Goal: Task Accomplishment & Management: Manage account settings

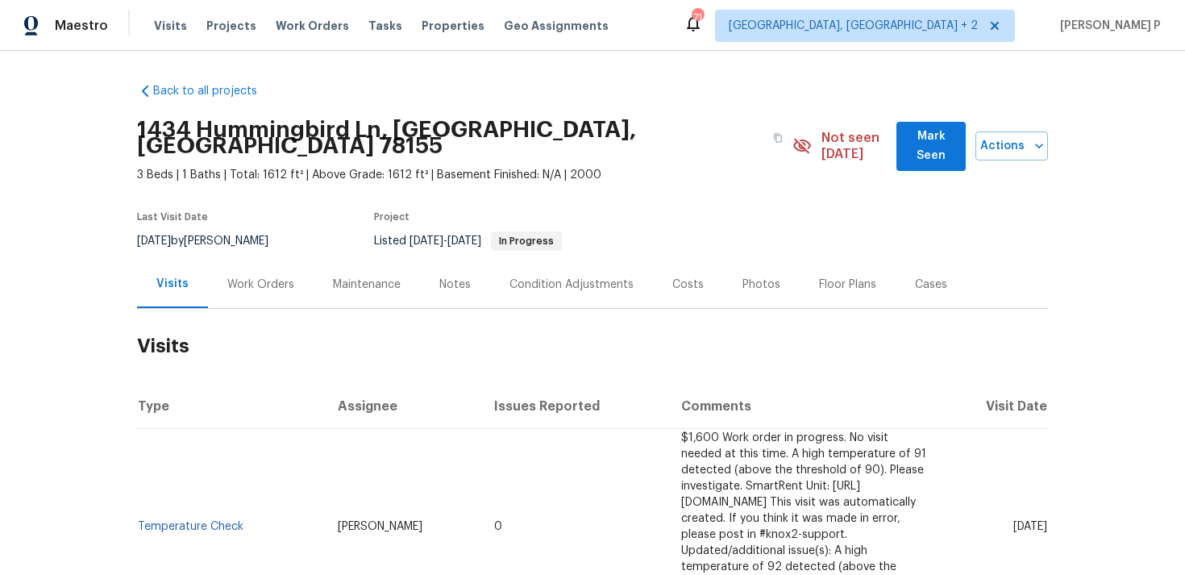
click at [271, 277] on div "Work Orders" at bounding box center [260, 285] width 67 height 16
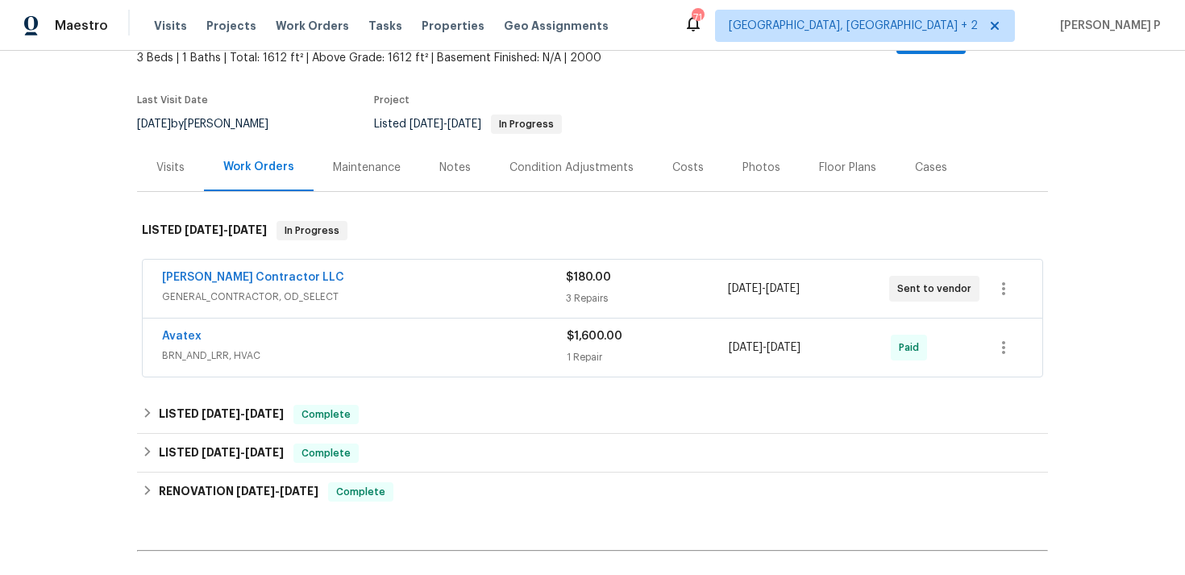
scroll to position [219, 0]
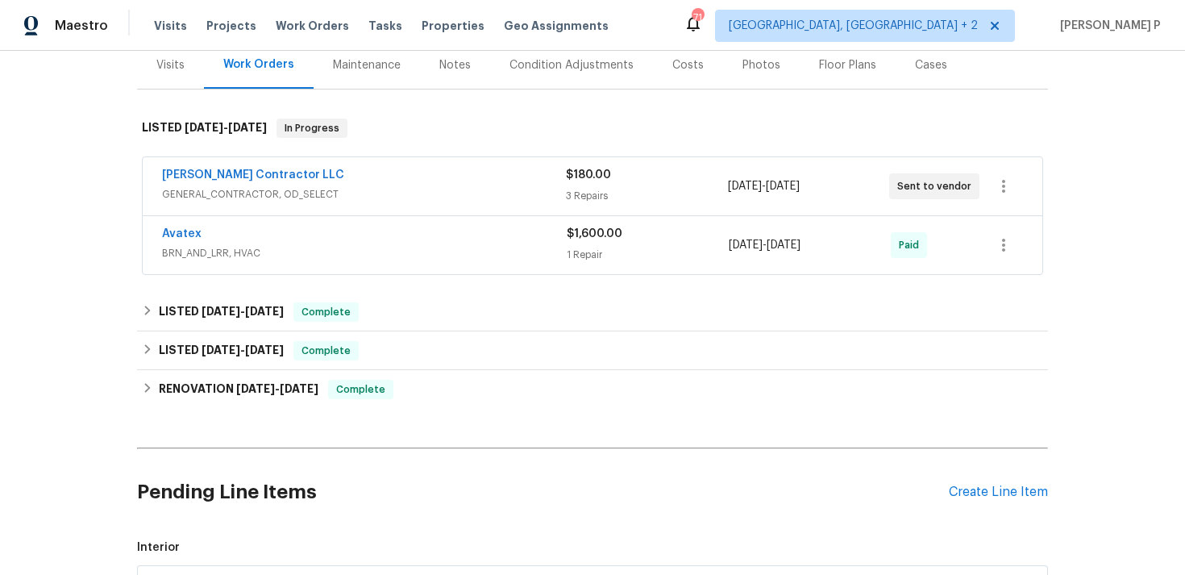
click at [343, 194] on div "Mario Suarez Contractor LLC GENERAL_CONTRACTOR, OD_SELECT $180.00 3 Repairs 6/2…" at bounding box center [593, 186] width 900 height 58
click at [317, 186] on span "GENERAL_CONTRACTOR, OD_SELECT" at bounding box center [364, 194] width 404 height 16
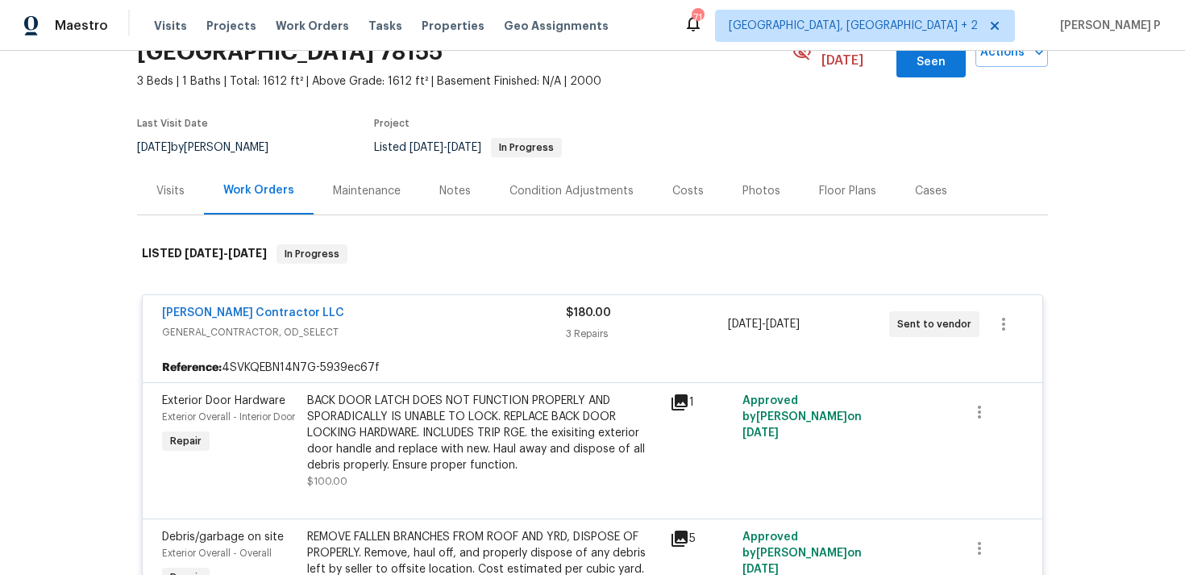
scroll to position [69, 0]
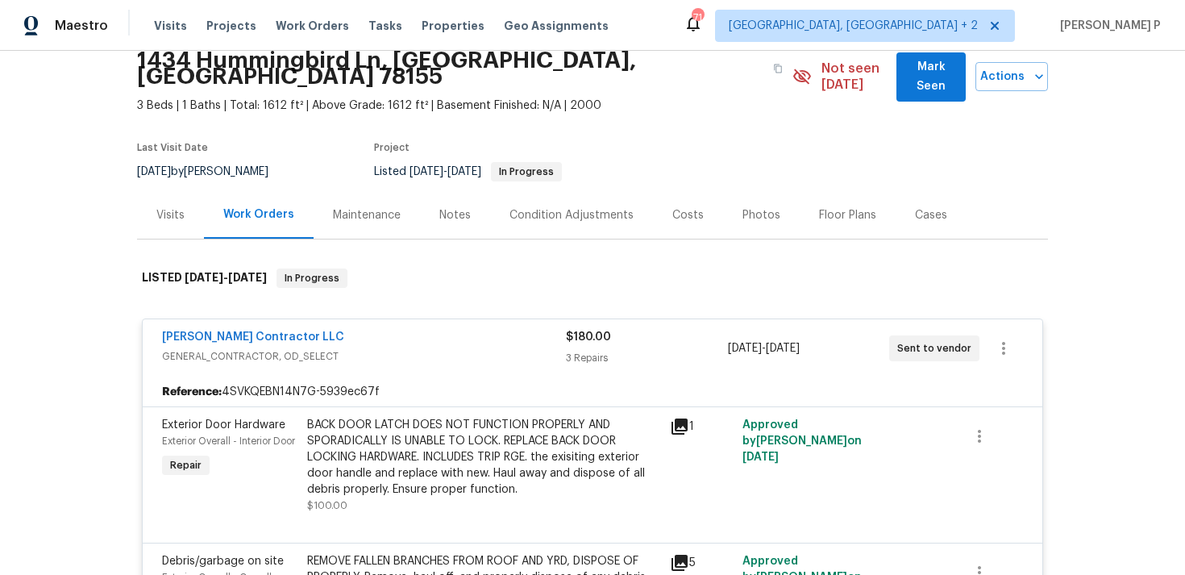
click at [314, 348] on span "GENERAL_CONTRACTOR, OD_SELECT" at bounding box center [364, 356] width 404 height 16
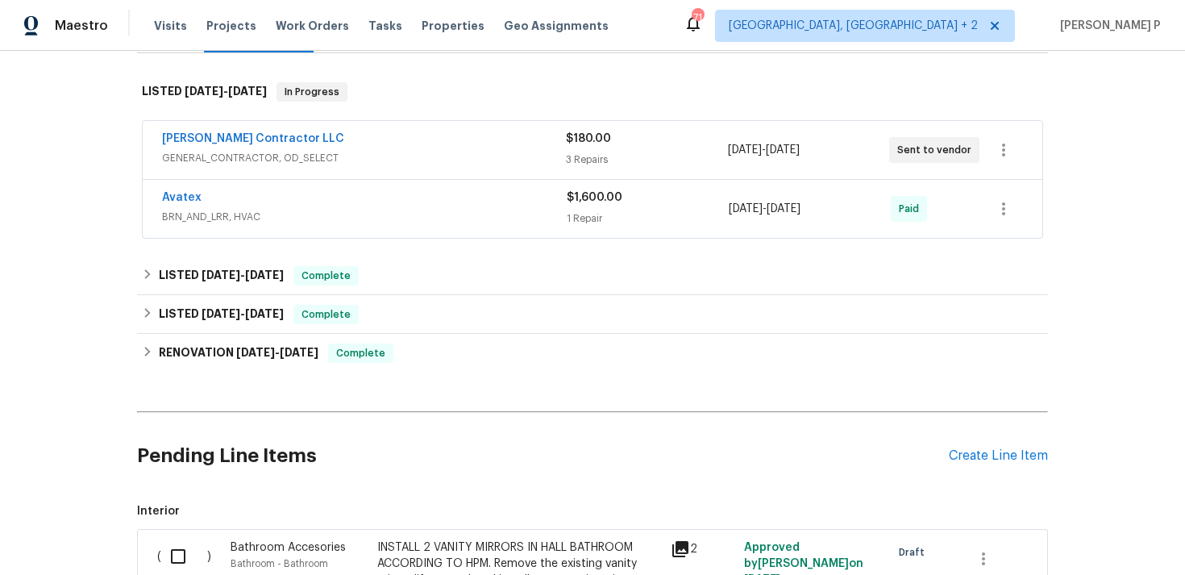
scroll to position [248, 0]
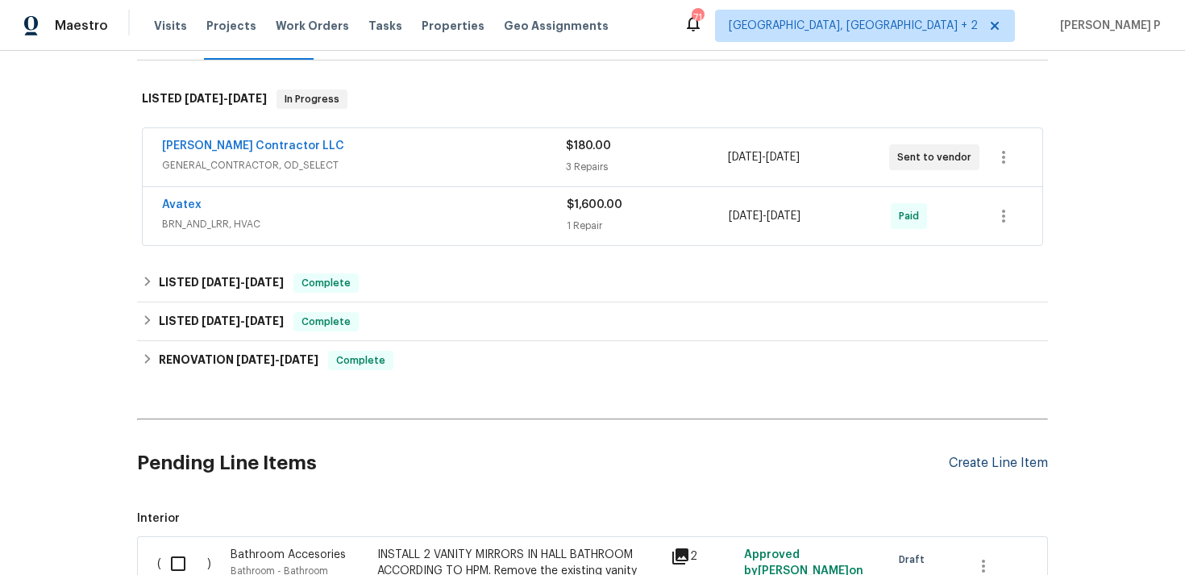
click at [976, 456] on div "Create Line Item" at bounding box center [998, 463] width 99 height 15
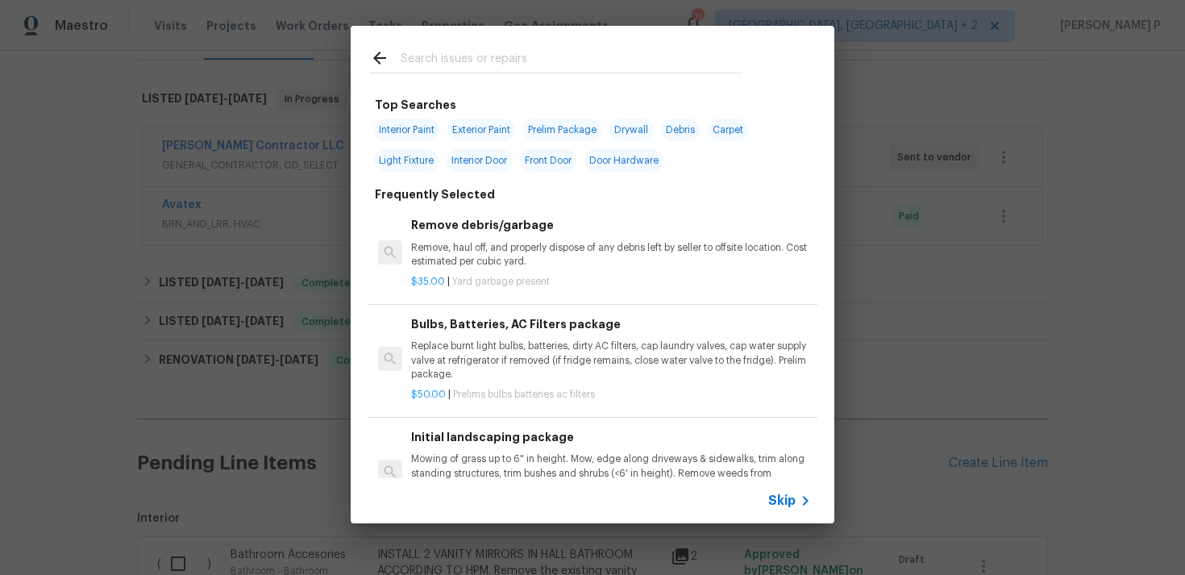
click at [789, 497] on span "Skip" at bounding box center [781, 501] width 27 height 16
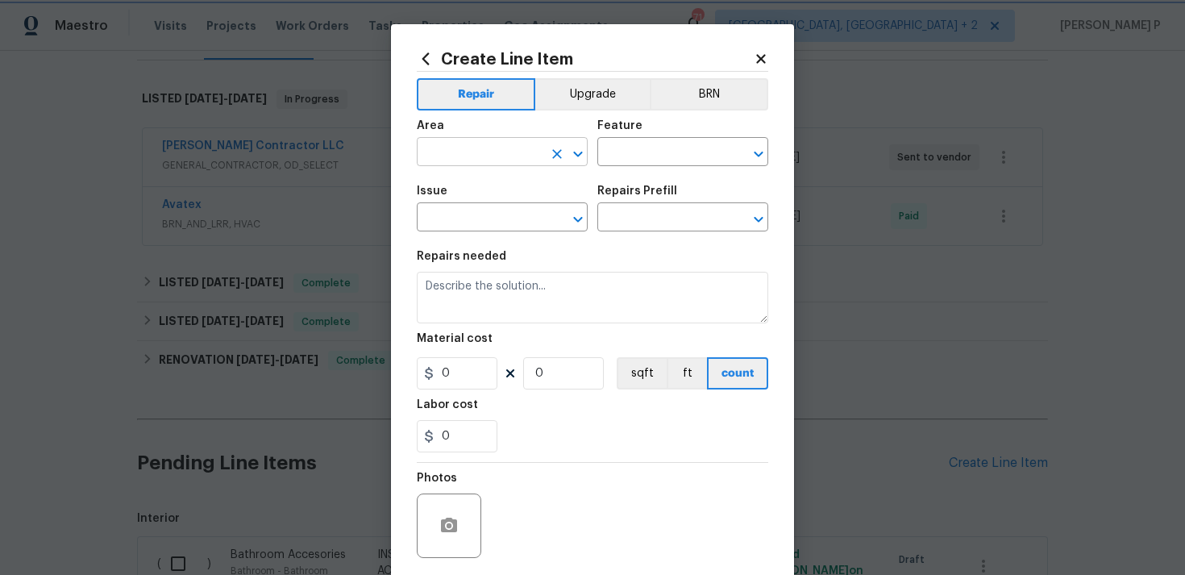
click at [576, 154] on icon "Open" at bounding box center [577, 154] width 9 height 6
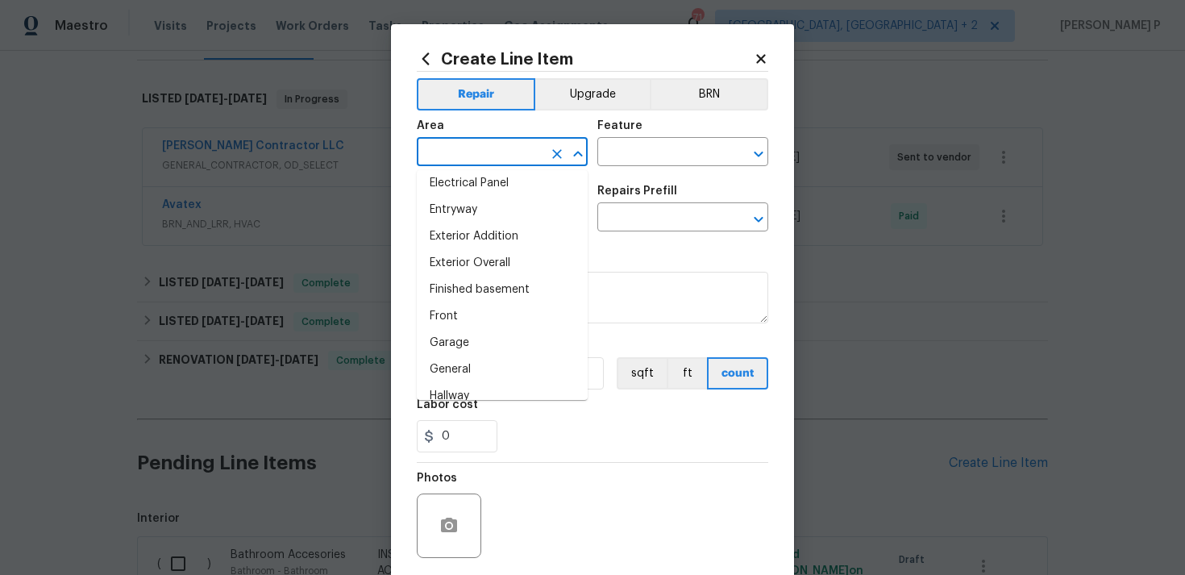
scroll to position [363, 0]
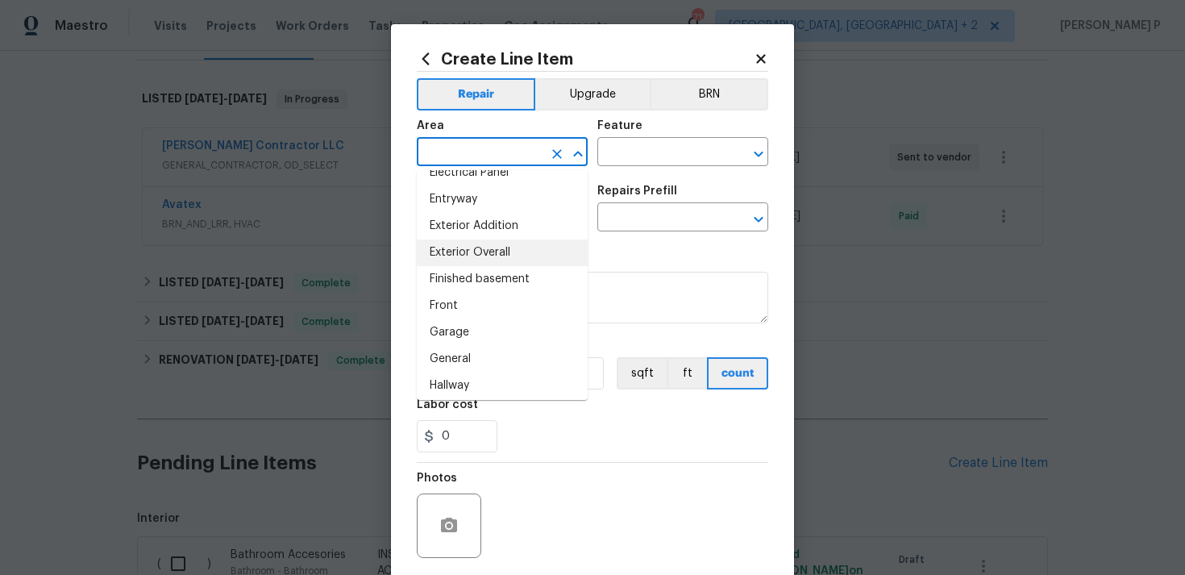
click at [509, 259] on li "Exterior Overall" at bounding box center [502, 252] width 171 height 27
type input "Exterior Overall"
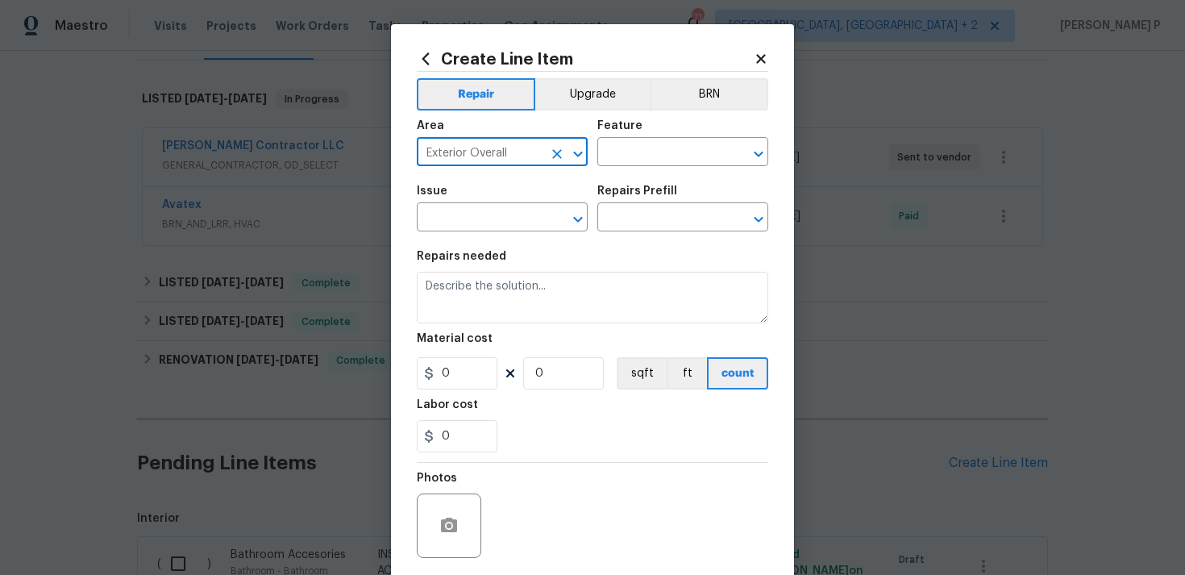
click at [610, 177] on div "Issue ​ Repairs Prefill ​" at bounding box center [593, 208] width 352 height 65
click at [634, 160] on input "text" at bounding box center [660, 153] width 126 height 25
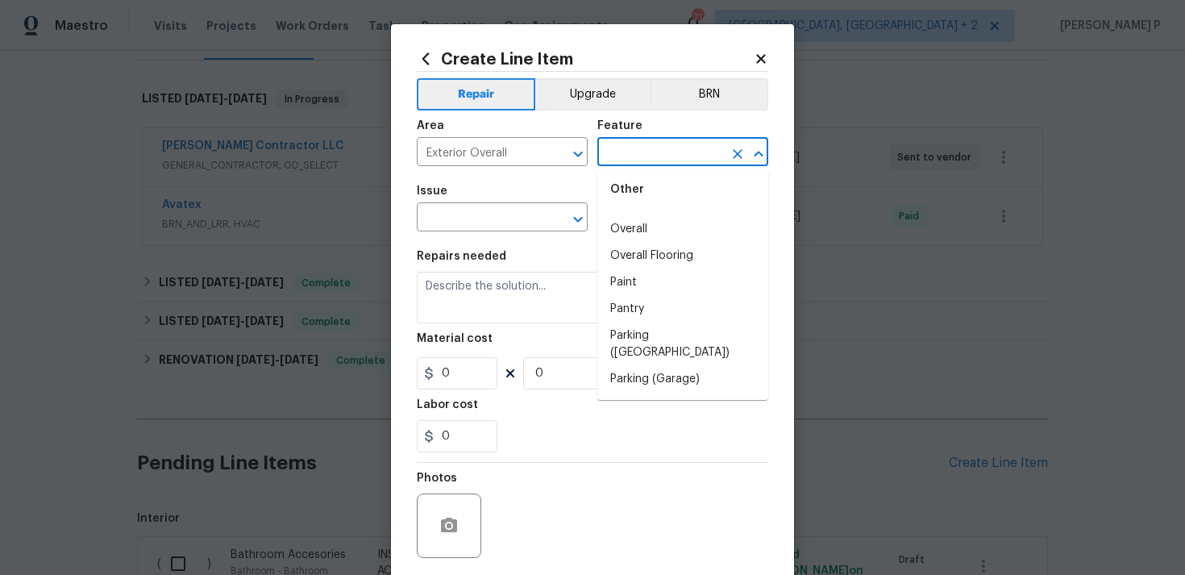
scroll to position [2870, 0]
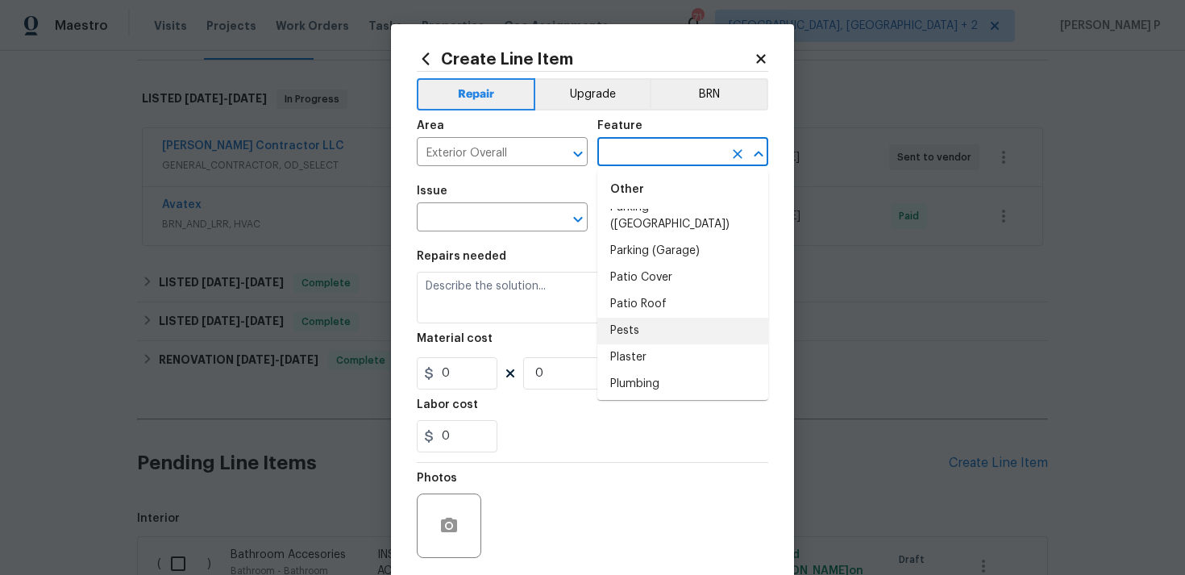
click at [647, 318] on li "Pests" at bounding box center [682, 331] width 171 height 27
type input "Pests"
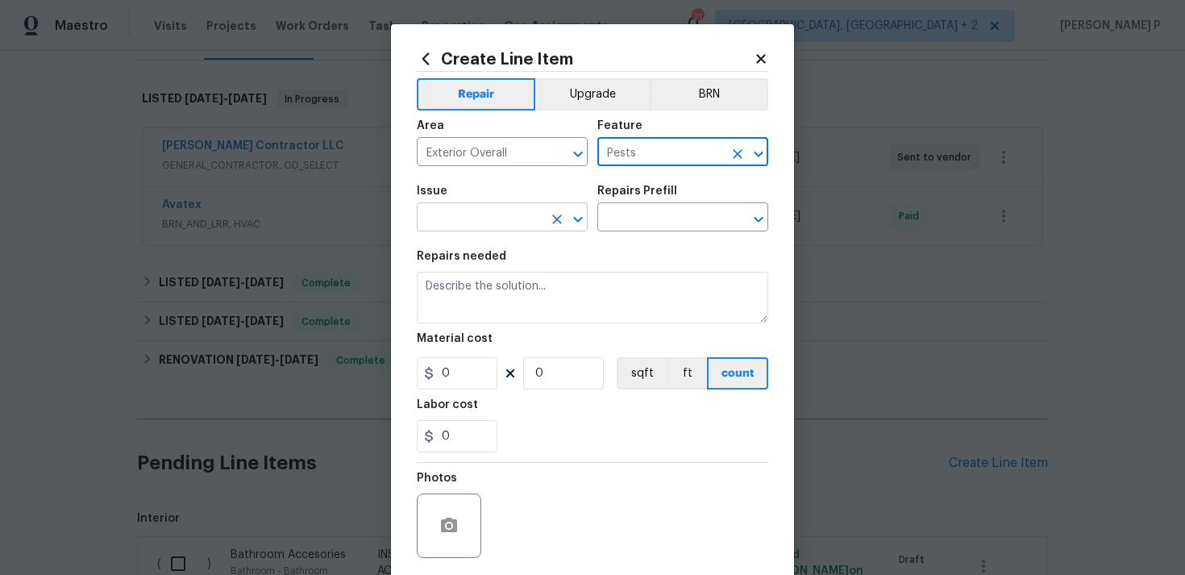
click at [577, 214] on icon "Open" at bounding box center [577, 219] width 19 height 19
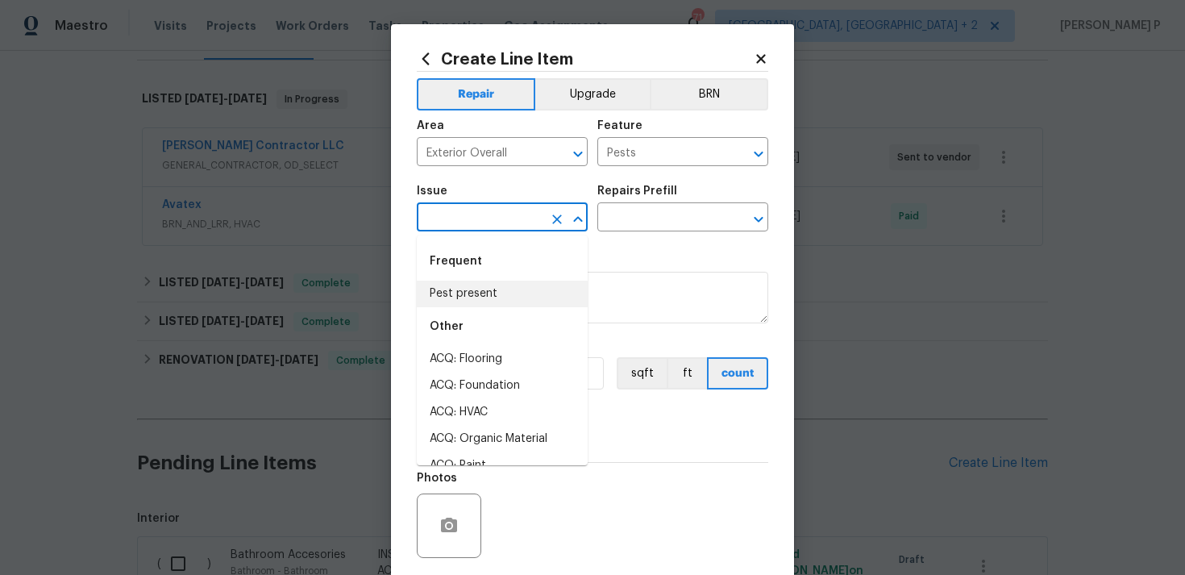
click at [502, 293] on li "Pest present" at bounding box center [502, 294] width 171 height 27
type input "Pest present"
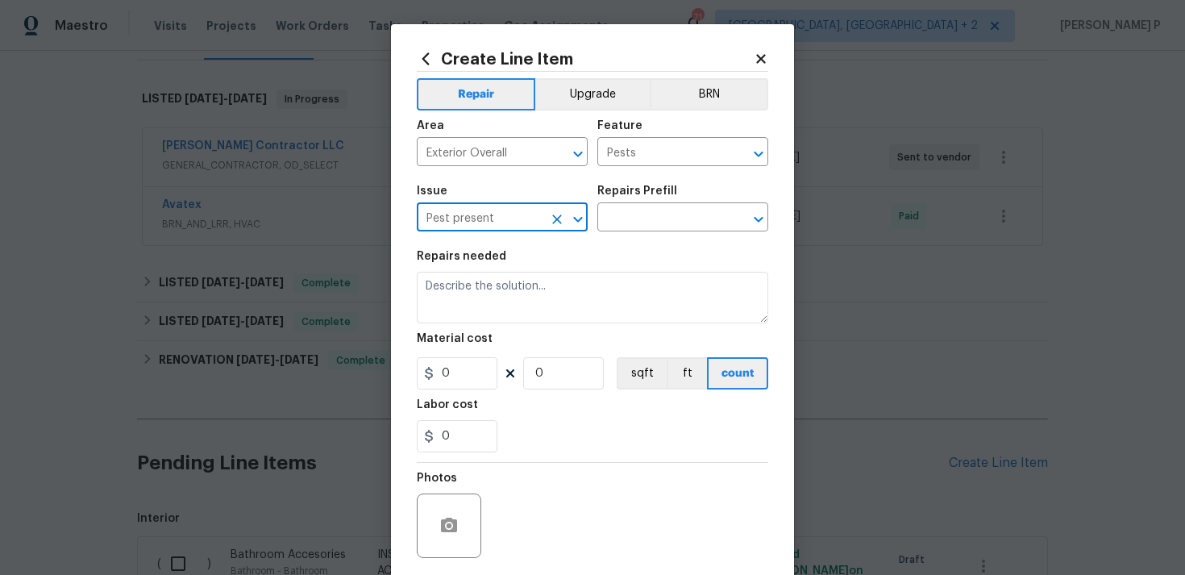
click at [676, 198] on div "Repairs Prefill" at bounding box center [682, 195] width 171 height 21
click at [674, 227] on input "text" at bounding box center [660, 218] width 126 height 25
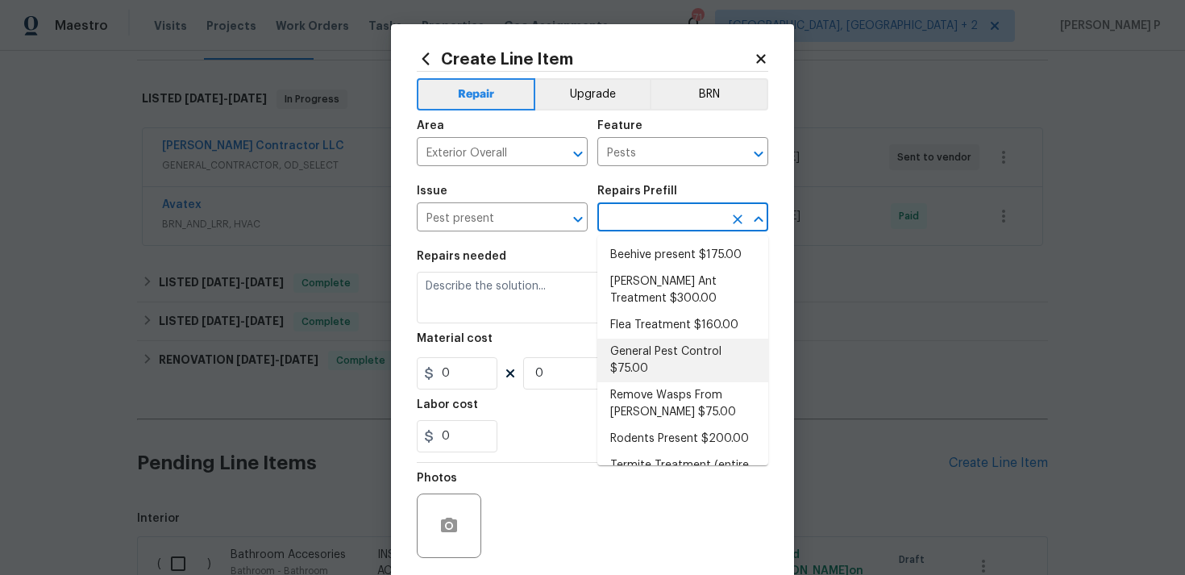
click at [671, 339] on li "General Pest Control $75.00" at bounding box center [682, 361] width 171 height 44
type input "General Pest Control $75.00"
type textarea "General pest treatment for active pest/insect infestation - non termite"
type input "75"
type input "1"
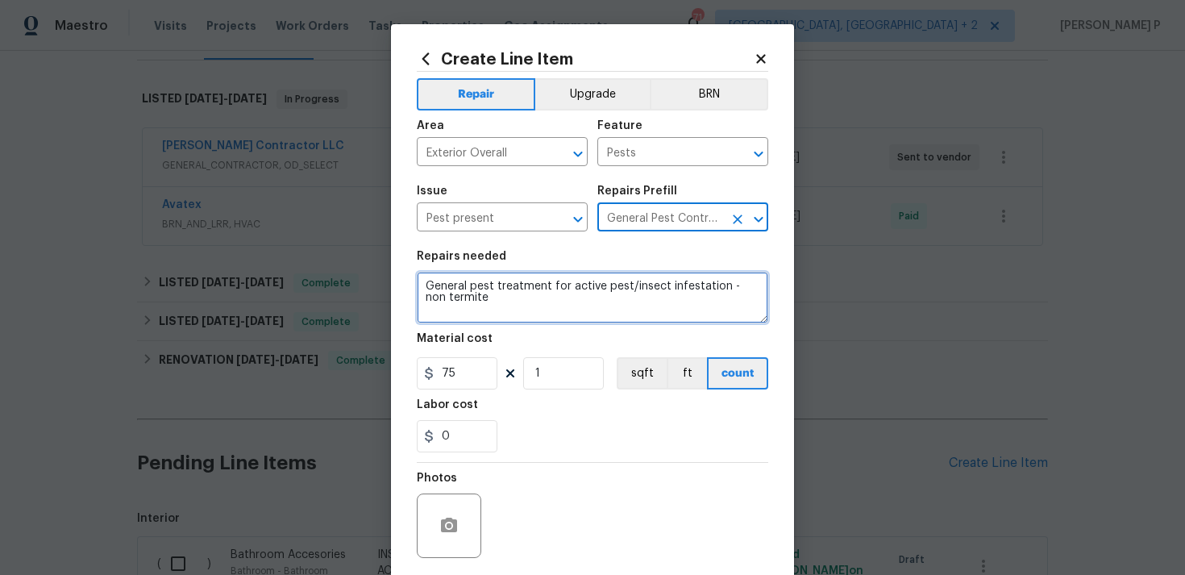
click at [524, 282] on textarea "General pest treatment for active pest/insect infestation - non termite" at bounding box center [593, 298] width 352 height 52
paste textarea "The front door is almost inaccessible due to wasp nests. Please treat and remov…"
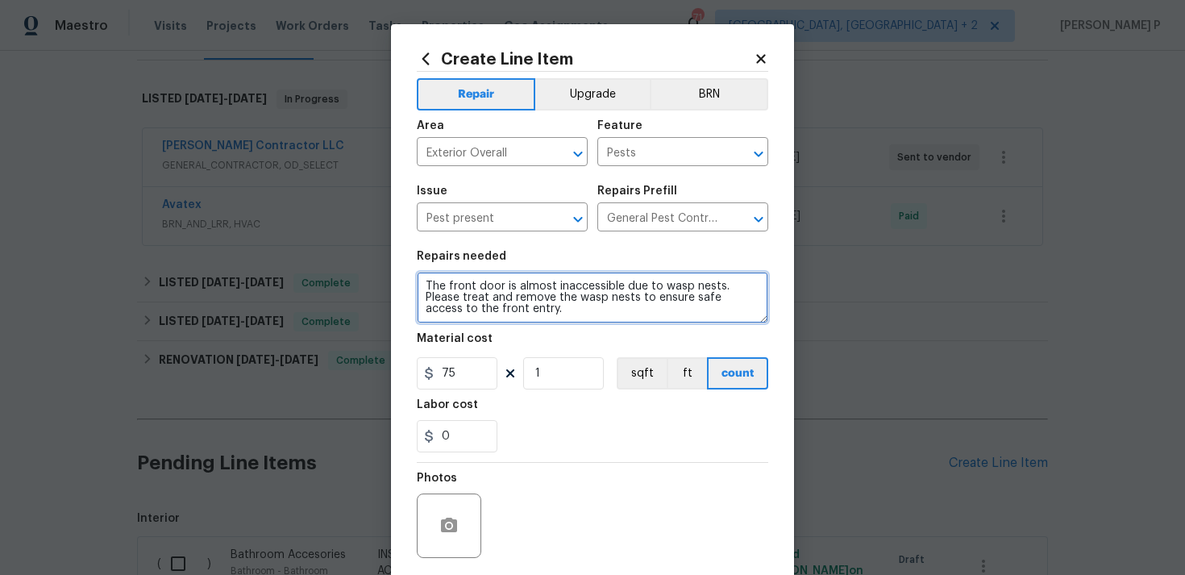
scroll to position [120, 0]
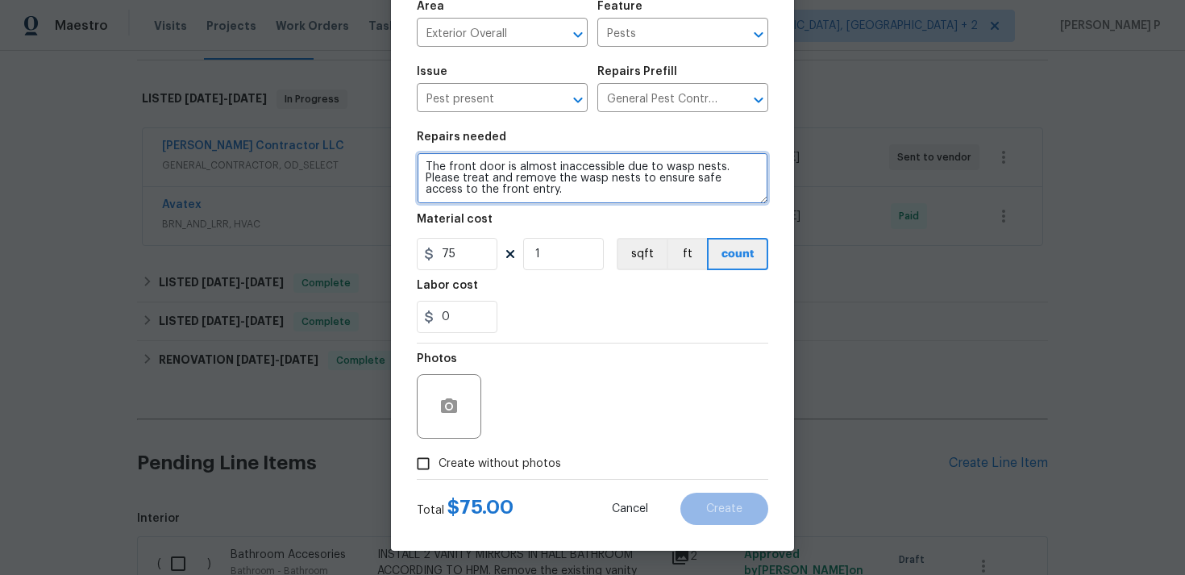
type textarea "The front door is almost inaccessible due to wasp nests. Please treat and remov…"
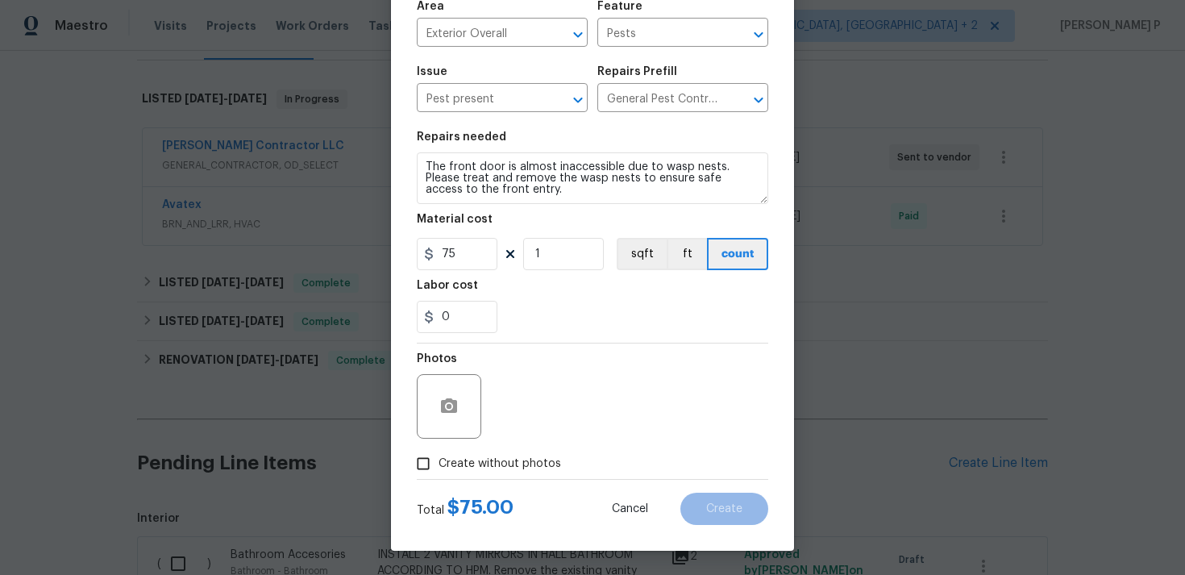
click at [426, 481] on div "Total $ 75.00 Cancel Create" at bounding box center [593, 502] width 352 height 45
click at [426, 472] on input "Create without photos" at bounding box center [423, 463] width 31 height 31
checkbox input "true"
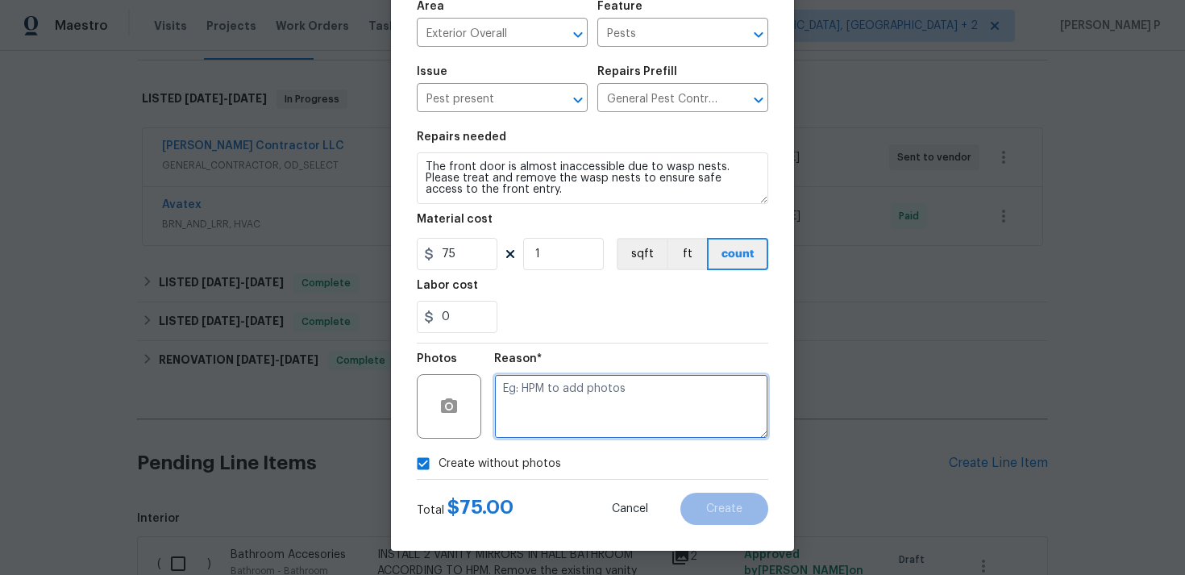
click at [576, 396] on textarea at bounding box center [631, 406] width 274 height 64
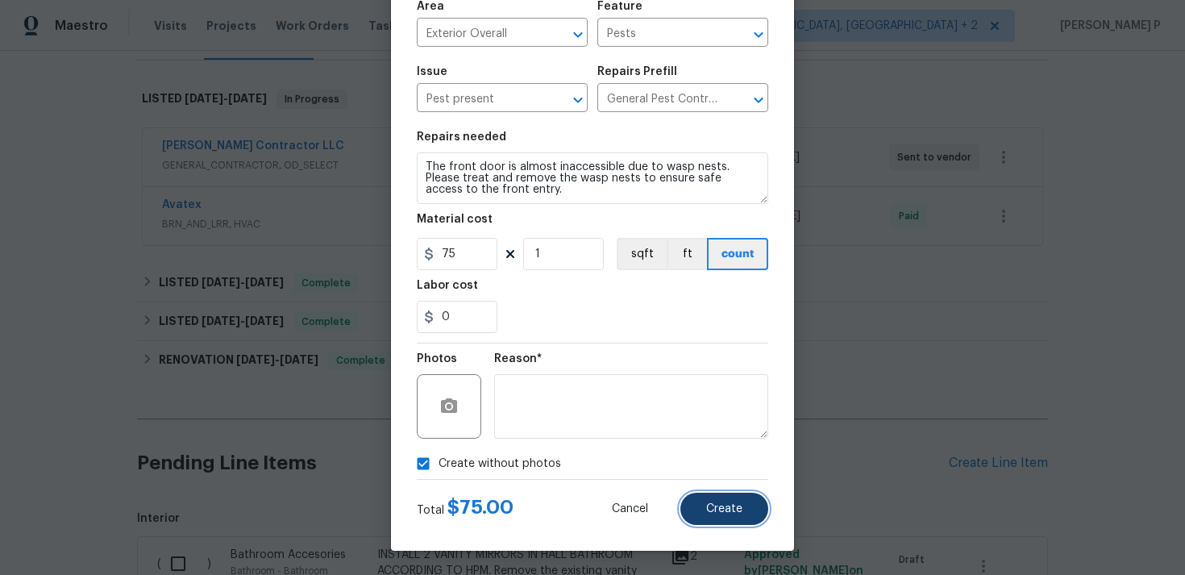
click at [731, 512] on span "Create" at bounding box center [724, 509] width 36 height 12
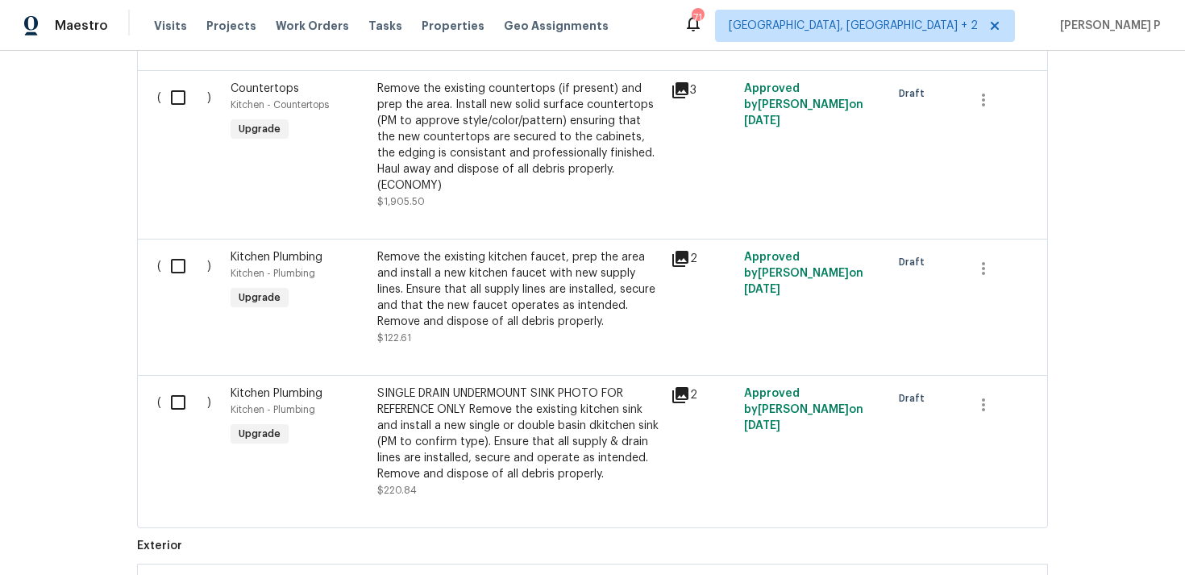
scroll to position [2313, 0]
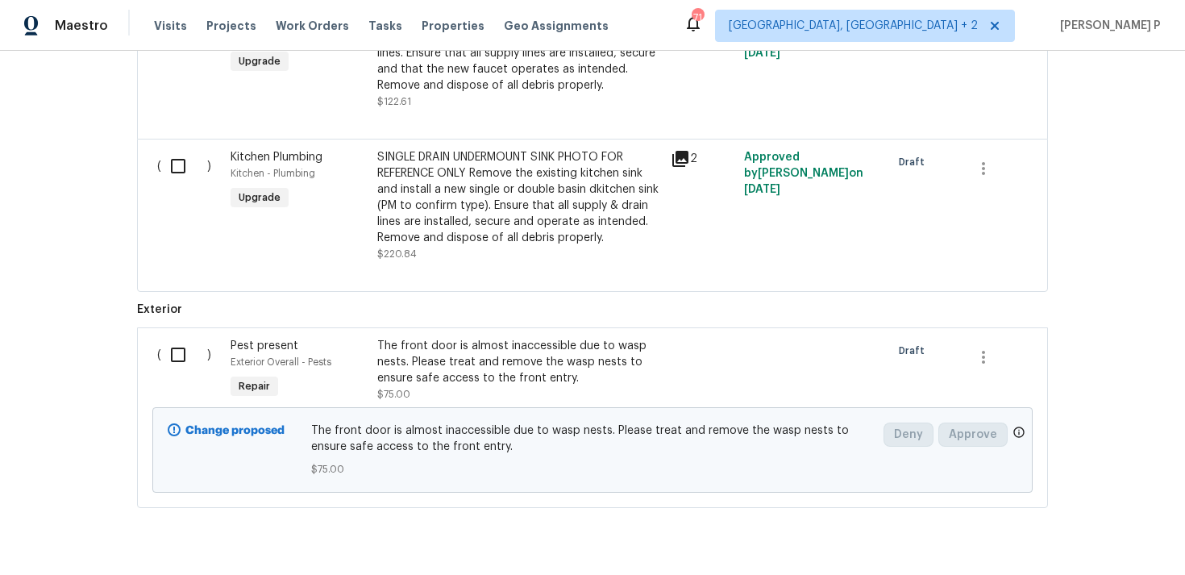
click at [177, 338] on input "checkbox" at bounding box center [184, 355] width 46 height 34
checkbox input "true"
click at [1138, 532] on span "Create Work Order" at bounding box center [1092, 535] width 107 height 20
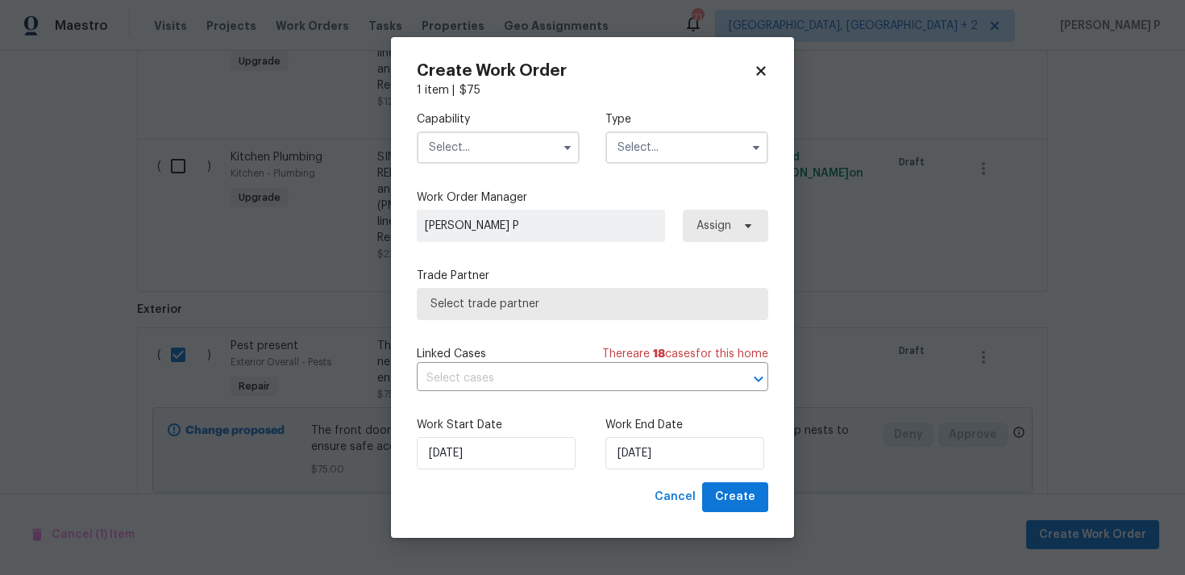
click at [684, 144] on input "text" at bounding box center [686, 147] width 163 height 32
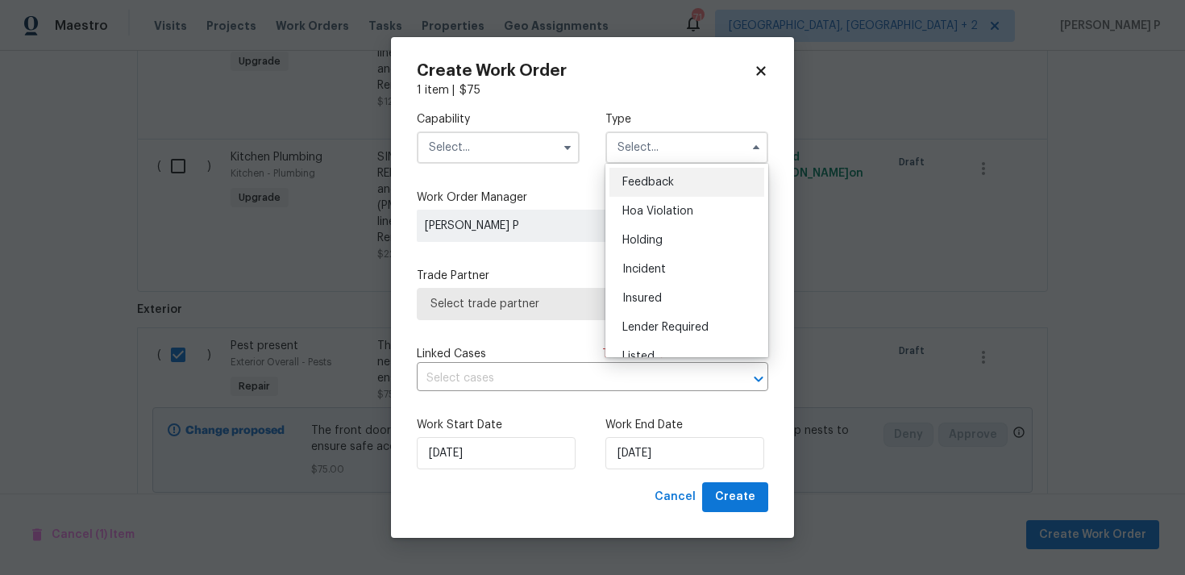
click at [638, 182] on span "Feedback" at bounding box center [648, 182] width 52 height 11
type input "Feedback"
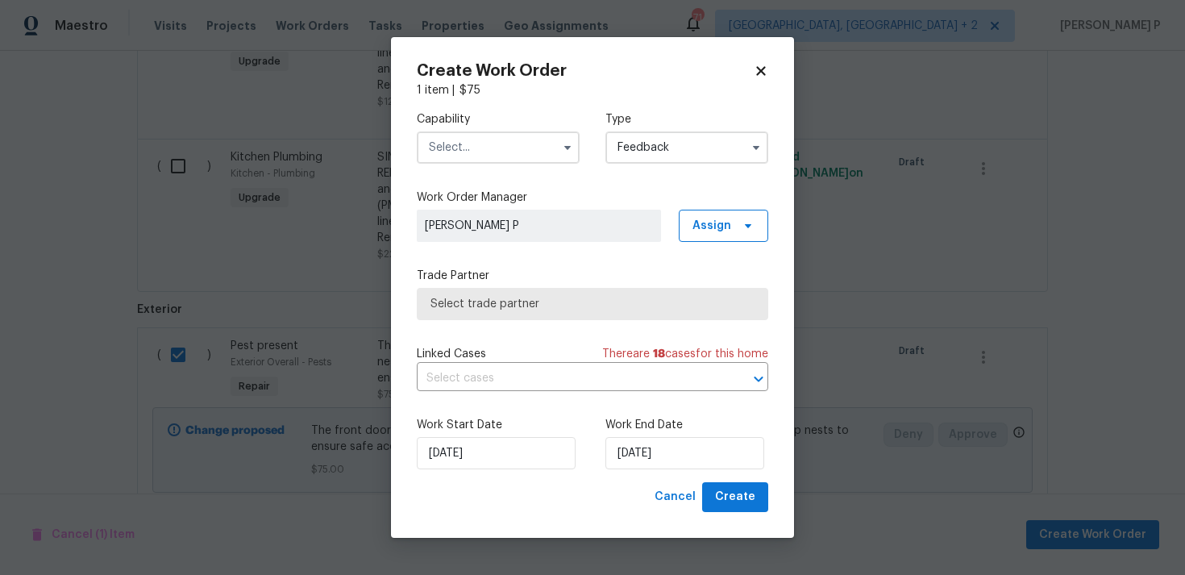
click at [534, 147] on input "text" at bounding box center [498, 147] width 163 height 32
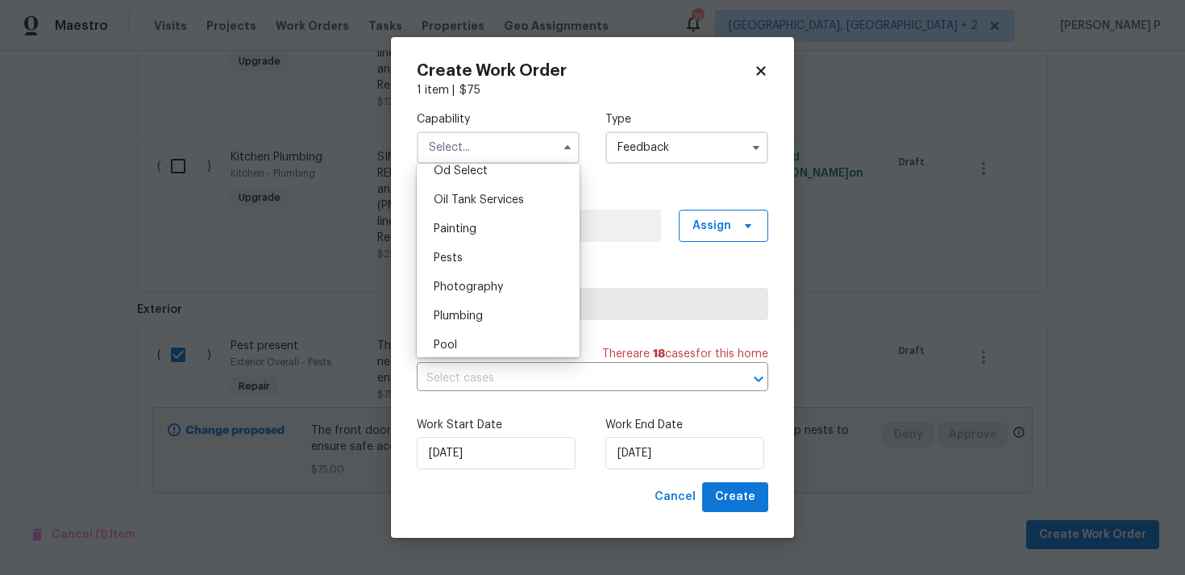
scroll to position [1319, 0]
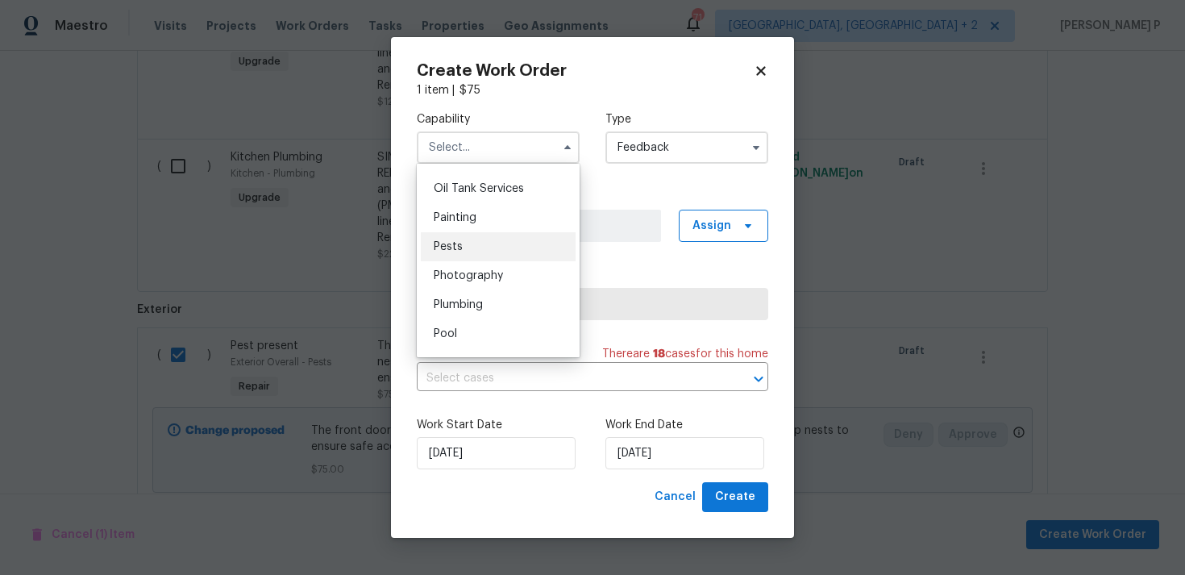
click at [461, 249] on span "Pests" at bounding box center [448, 246] width 29 height 11
type input "Pests"
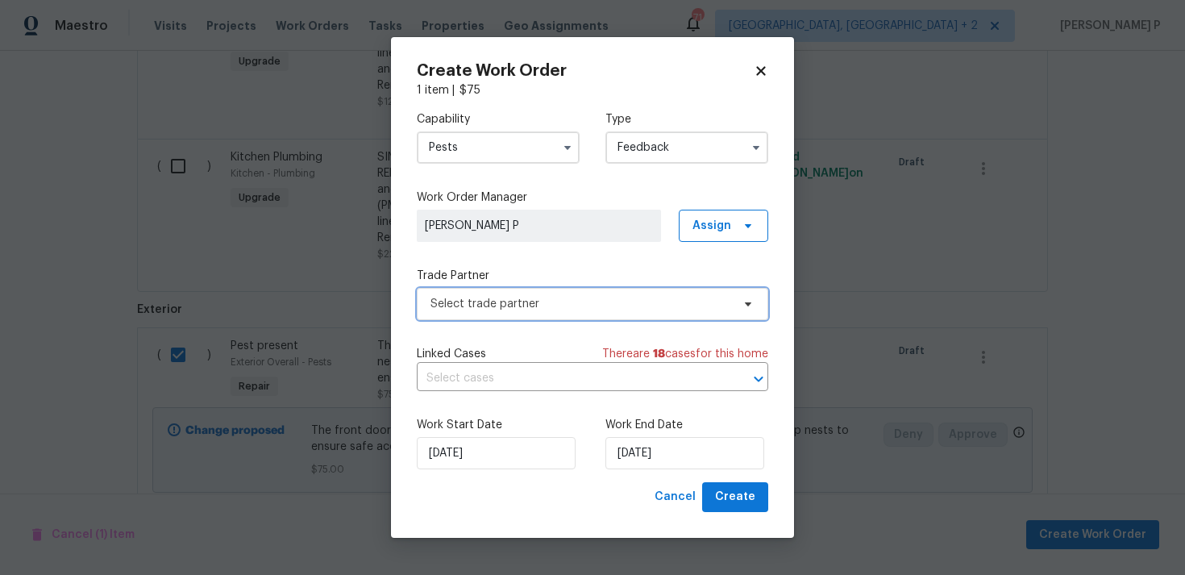
click at [630, 300] on span "Select trade partner" at bounding box center [581, 304] width 301 height 16
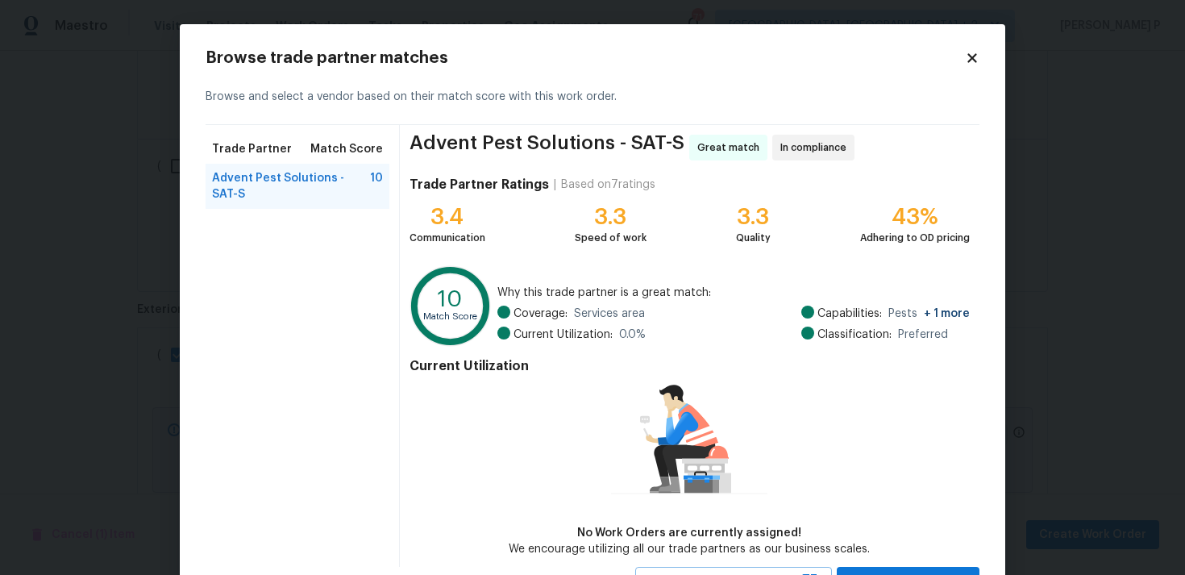
scroll to position [70, 0]
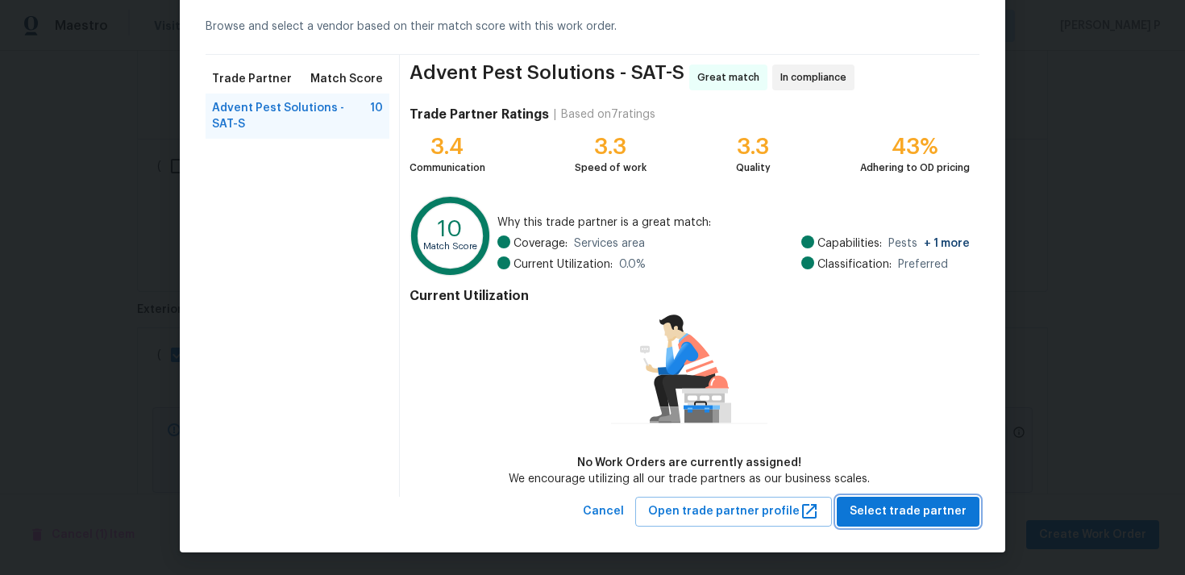
click at [893, 501] on span "Select trade partner" at bounding box center [908, 511] width 117 height 20
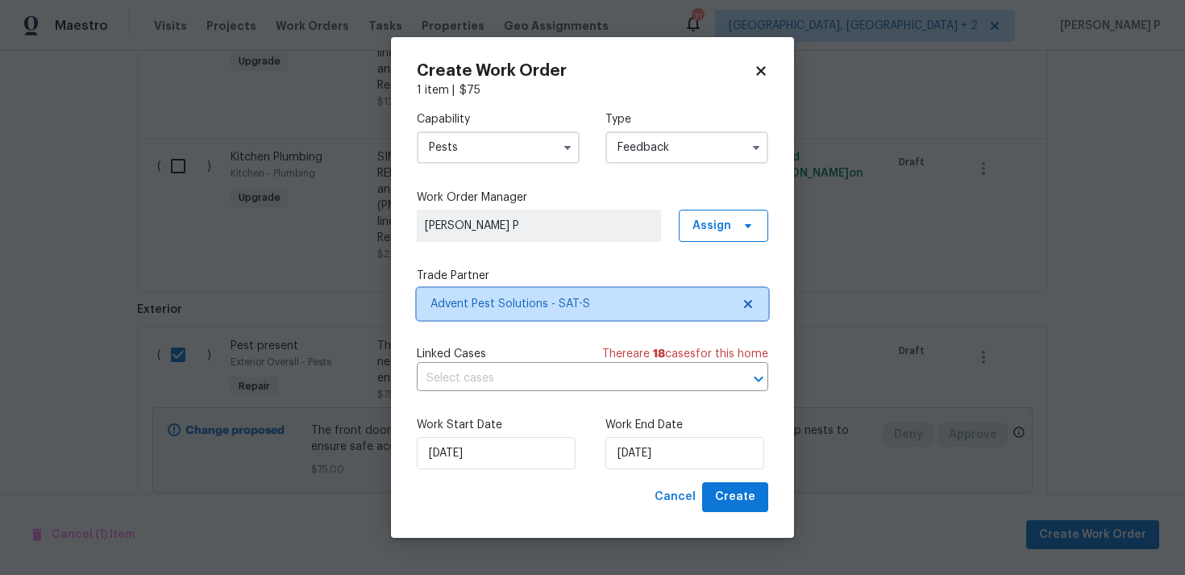
scroll to position [0, 0]
click at [684, 373] on input "text" at bounding box center [570, 378] width 306 height 25
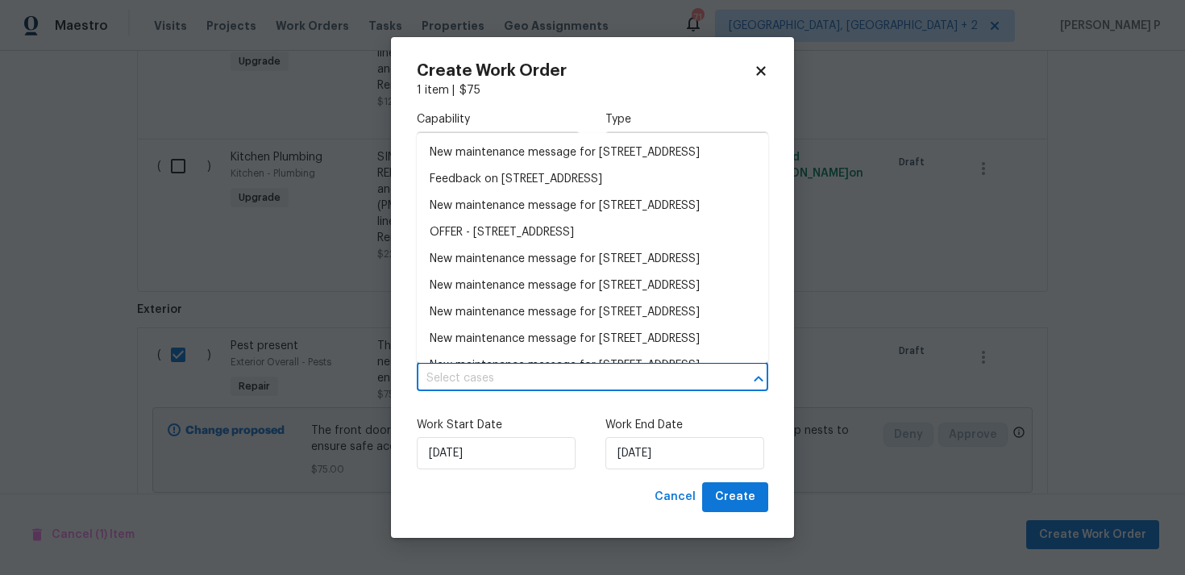
click at [689, 435] on div "Work End Date 22/08/2025" at bounding box center [686, 443] width 163 height 52
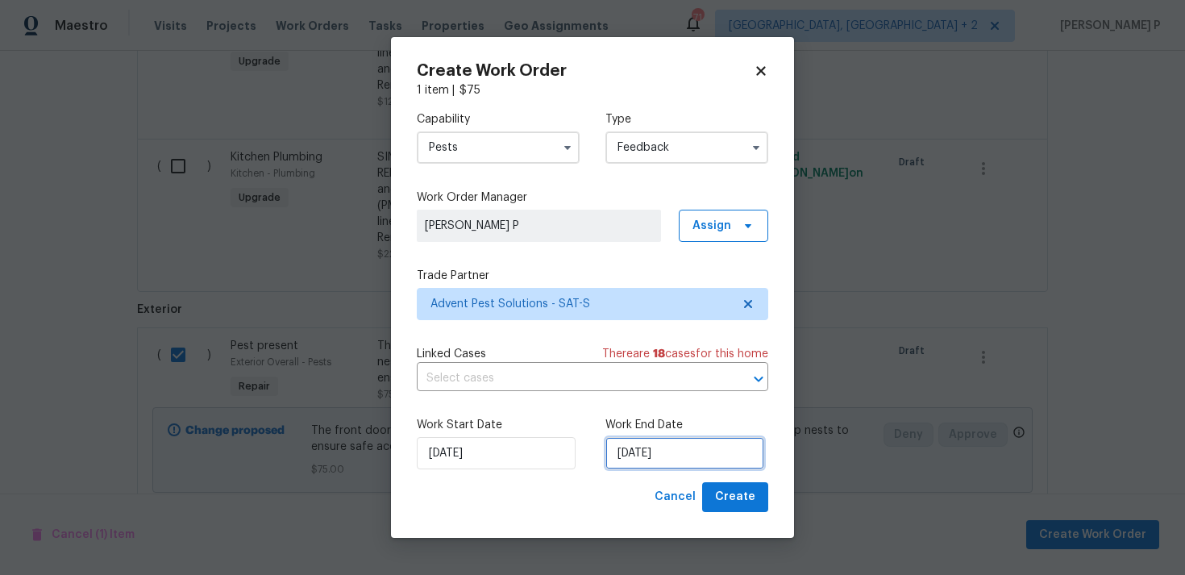
click at [689, 450] on input "22/08/2025" at bounding box center [684, 453] width 159 height 32
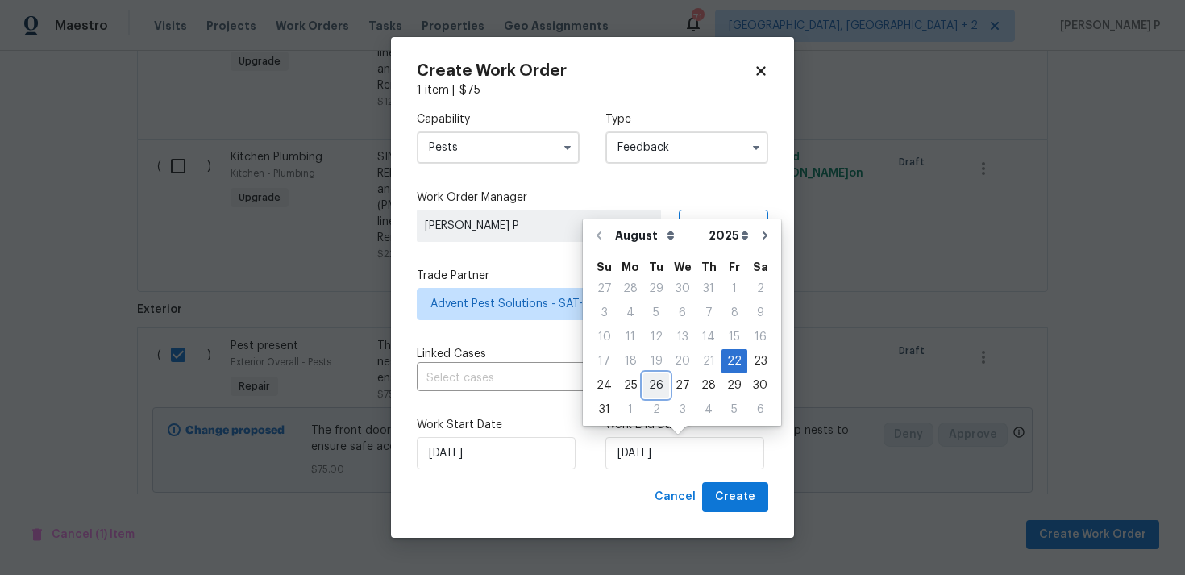
click at [653, 387] on div "26" at bounding box center [656, 385] width 26 height 23
type input "26/08/2025"
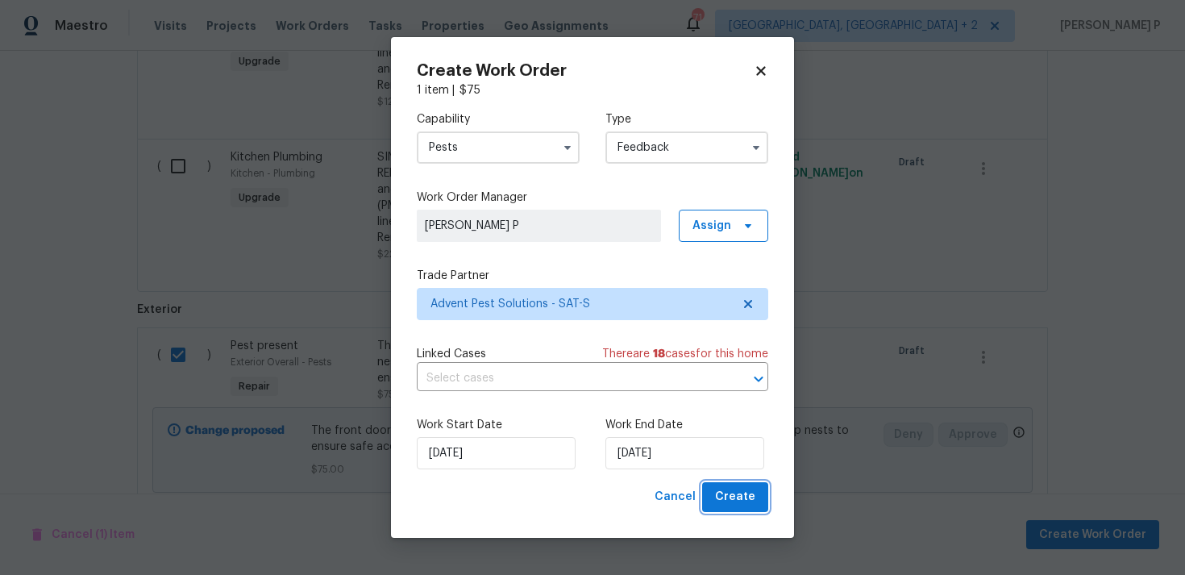
click at [747, 500] on span "Create" at bounding box center [735, 497] width 40 height 20
checkbox input "false"
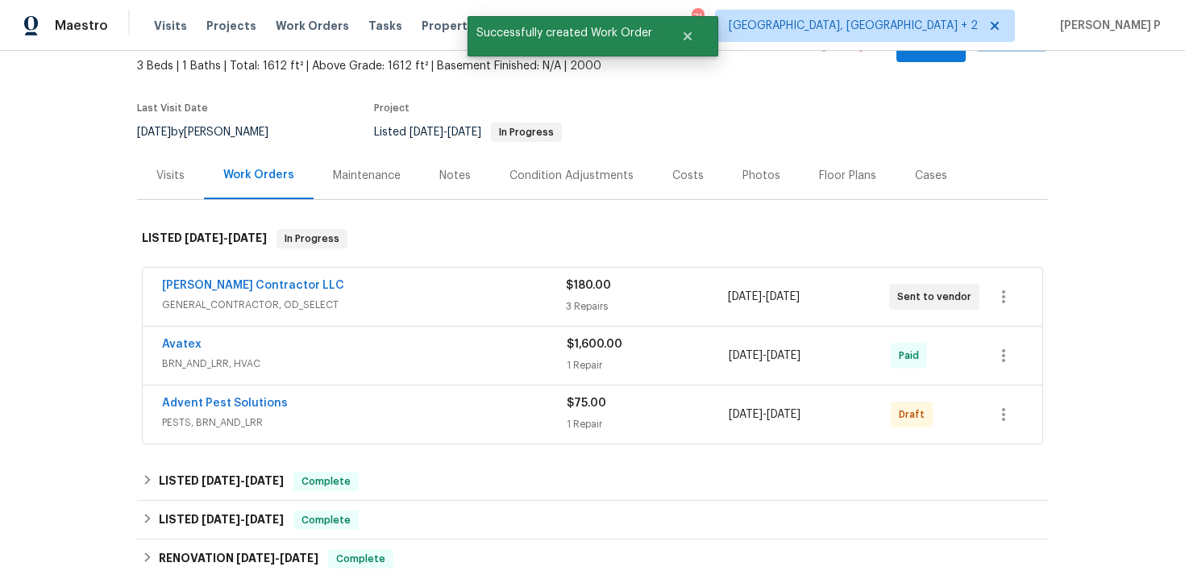
scroll to position [139, 0]
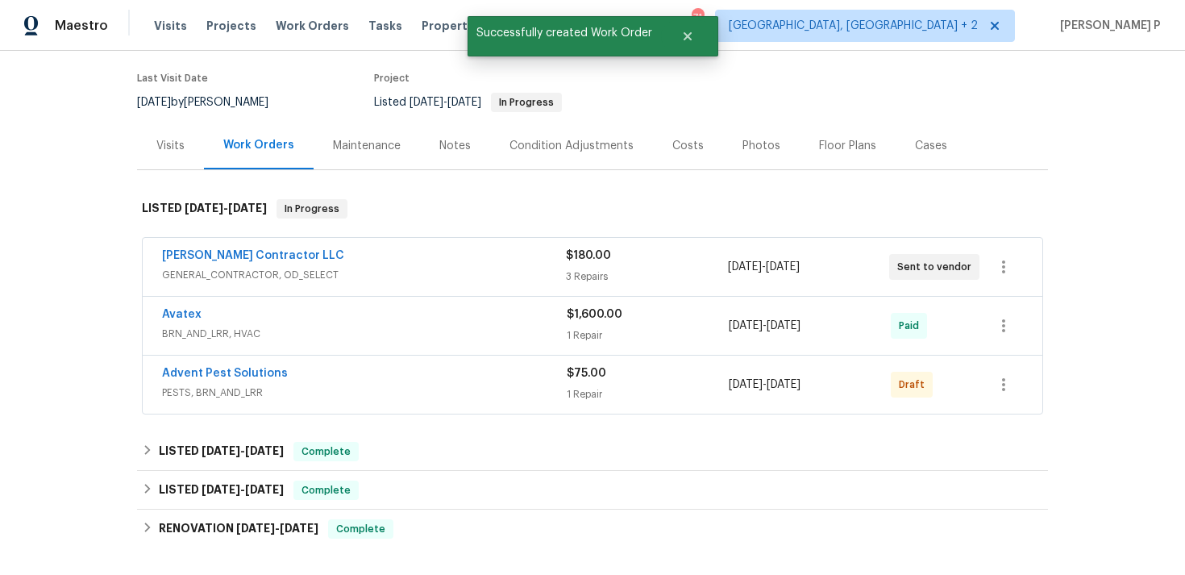
click at [243, 365] on span "Advent Pest Solutions" at bounding box center [225, 373] width 126 height 16
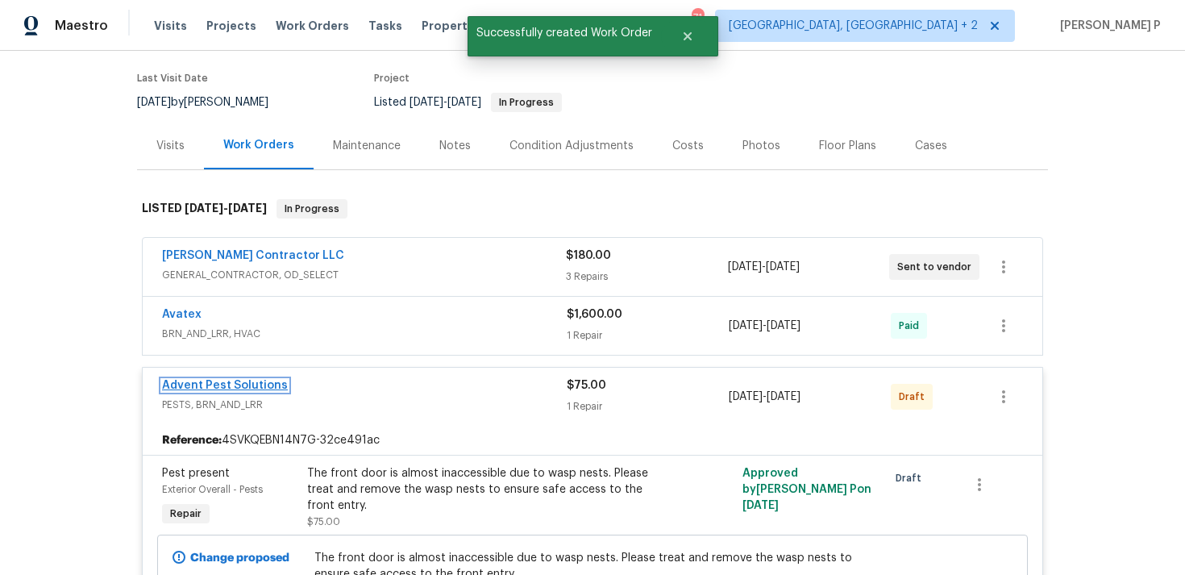
click at [246, 380] on link "Advent Pest Solutions" at bounding box center [225, 385] width 126 height 11
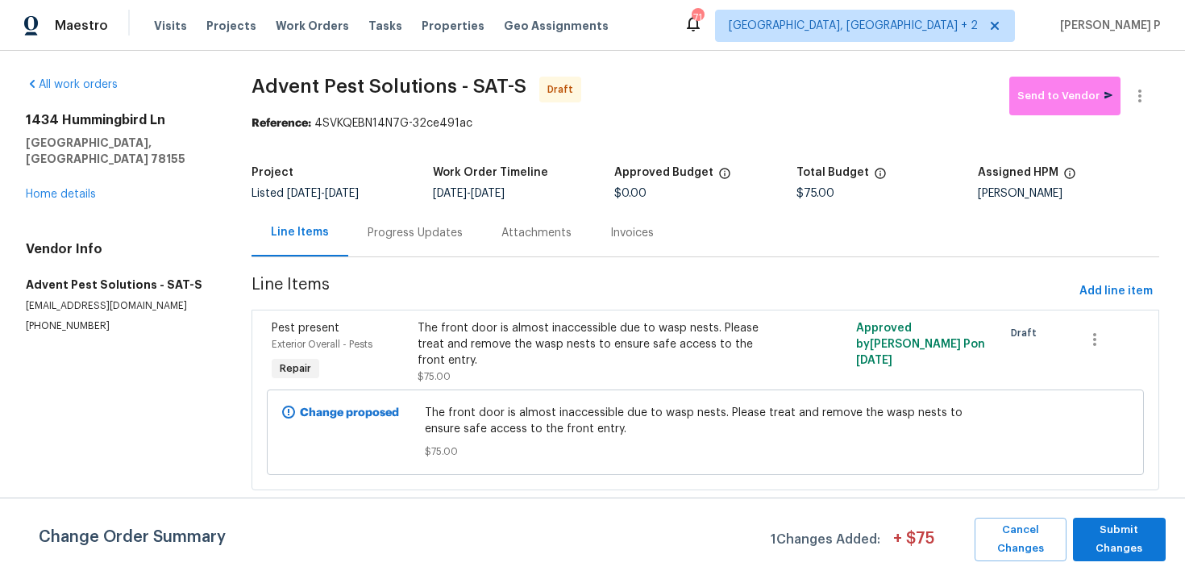
click at [1146, 515] on div "Change Order Summary 1 Changes Added: + $ 75 Cancel Changes Submit Changes" at bounding box center [592, 535] width 1185 height 77
click at [1144, 539] on span "Submit Changes" at bounding box center [1119, 539] width 77 height 37
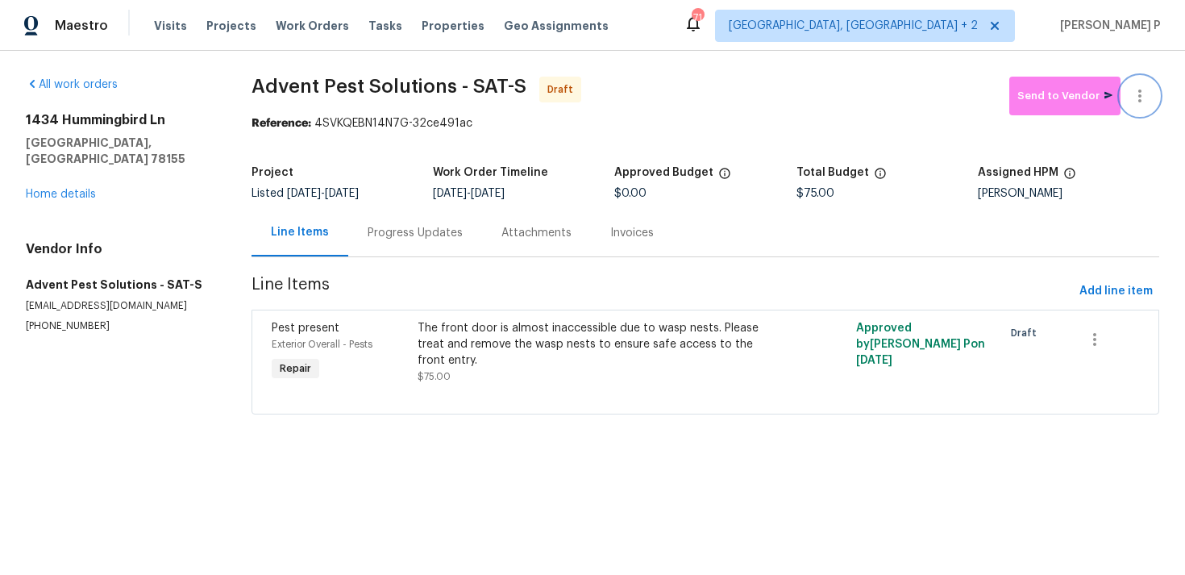
click at [1139, 95] on icon "button" at bounding box center [1139, 95] width 3 height 13
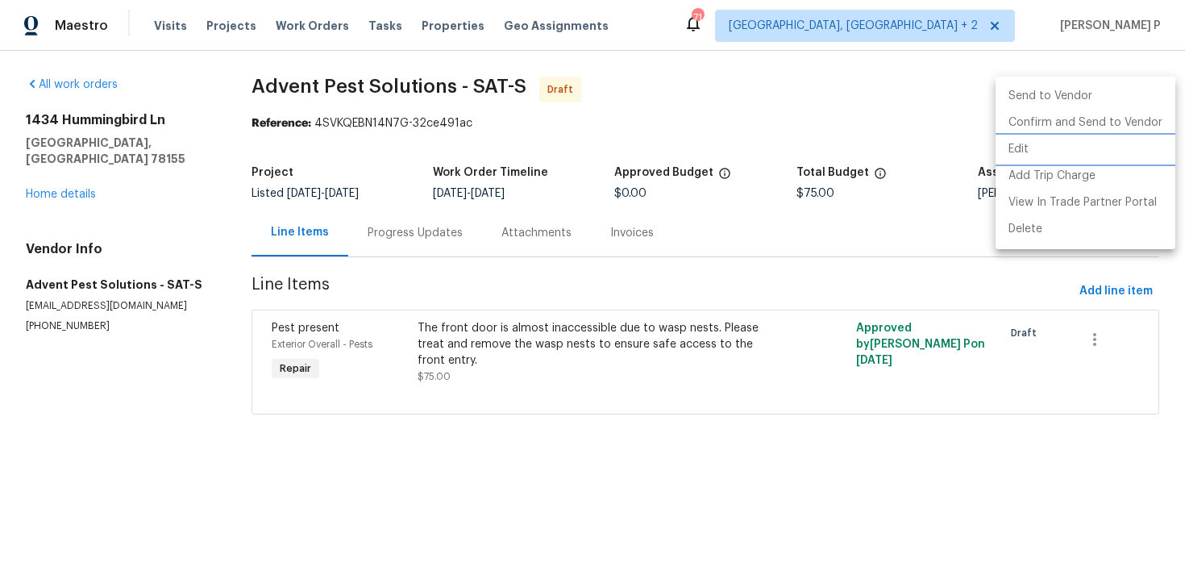
click at [1061, 146] on li "Edit" at bounding box center [1086, 149] width 180 height 27
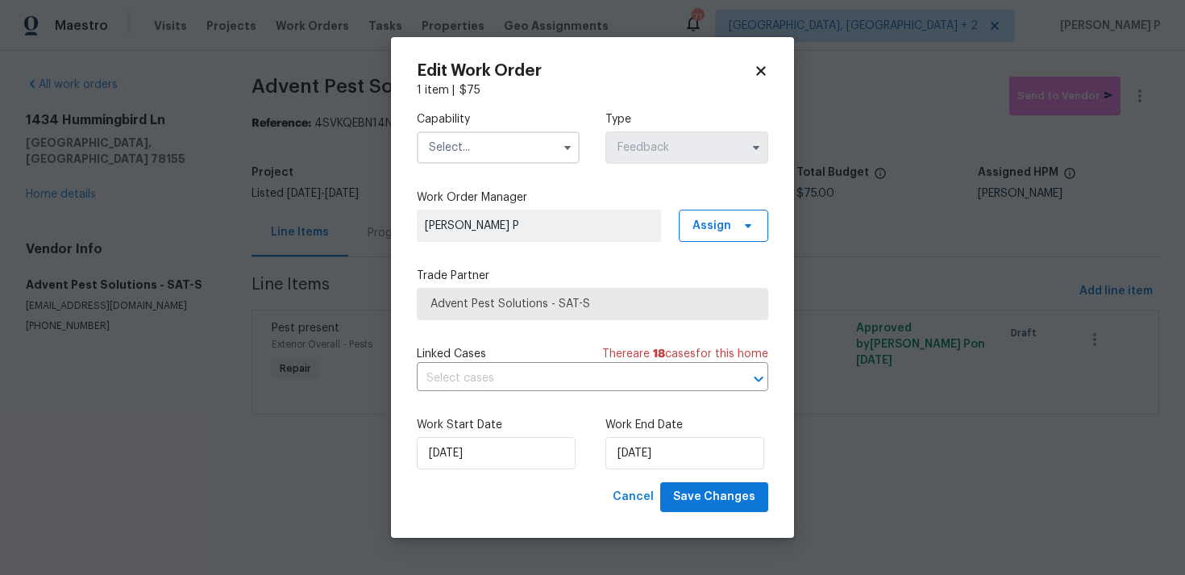
click at [538, 136] on input "text" at bounding box center [498, 147] width 163 height 32
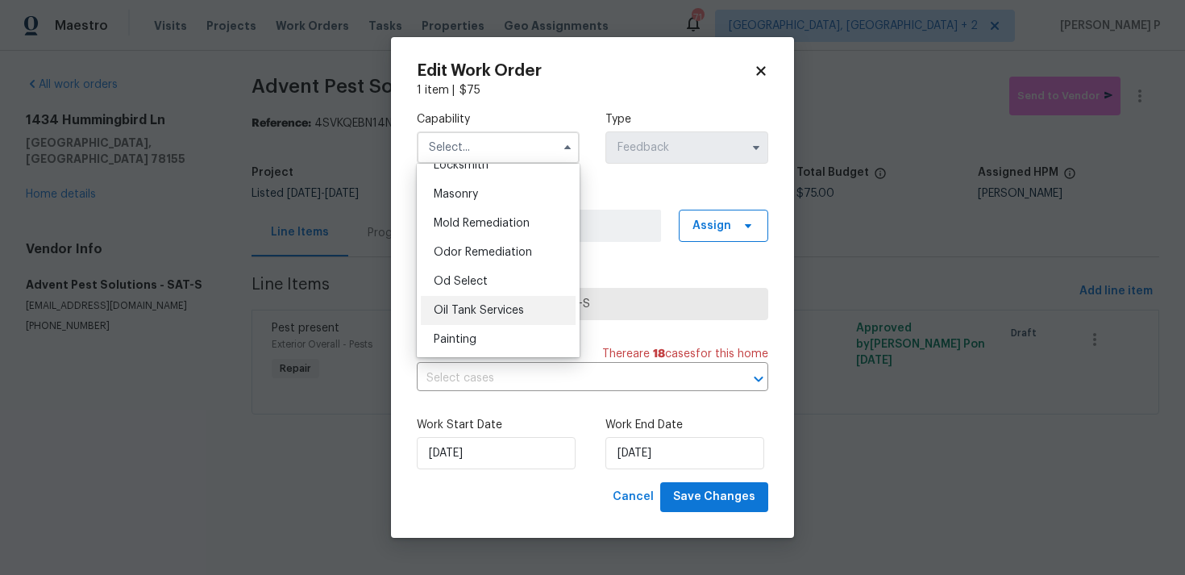
scroll to position [1232, 0]
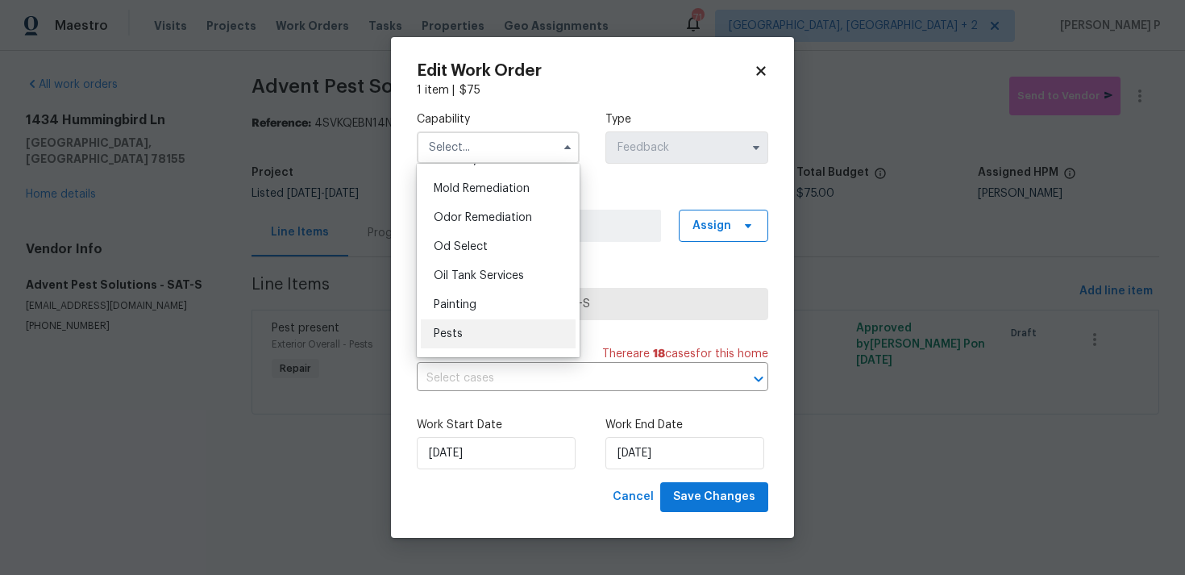
click at [464, 336] on div "Pests" at bounding box center [498, 333] width 155 height 29
type input "Pests"
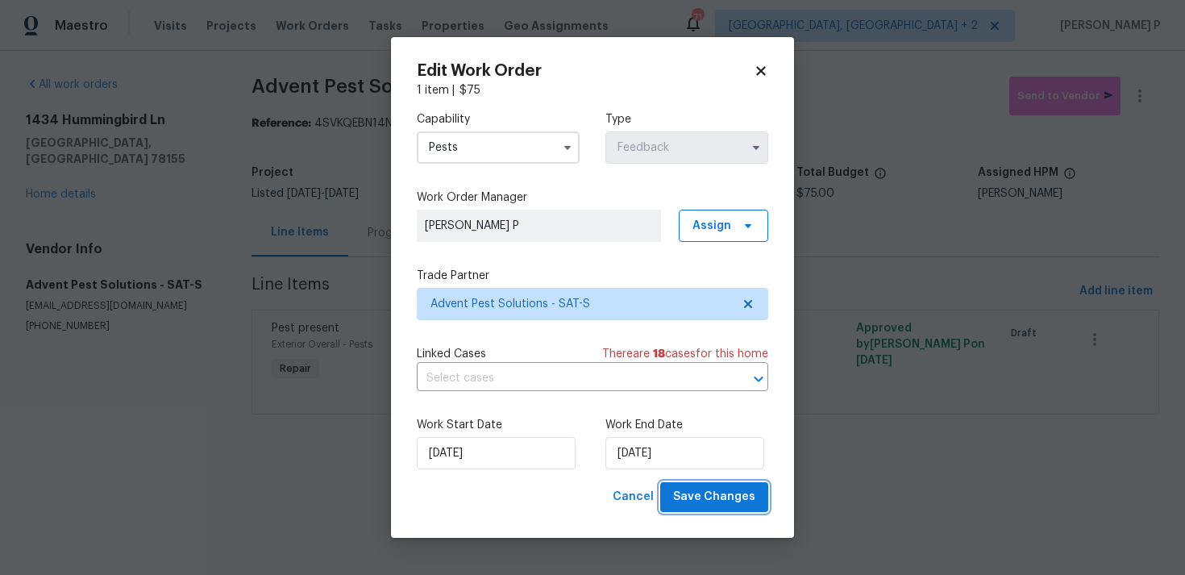
click at [731, 497] on span "Save Changes" at bounding box center [714, 497] width 82 height 20
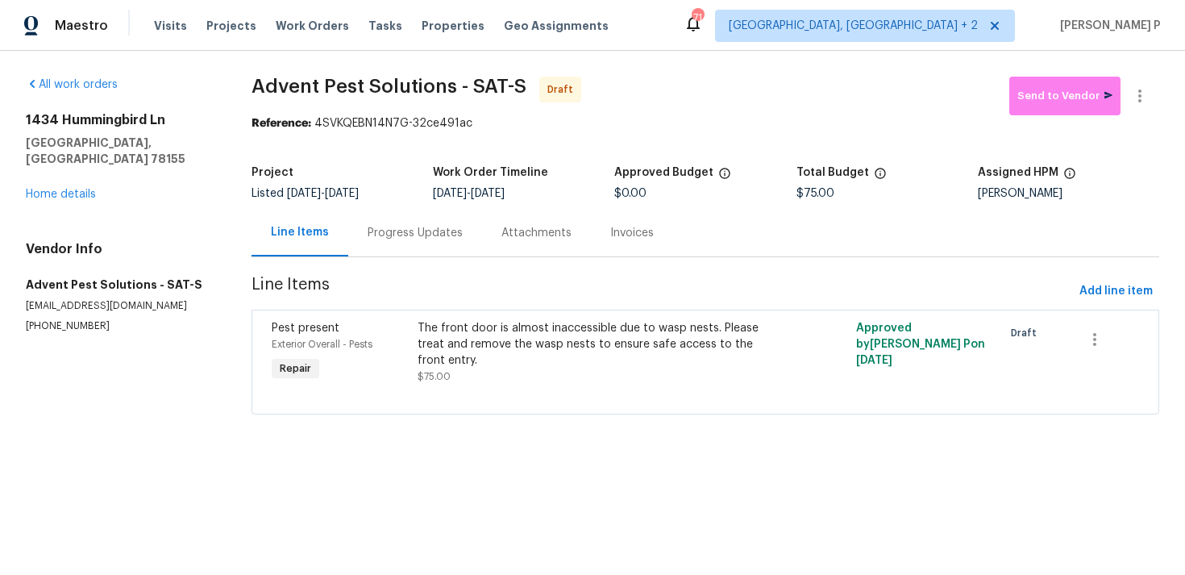
click at [422, 233] on div "Progress Updates" at bounding box center [415, 233] width 95 height 16
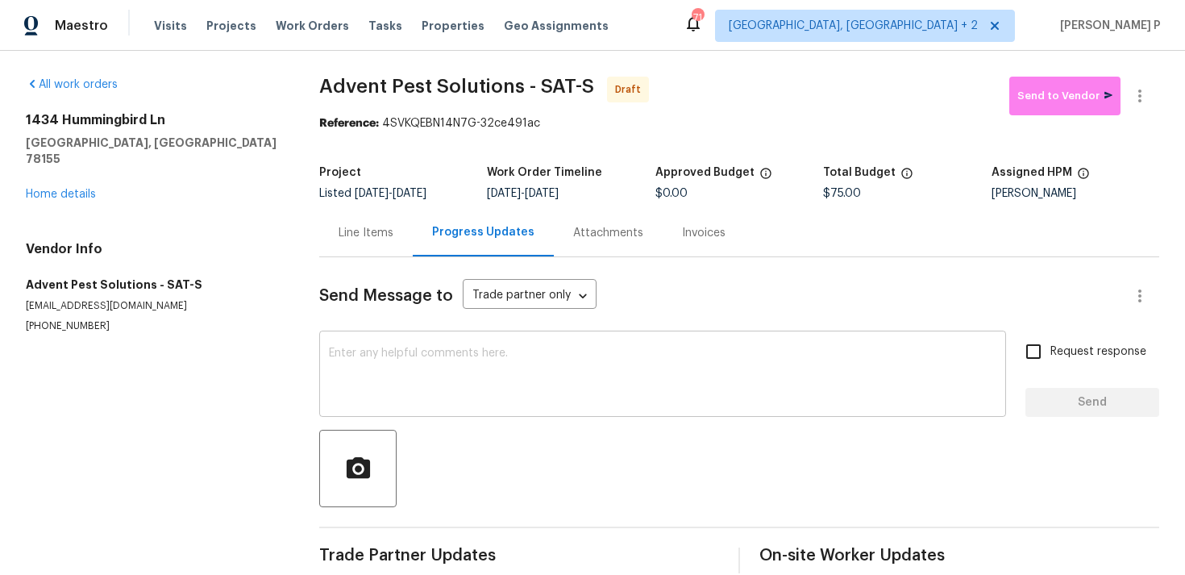
click at [433, 358] on textarea at bounding box center [663, 375] width 668 height 56
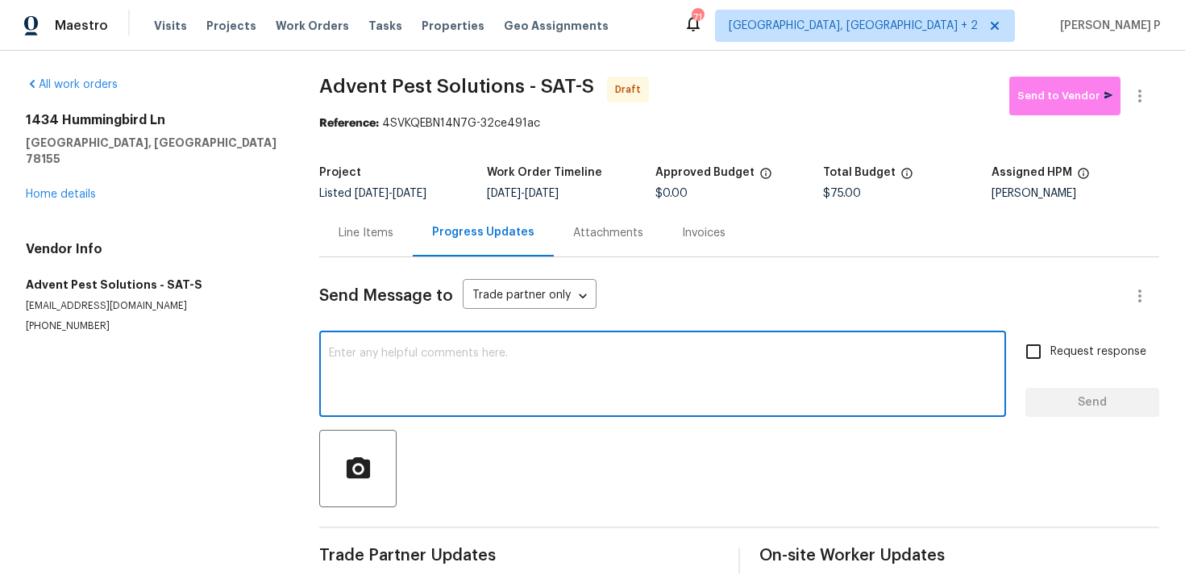
paste textarea "Hi, this is Ramyasri with Opendoor. I’m confirming you received the WO for the …"
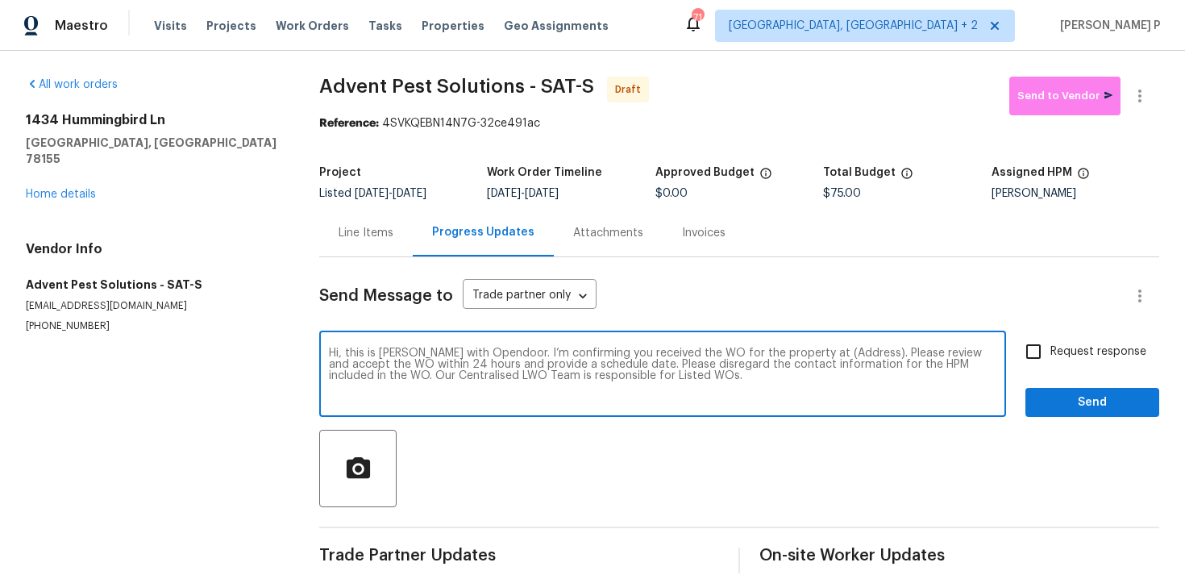
drag, startPoint x: 807, startPoint y: 349, endPoint x: 843, endPoint y: 349, distance: 35.5
click at [838, 349] on textarea "Hi, this is Ramyasri with Opendoor. I’m confirming you received the WO for the …" at bounding box center [663, 375] width 668 height 56
click at [798, 356] on textarea "Hi, this is Ramyasri with Opendoor. I’m confirming you received the WO for the …" at bounding box center [663, 375] width 668 height 56
drag, startPoint x: 807, startPoint y: 355, endPoint x: 859, endPoint y: 351, distance: 51.8
click at [859, 351] on textarea "Hi, this is Ramyasri with Opendoor. I’m confirming you received the WO for the …" at bounding box center [663, 375] width 668 height 56
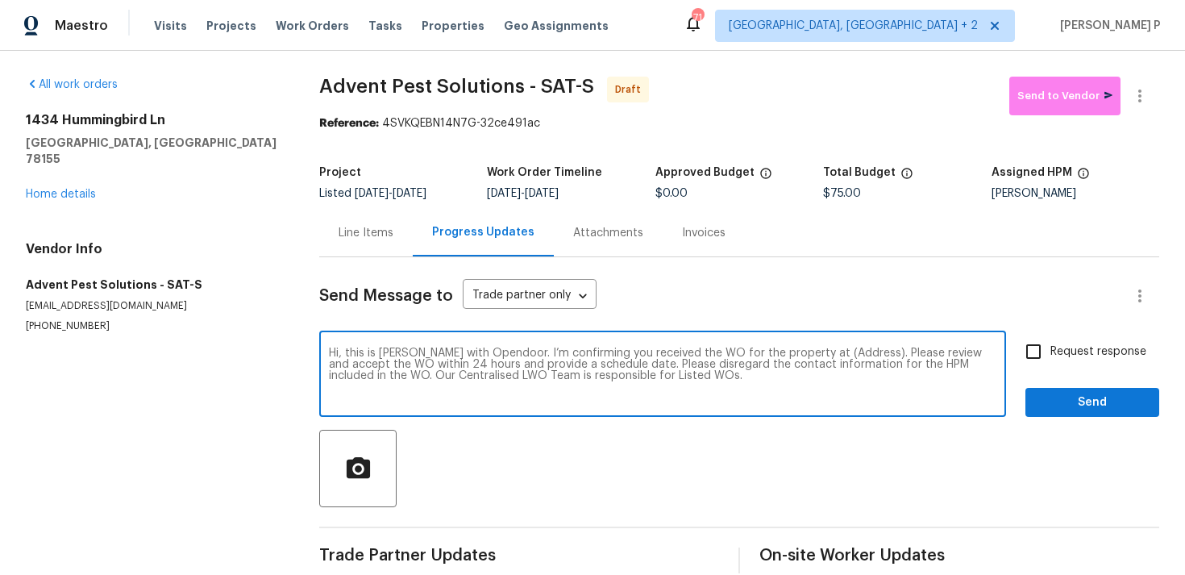
paste textarea "1434 Hummingbird Ln, Seguin, TX 78155"
type textarea "Hi, this is Ramyasri with Opendoor. I’m confirming you received the WO for the …"
click at [1046, 346] on input "Request response" at bounding box center [1034, 352] width 34 height 34
checkbox input "true"
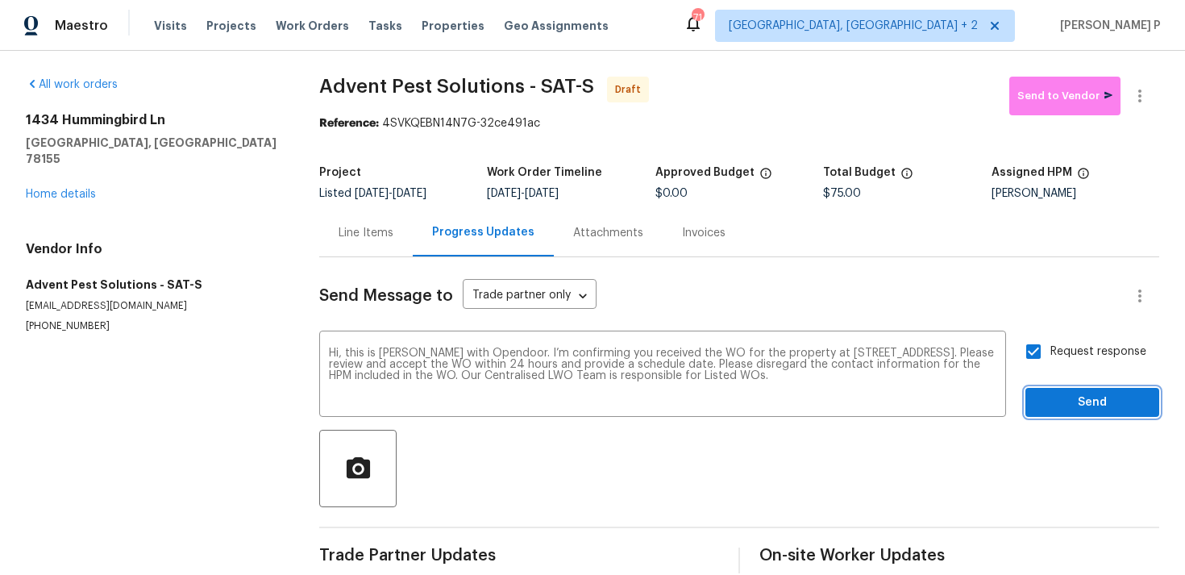
click at [1052, 410] on span "Send" at bounding box center [1092, 403] width 108 height 20
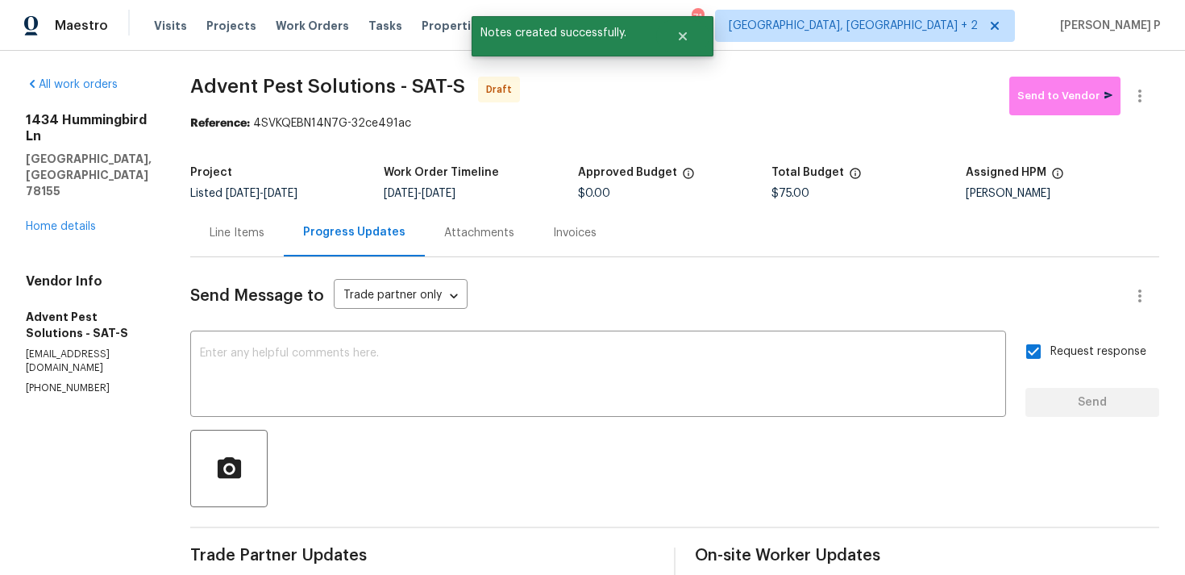
click at [869, 477] on div at bounding box center [674, 468] width 969 height 77
click at [1145, 99] on icon "button" at bounding box center [1139, 95] width 19 height 19
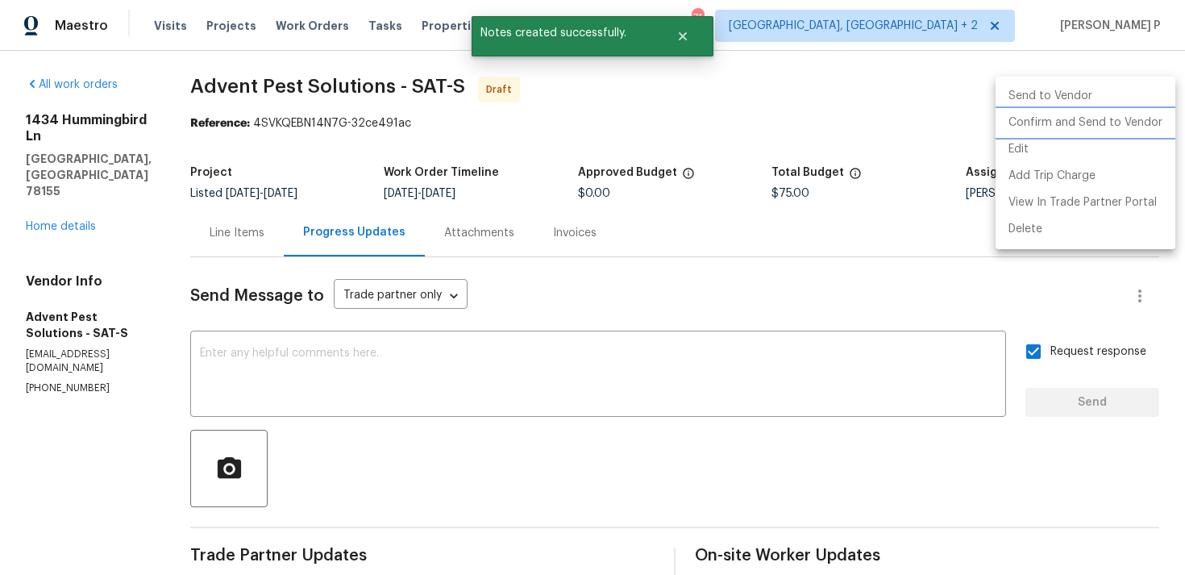
click at [1081, 127] on li "Confirm and Send to Vendor" at bounding box center [1086, 123] width 180 height 27
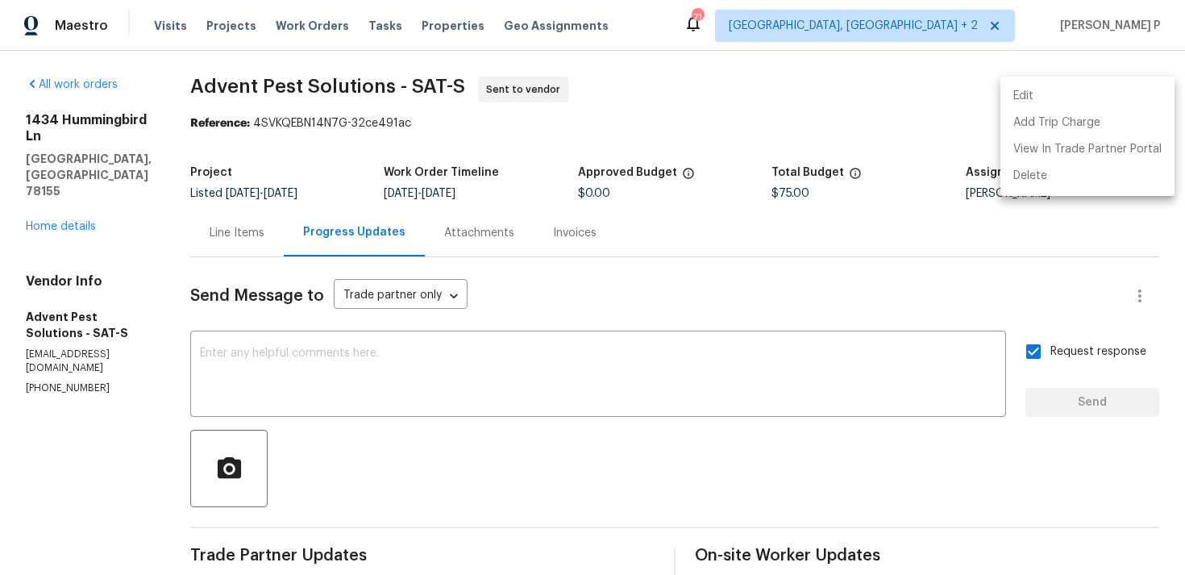
click at [260, 64] on div at bounding box center [592, 287] width 1185 height 575
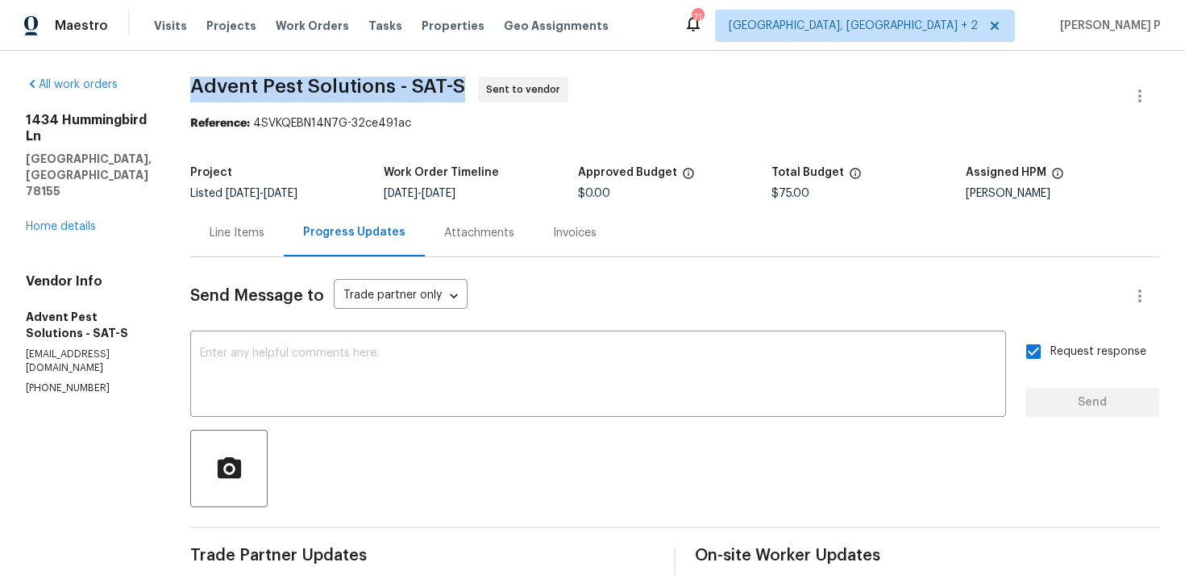
drag, startPoint x: 209, startPoint y: 84, endPoint x: 486, endPoint y: 85, distance: 277.3
click at [486, 85] on div "All work orders 1434 Hummingbird Ln Seguin, TX 78155 Home details Vendor Info A…" at bounding box center [592, 381] width 1185 height 660
copy span "Advent Pest Solutions - SAT-S"
click at [318, 132] on section "Advent Pest Solutions - SAT-S Sent to vendor Reference: 4SVKQEBN14N7G-32ce491ac…" at bounding box center [674, 381] width 969 height 608
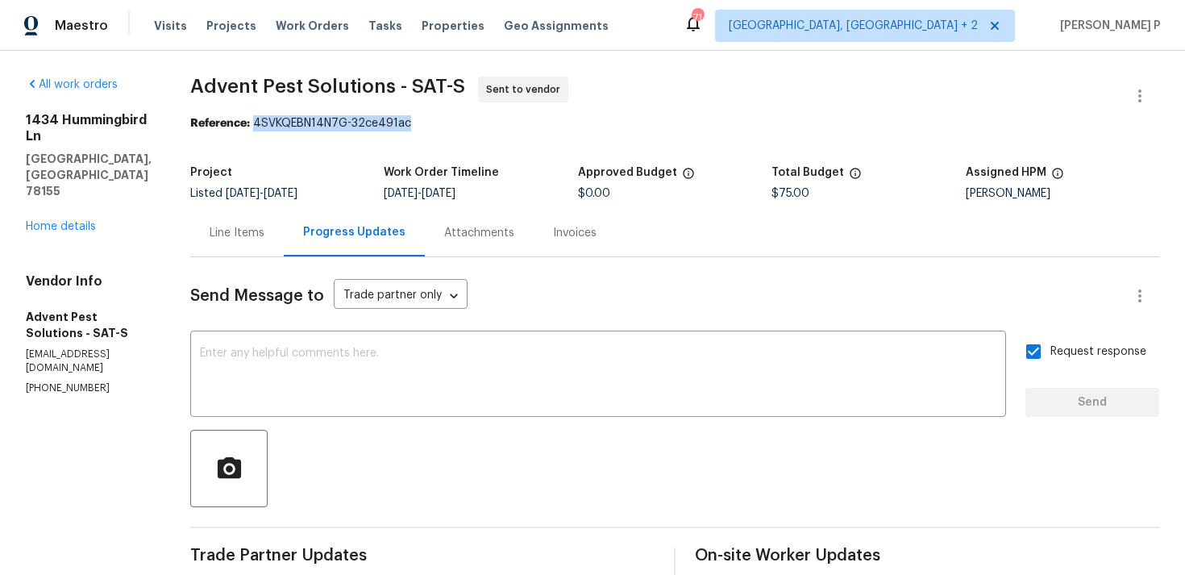
drag, startPoint x: 283, startPoint y: 122, endPoint x: 460, endPoint y: 122, distance: 177.4
click at [458, 122] on div "Reference: 4SVKQEBN14N7G-32ce491ac" at bounding box center [674, 123] width 969 height 16
copy div "4SVKQEBN14N7G-32ce491ac"
click at [236, 113] on span "Advent Pest Solutions - SAT-S Sent to vendor" at bounding box center [655, 96] width 930 height 39
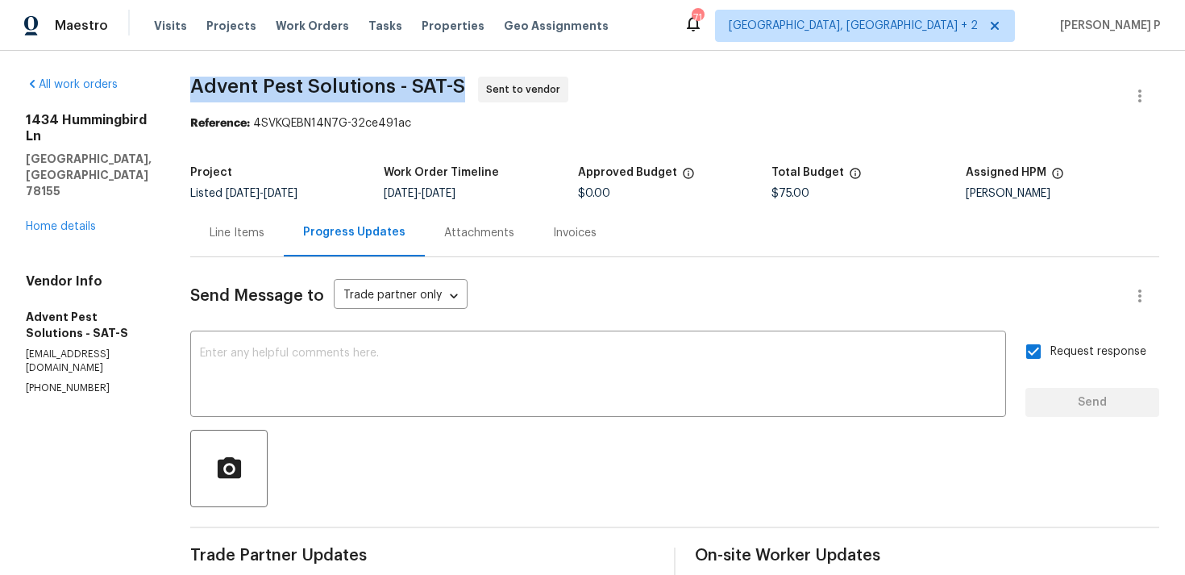
drag, startPoint x: 225, startPoint y: 89, endPoint x: 485, endPoint y: 84, distance: 260.5
click at [485, 84] on div "All work orders 1434 Hummingbird Ln Seguin, TX 78155 Home details Vendor Info A…" at bounding box center [592, 381] width 1185 height 660
copy span "Advent Pest Solutions - SAT-S"
click at [277, 273] on div "Send Message to Trade partner only Trade partner only ​ x ​ Request response Se…" at bounding box center [674, 470] width 969 height 427
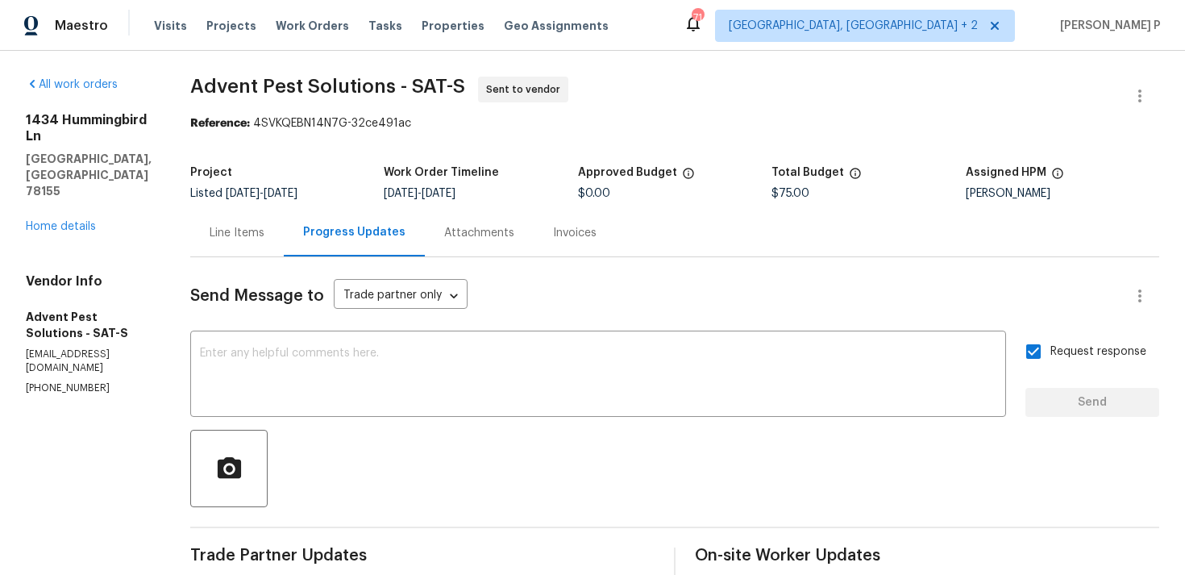
click at [276, 212] on div "Line Items" at bounding box center [237, 233] width 94 height 48
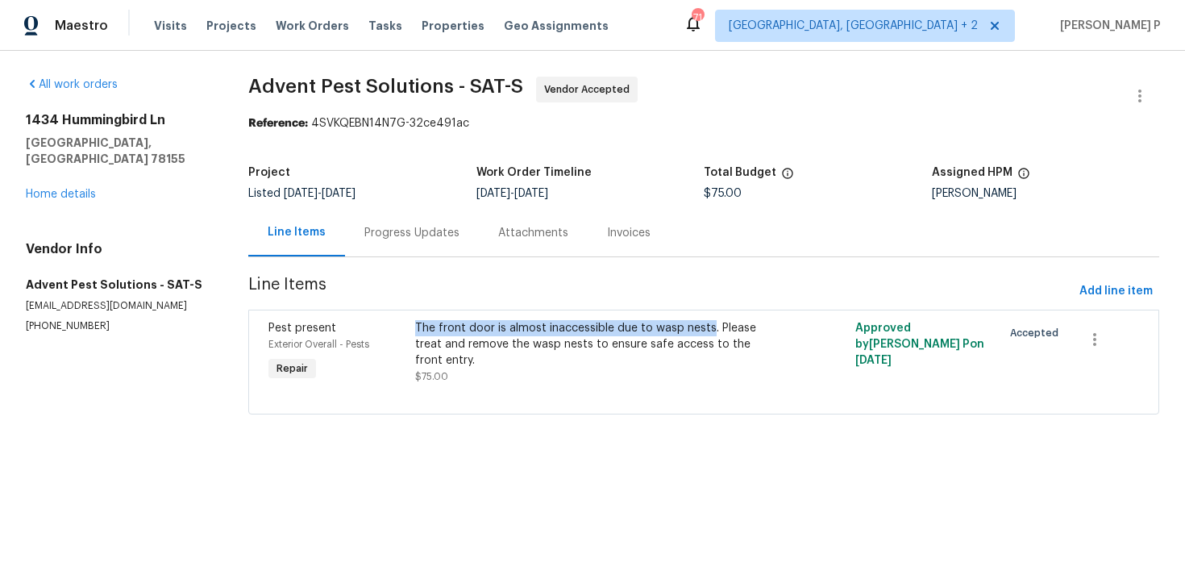
copy div "The front door is almost inaccessible due to wasp nests"
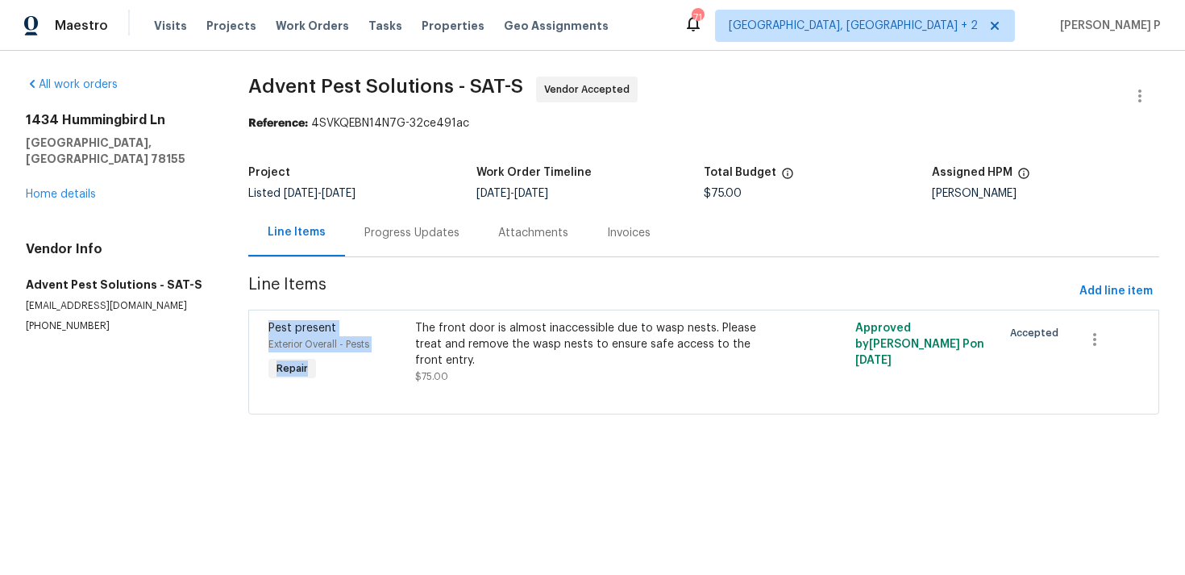
drag, startPoint x: 419, startPoint y: 328, endPoint x: 710, endPoint y: 289, distance: 293.7
click at [710, 289] on section "Advent Pest Solutions - SAT-S Vendor Accepted Reference: 4SVKQEBN14N7G-32ce491a…" at bounding box center [703, 255] width 911 height 357
click at [710, 289] on span "Line Items" at bounding box center [660, 292] width 825 height 30
click at [45, 189] on link "Home details" at bounding box center [61, 194] width 70 height 11
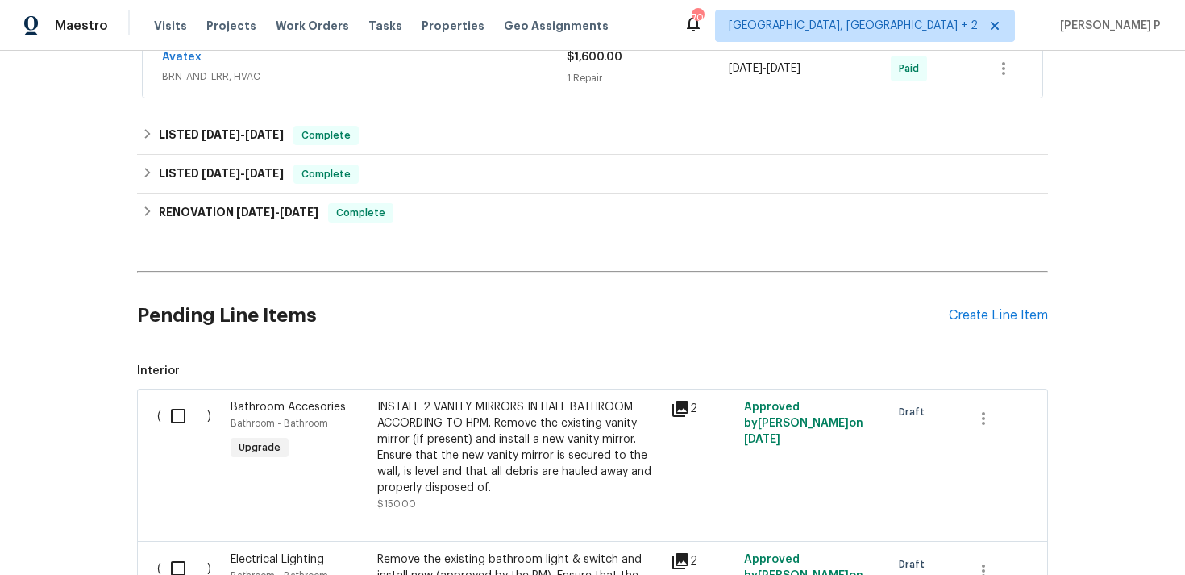
scroll to position [503, 0]
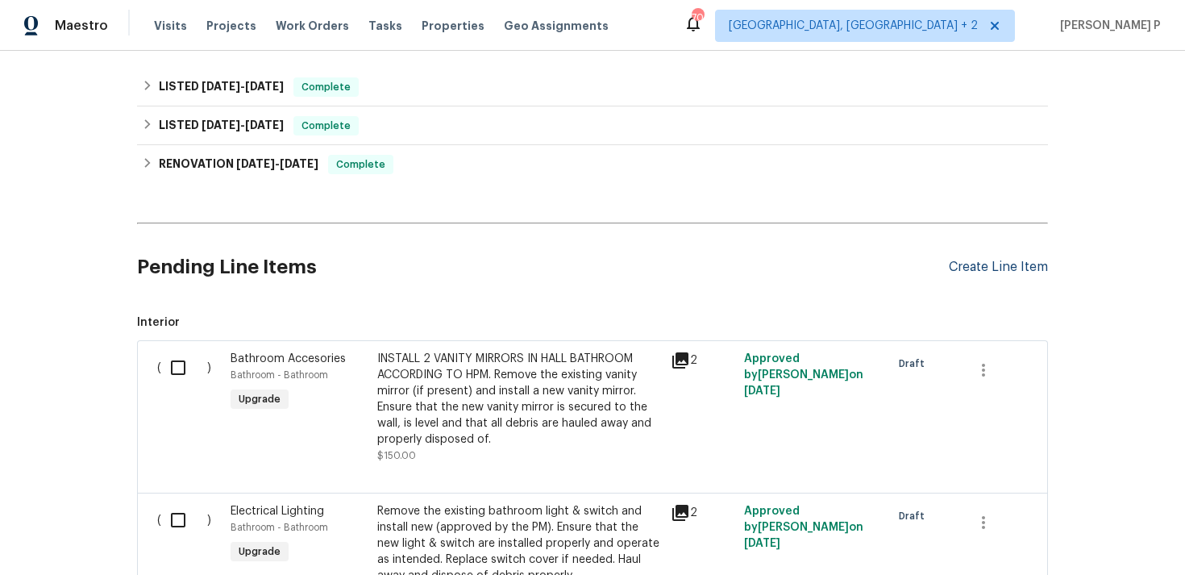
click at [1000, 260] on div "Create Line Item" at bounding box center [998, 267] width 99 height 15
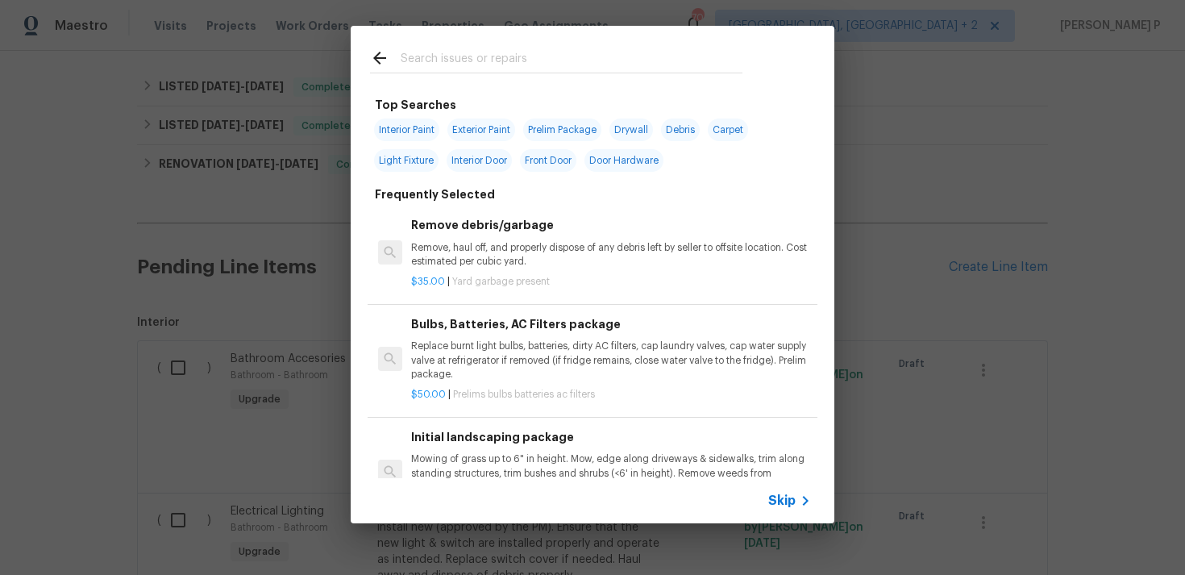
click at [784, 505] on span "Skip" at bounding box center [781, 501] width 27 height 16
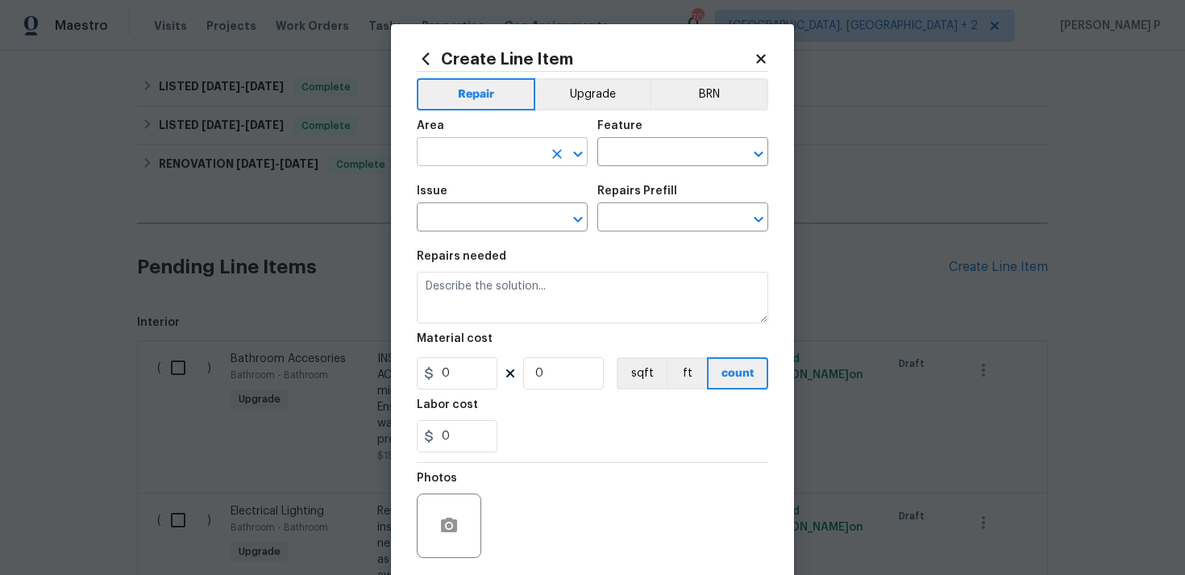
click at [565, 148] on button "Clear" at bounding box center [557, 154] width 23 height 23
click at [578, 152] on icon "Open" at bounding box center [577, 153] width 19 height 19
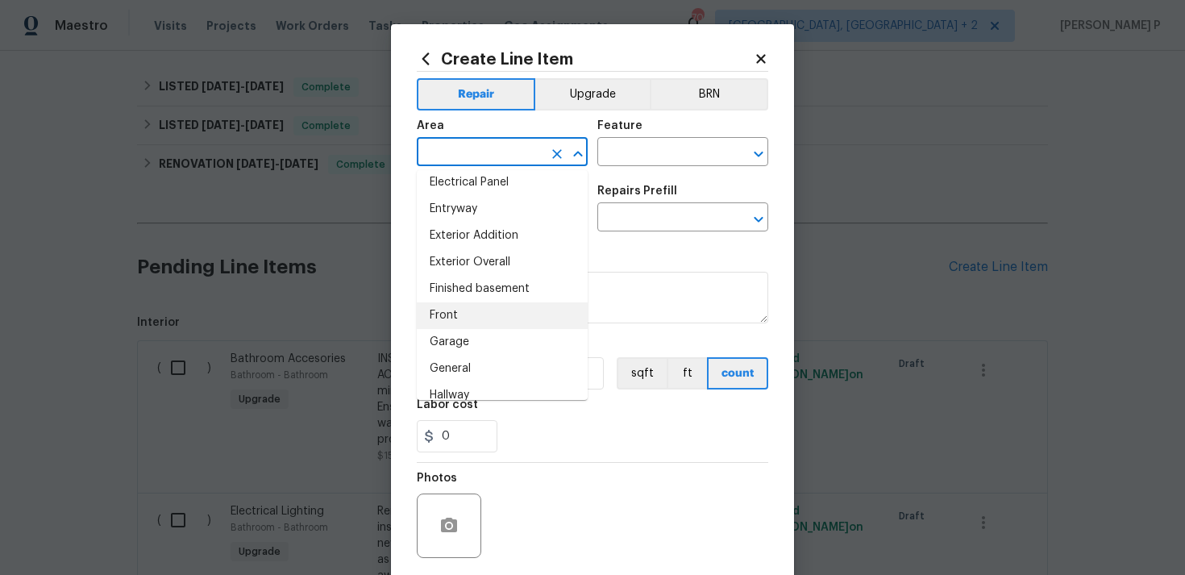
scroll to position [377, 0]
click at [464, 320] on li "Garage" at bounding box center [502, 319] width 171 height 27
type input "Garage"
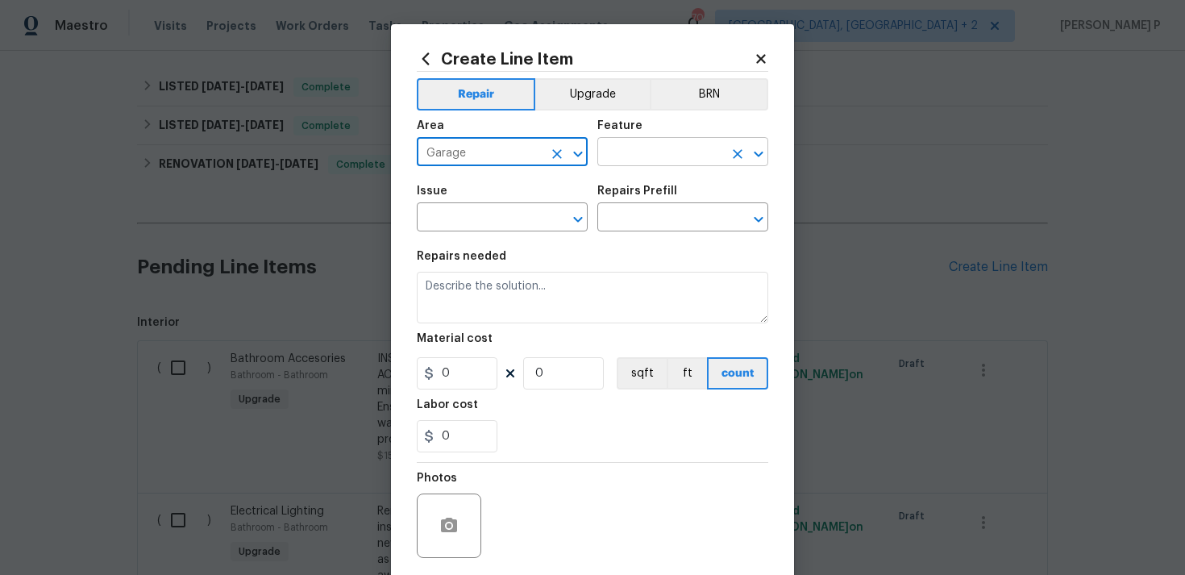
click at [691, 151] on input "text" at bounding box center [660, 153] width 126 height 25
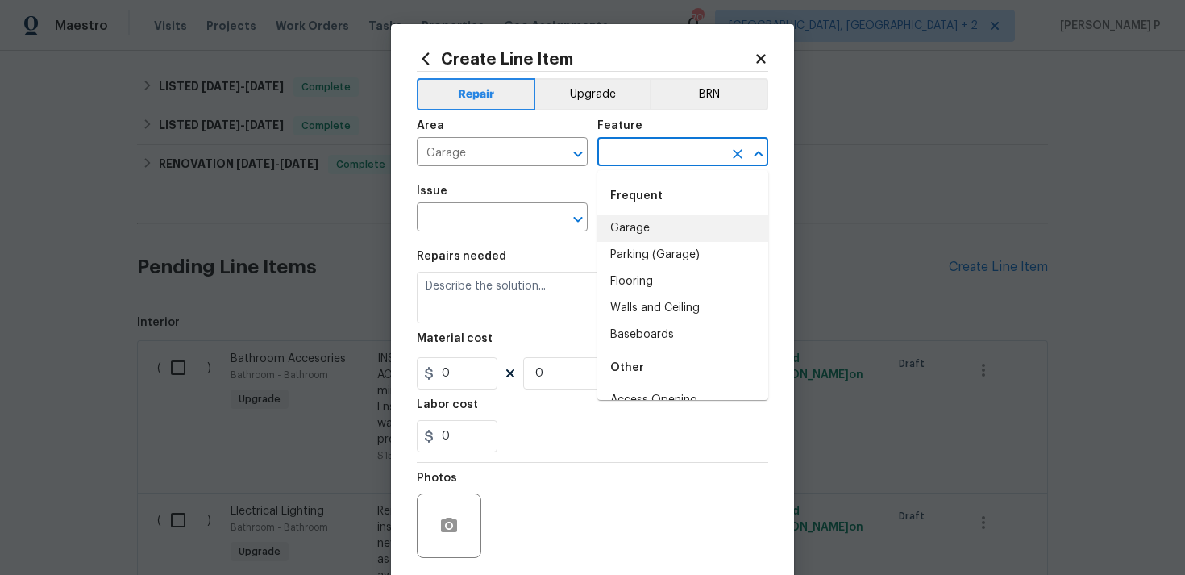
click at [668, 231] on li "Garage" at bounding box center [682, 228] width 171 height 27
type input "Garage"
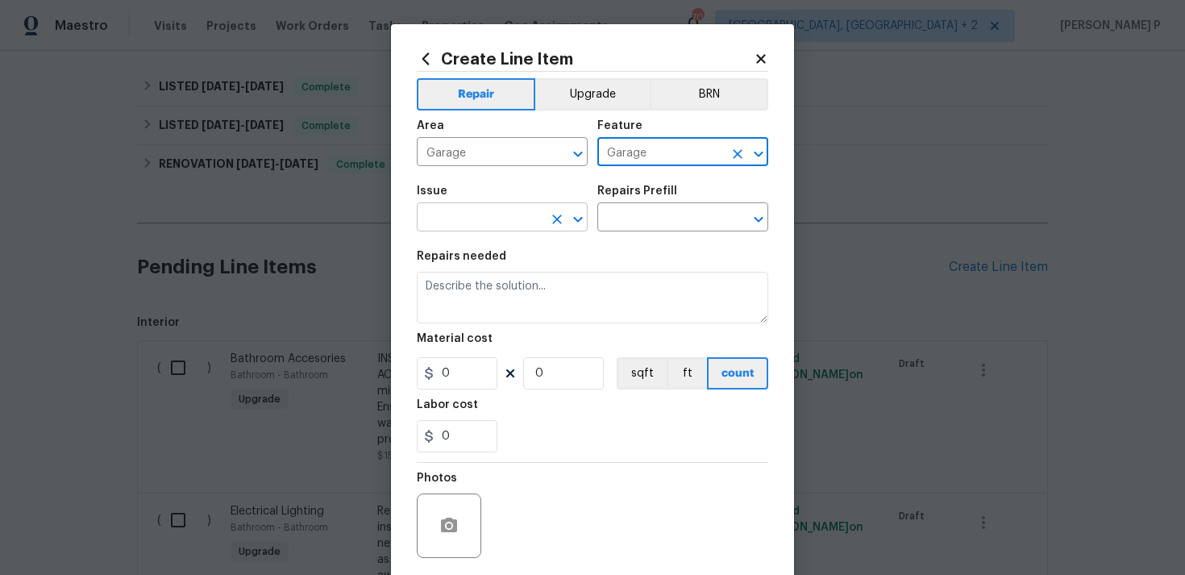
click at [580, 224] on icon "Open" at bounding box center [577, 219] width 19 height 19
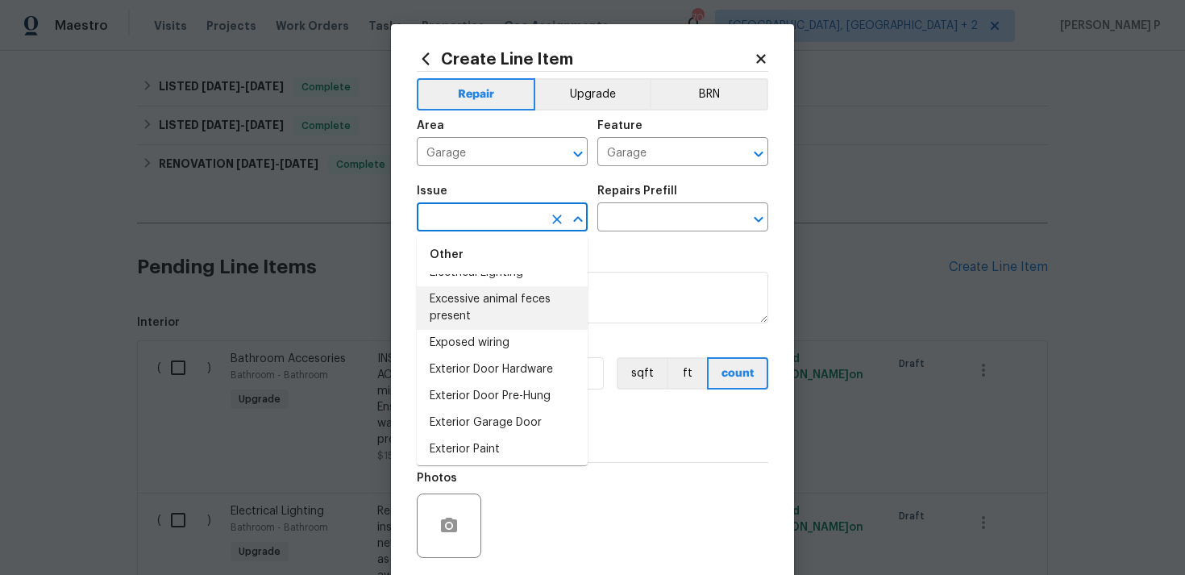
scroll to position [971, 0]
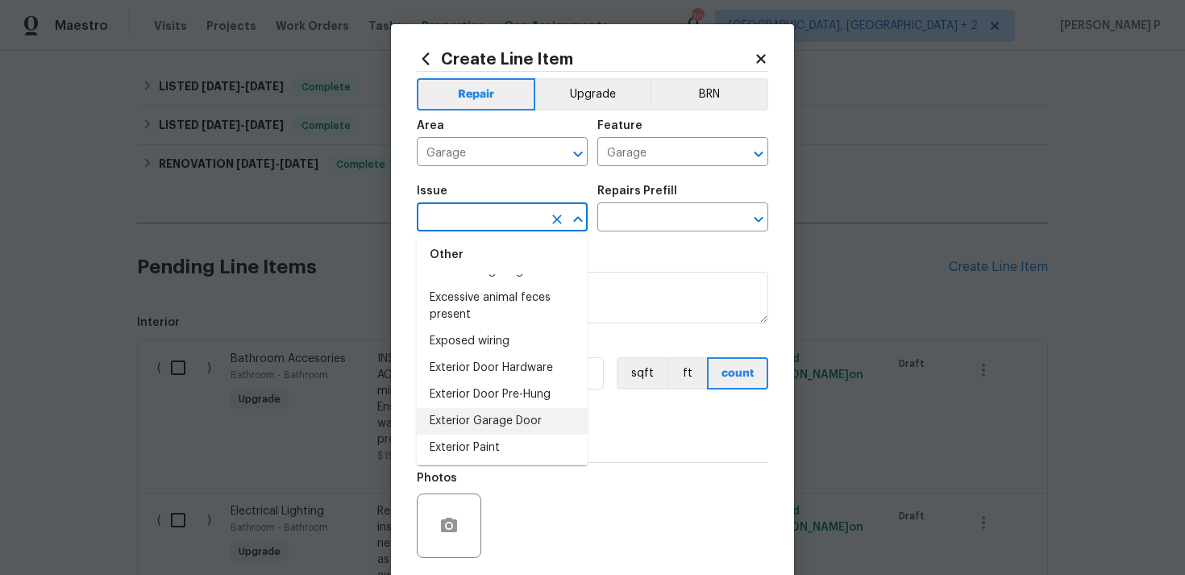
click at [517, 422] on li "Exterior Garage Door" at bounding box center [502, 421] width 171 height 27
type input "Exterior Garage Door"
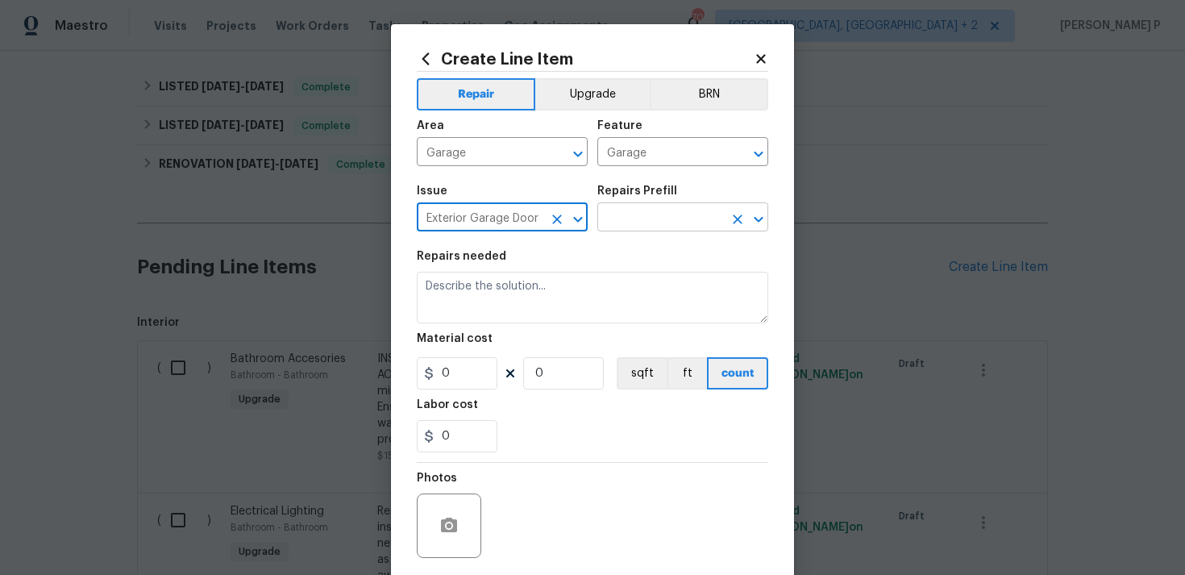
click at [632, 218] on input "text" at bounding box center [660, 218] width 126 height 25
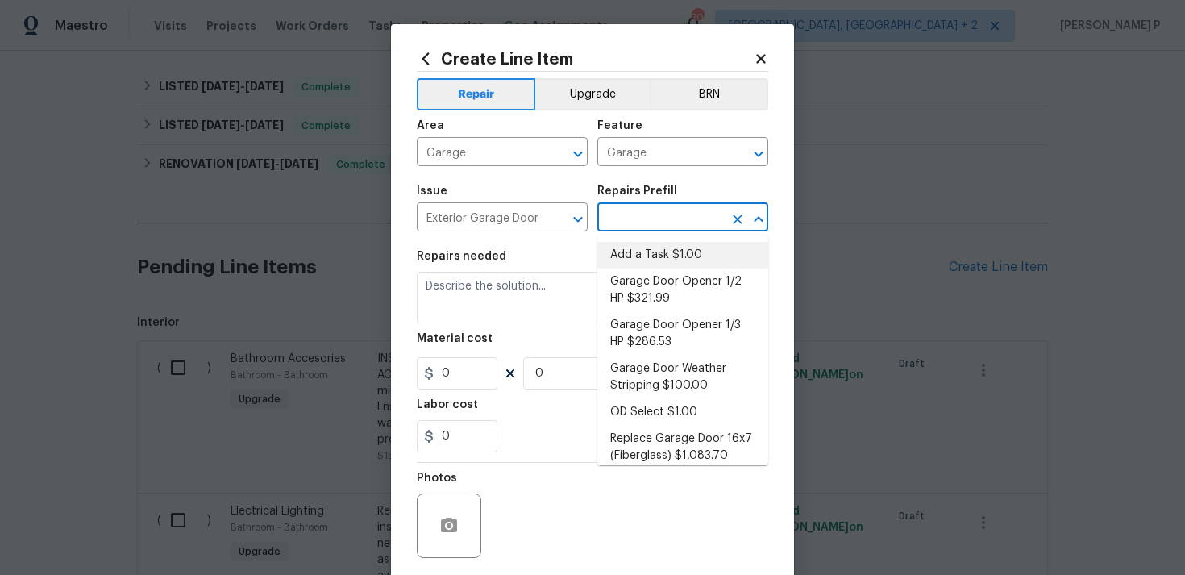
click at [631, 248] on li "Add a Task $1.00" at bounding box center [682, 255] width 171 height 27
type input "Interior Door"
type input "Add a Task $1.00"
type textarea "HPM to detail"
type input "1"
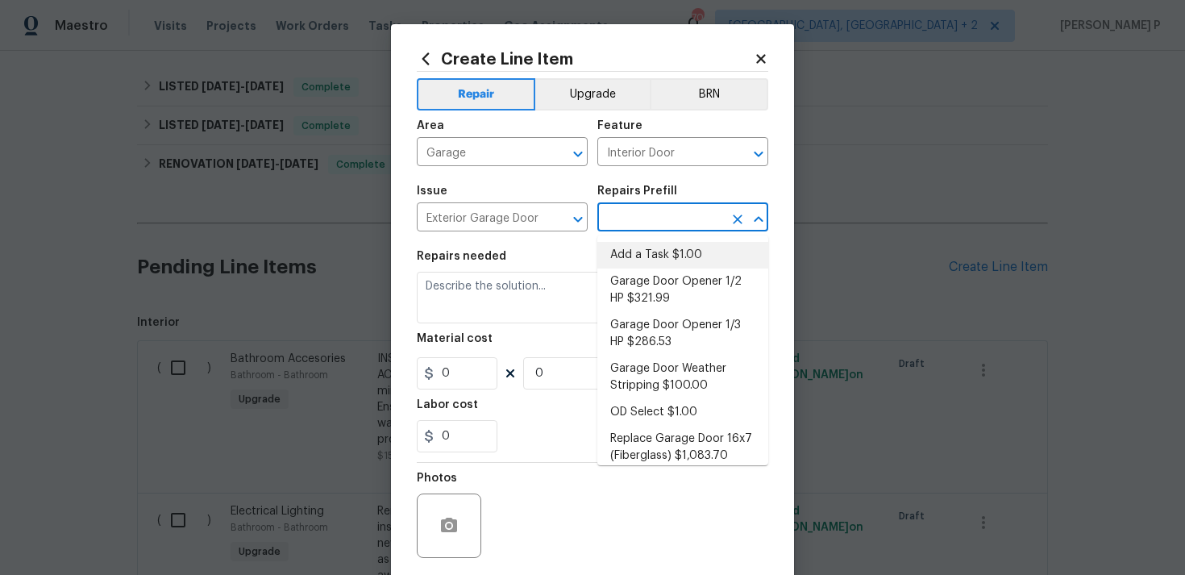
type input "1"
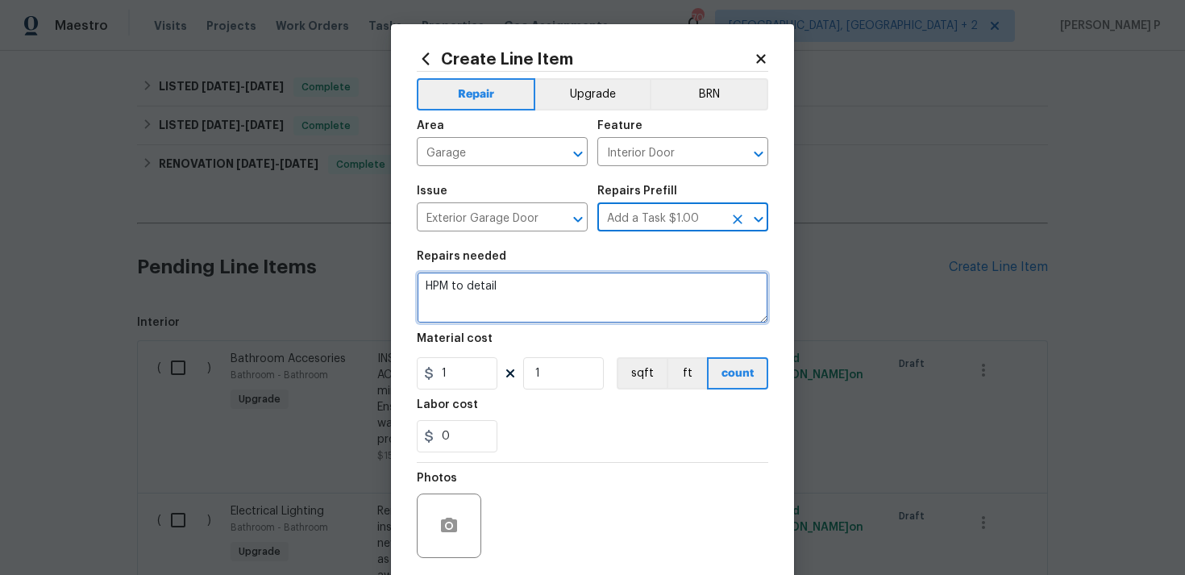
click at [539, 289] on textarea "HPM to detail" at bounding box center [593, 298] width 352 height 52
paste textarea "Feedback received that the garage door is not functioning correctly. Please ins…"
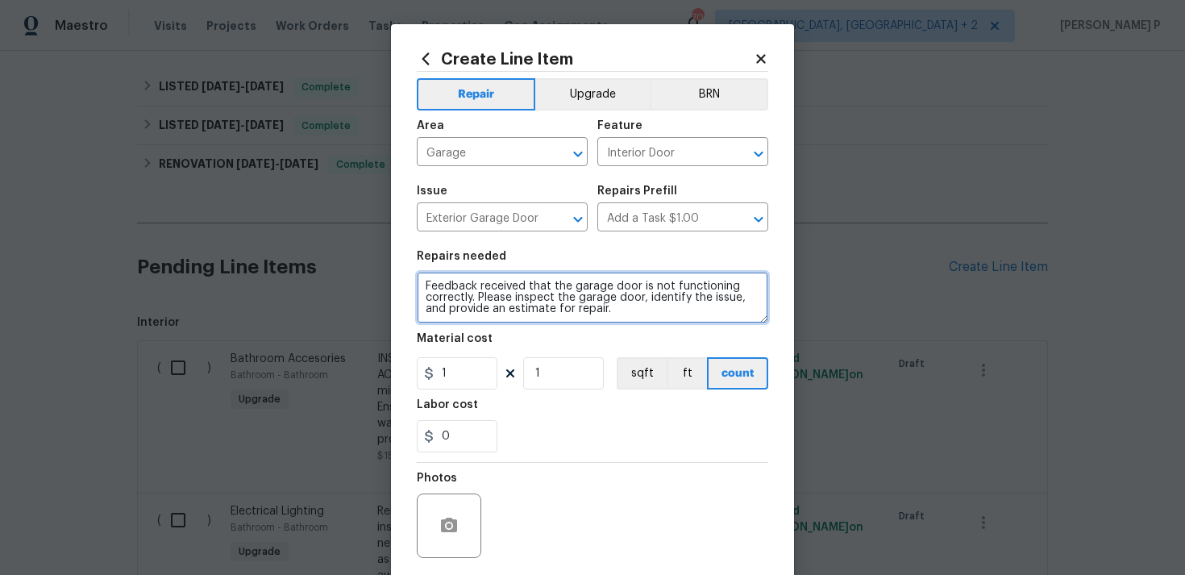
type textarea "Feedback received that the garage door is not functioning correctly. Please ins…"
click at [475, 356] on figure "Material cost 1 1 sqft ft count" at bounding box center [593, 361] width 352 height 56
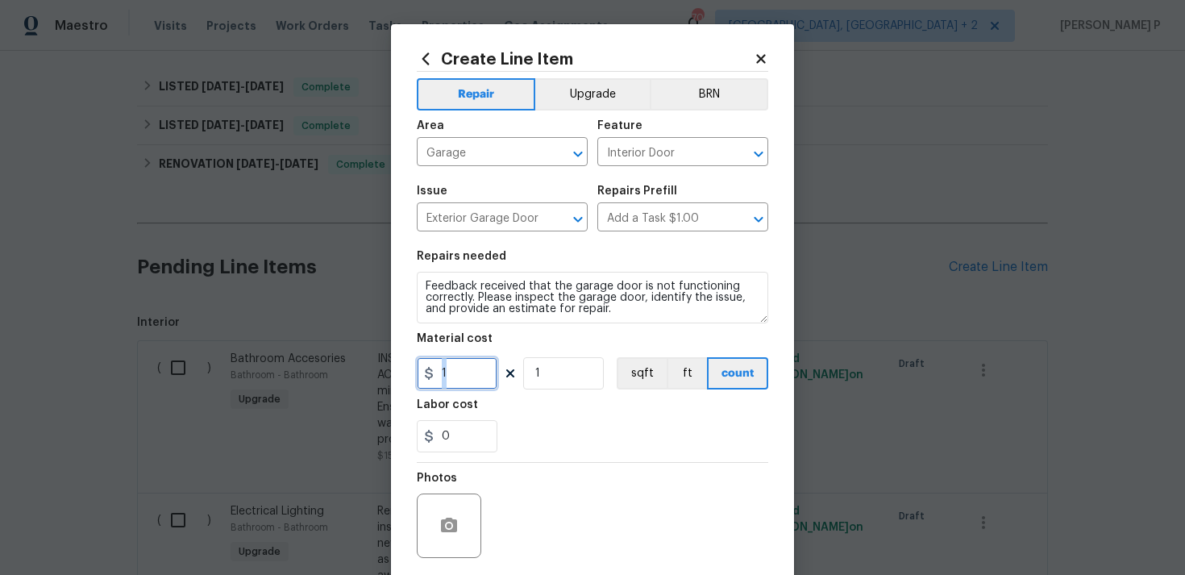
click at [468, 376] on input "1" at bounding box center [457, 373] width 81 height 32
type input "75"
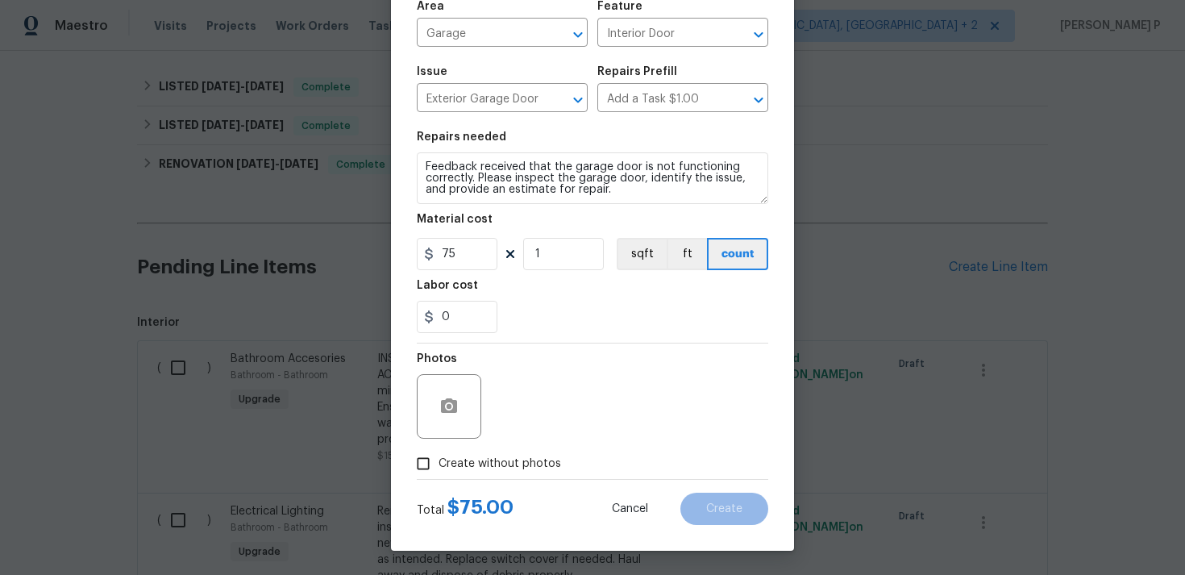
click at [418, 460] on input "Create without photos" at bounding box center [423, 463] width 31 height 31
checkbox input "true"
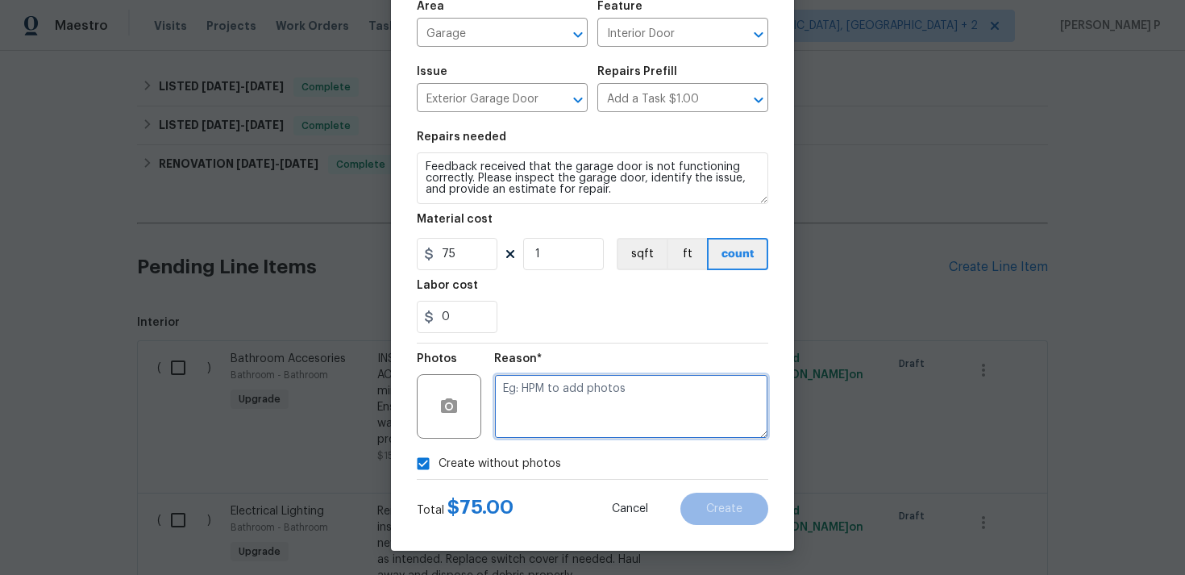
click at [555, 420] on textarea at bounding box center [631, 406] width 274 height 64
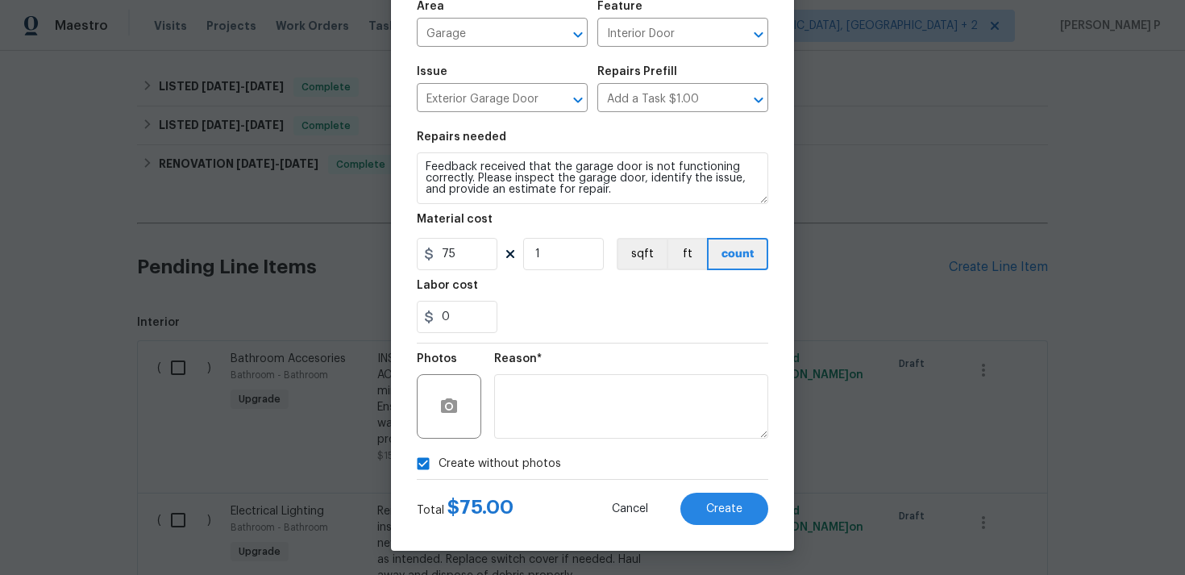
click at [725, 485] on div "Total $ 75.00 Cancel Create" at bounding box center [593, 502] width 352 height 45
click at [724, 511] on span "Create" at bounding box center [724, 509] width 36 height 12
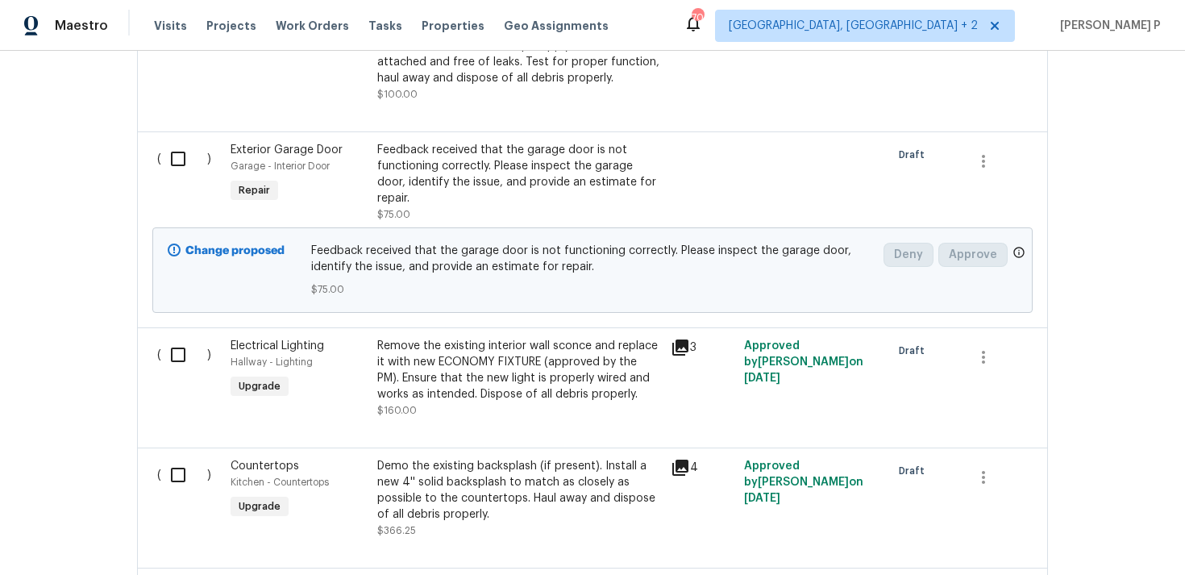
scroll to position [1833, 0]
click at [177, 144] on input "checkbox" at bounding box center [184, 161] width 46 height 34
checkbox input "true"
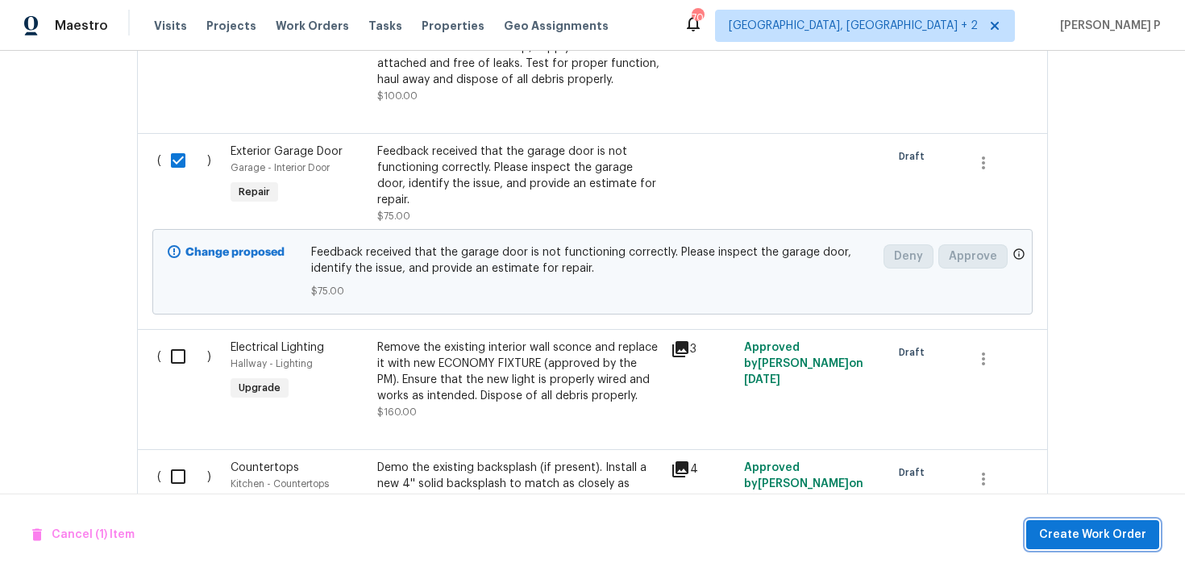
click at [1107, 527] on span "Create Work Order" at bounding box center [1092, 535] width 107 height 20
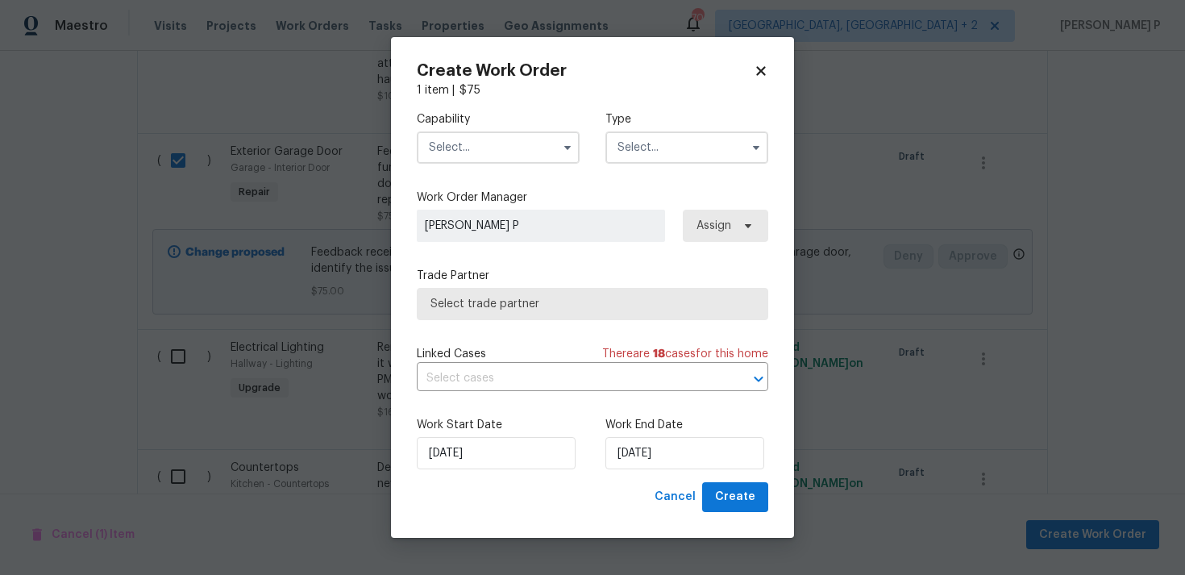
click at [664, 153] on input "text" at bounding box center [686, 147] width 163 height 32
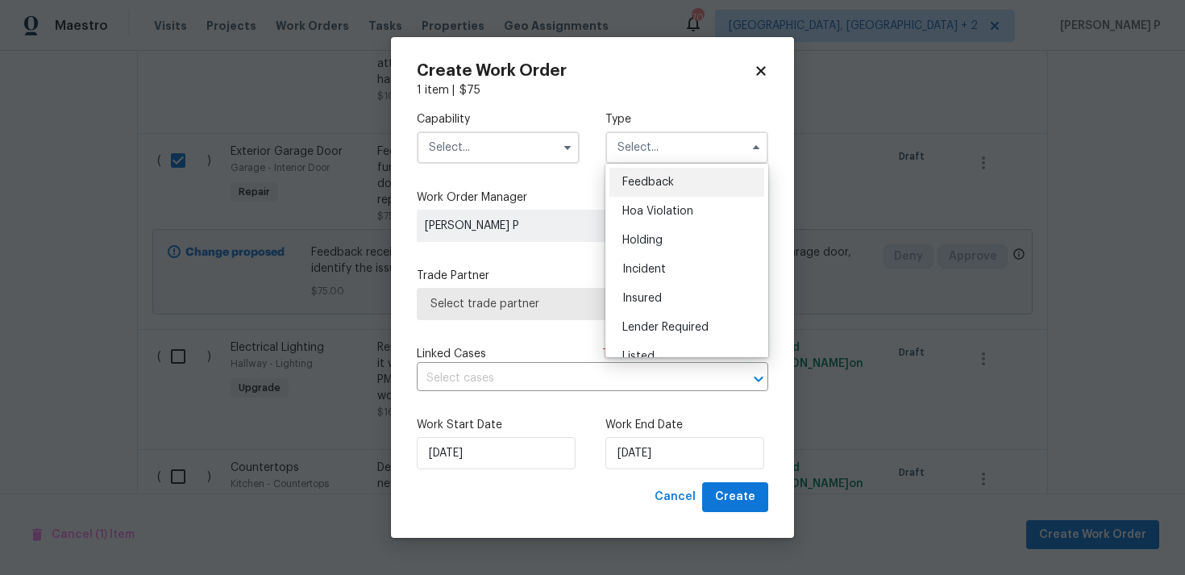
click at [661, 189] on div "Feedback" at bounding box center [687, 182] width 155 height 29
type input "Feedback"
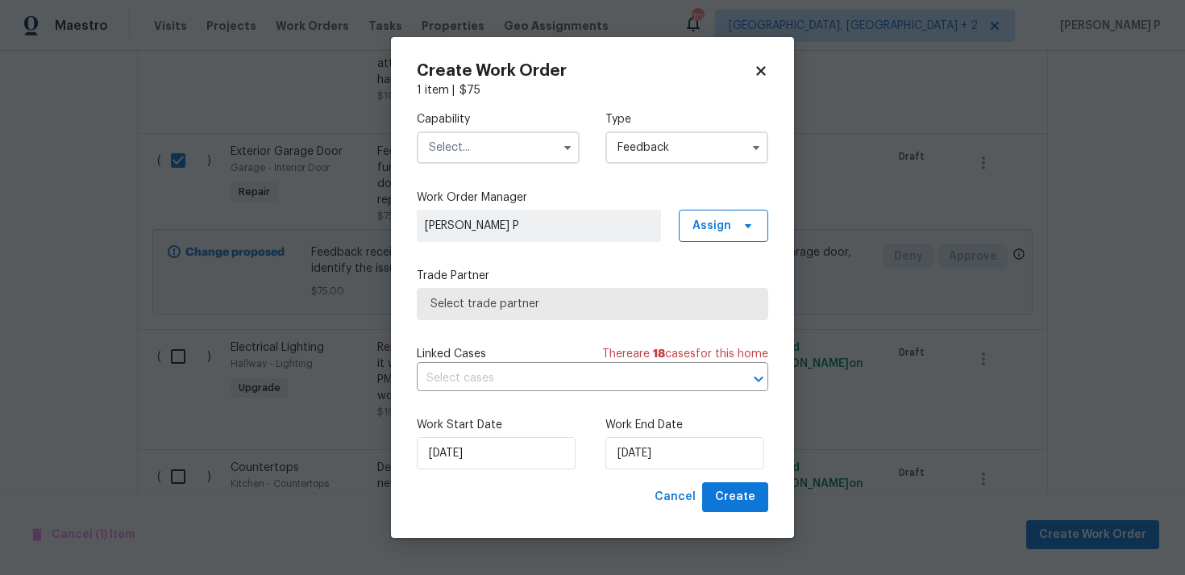
click at [447, 144] on input "text" at bounding box center [498, 147] width 163 height 32
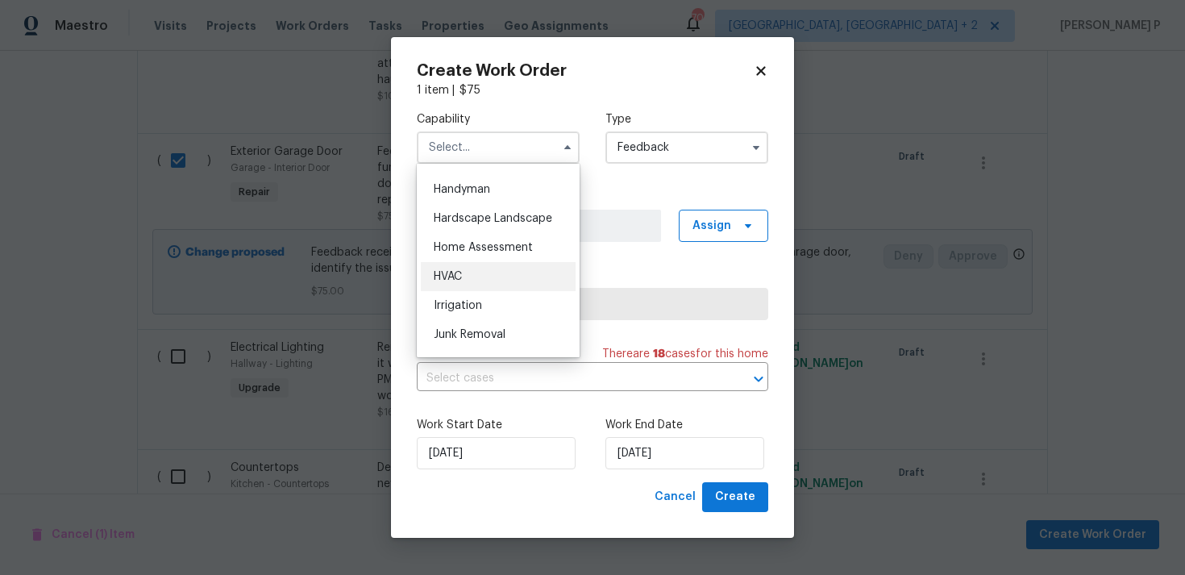
scroll to position [884, 0]
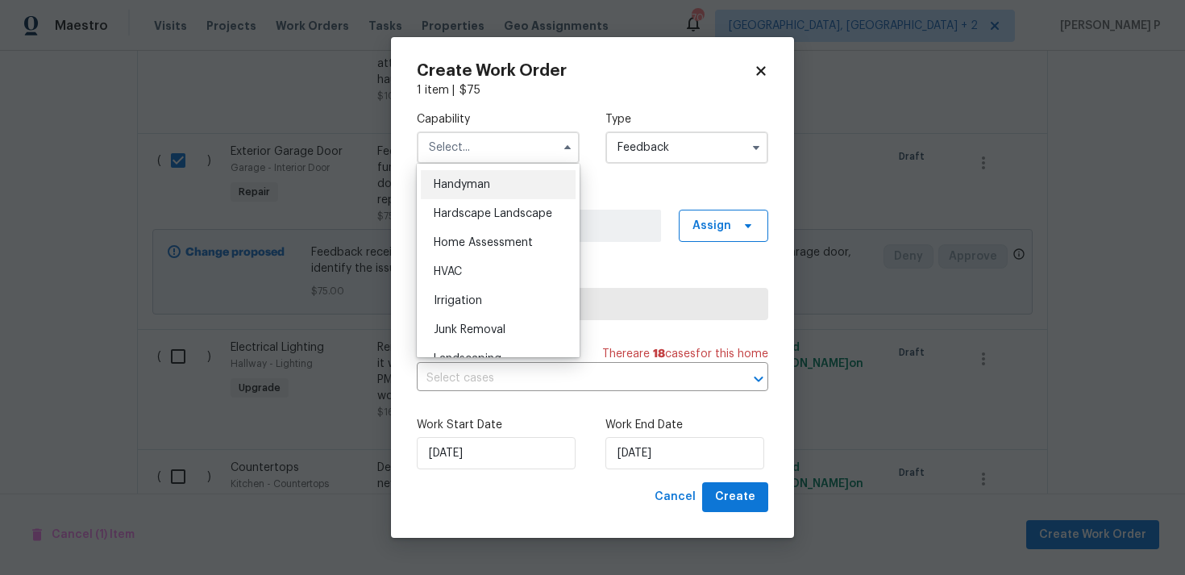
click at [467, 185] on span "Handyman" at bounding box center [462, 184] width 56 height 11
type input "Handyman"
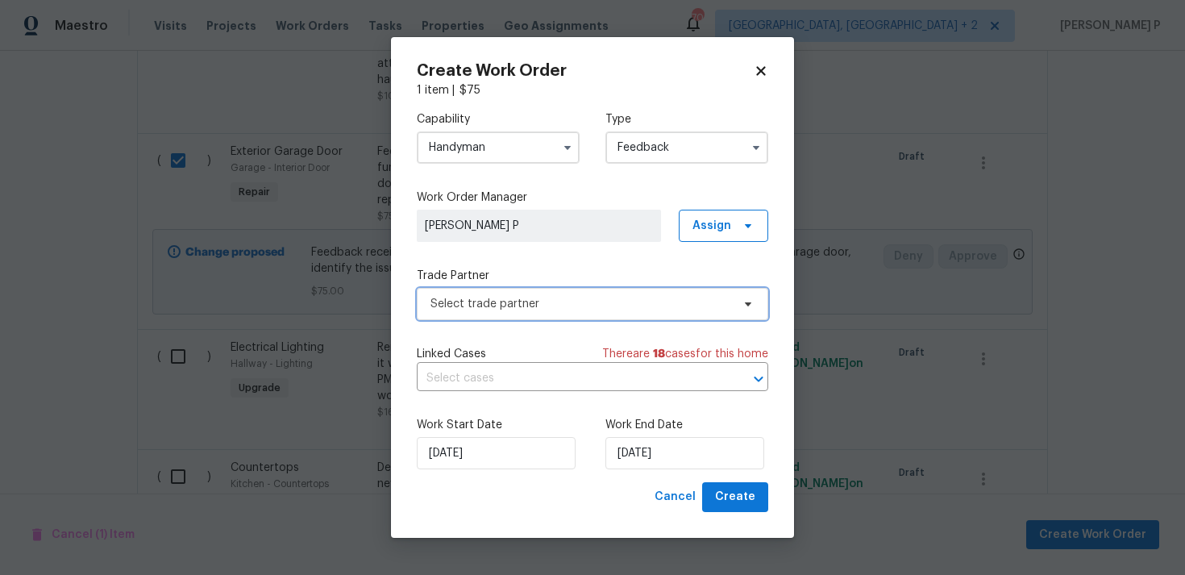
click at [551, 292] on span "Select trade partner" at bounding box center [593, 304] width 352 height 32
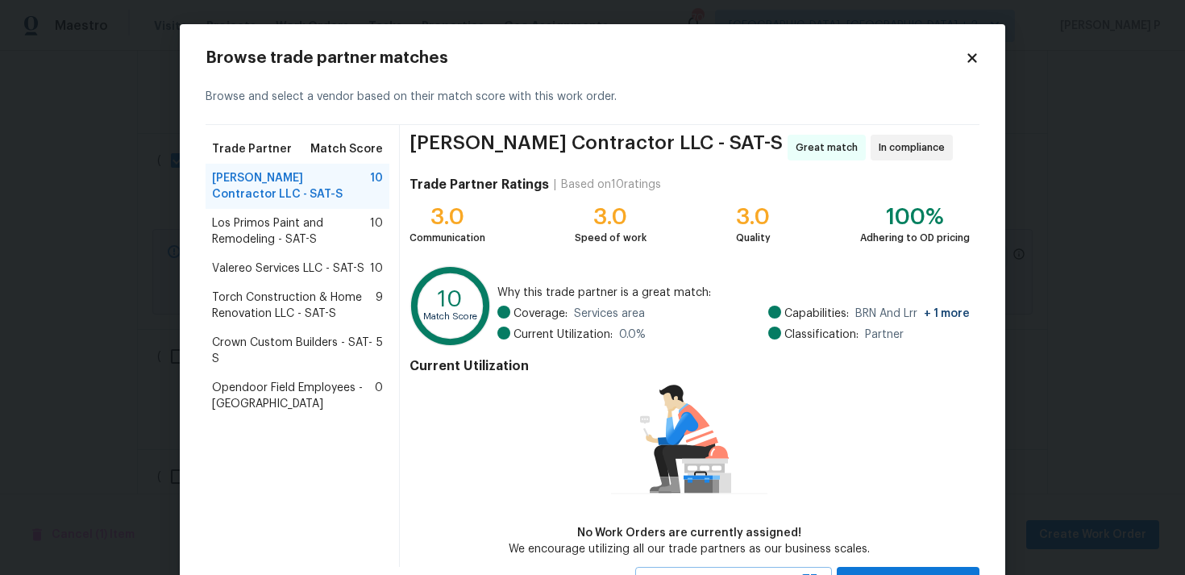
scroll to position [70, 0]
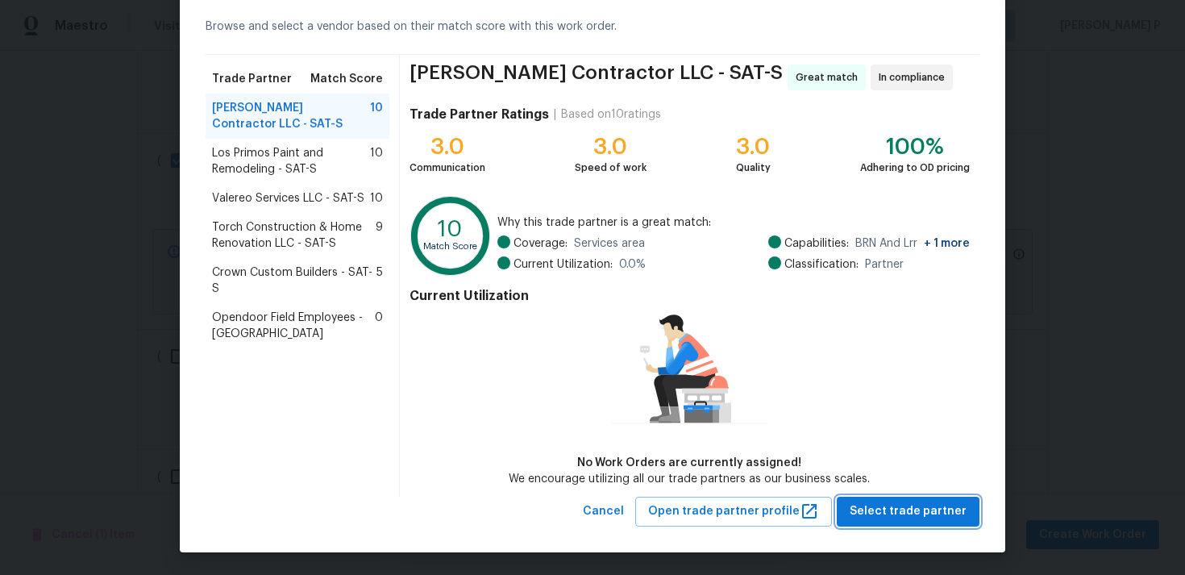
click at [894, 510] on span "Select trade partner" at bounding box center [908, 511] width 117 height 20
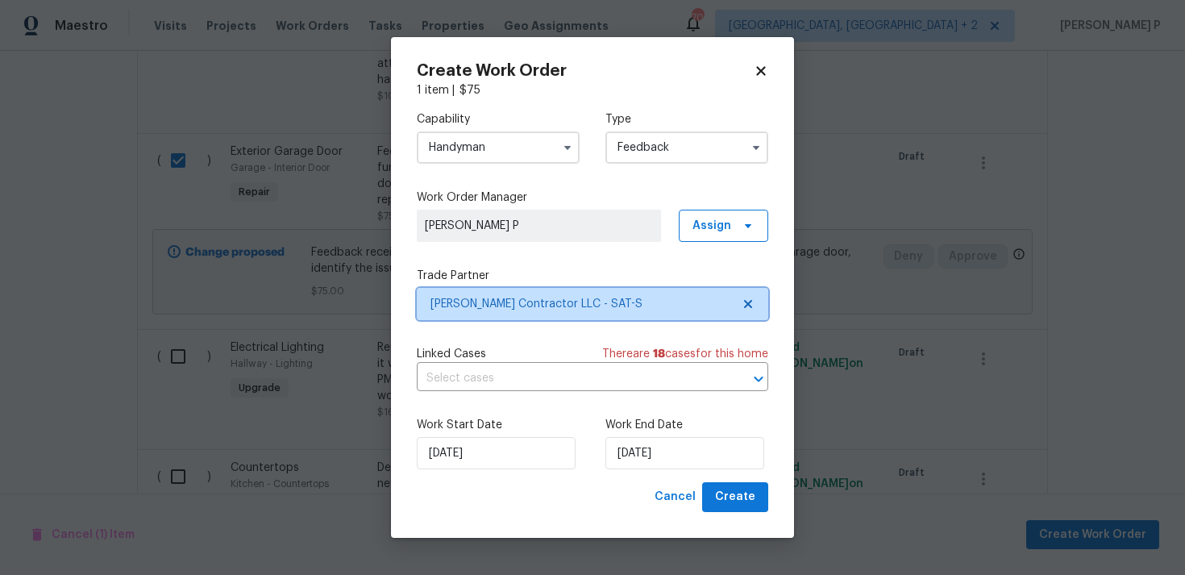
scroll to position [0, 0]
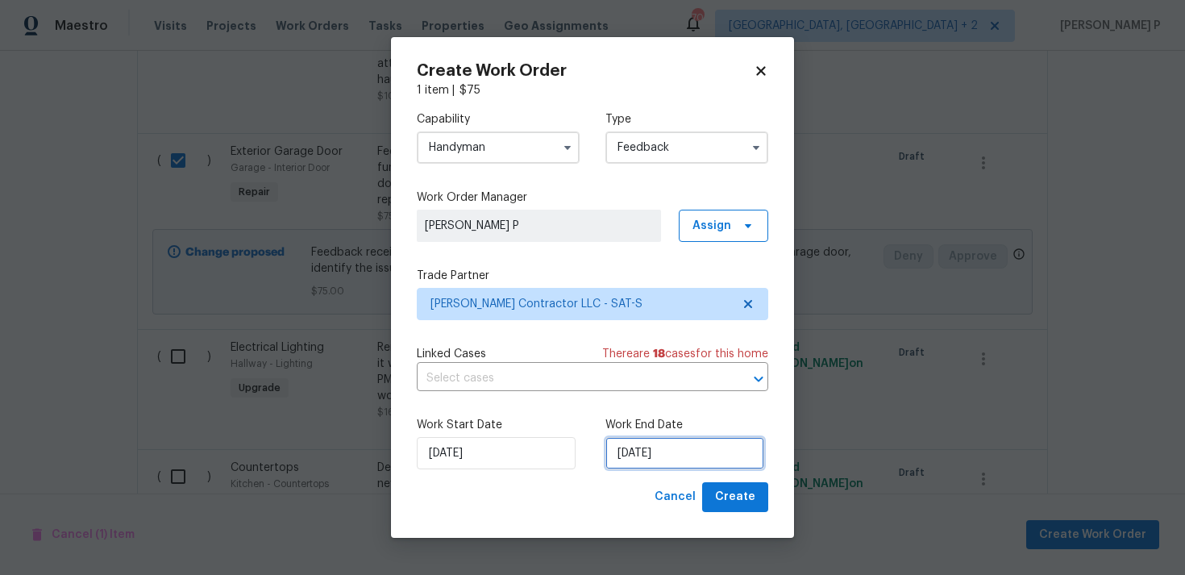
click at [668, 462] on input "22/08/2025" at bounding box center [684, 453] width 159 height 32
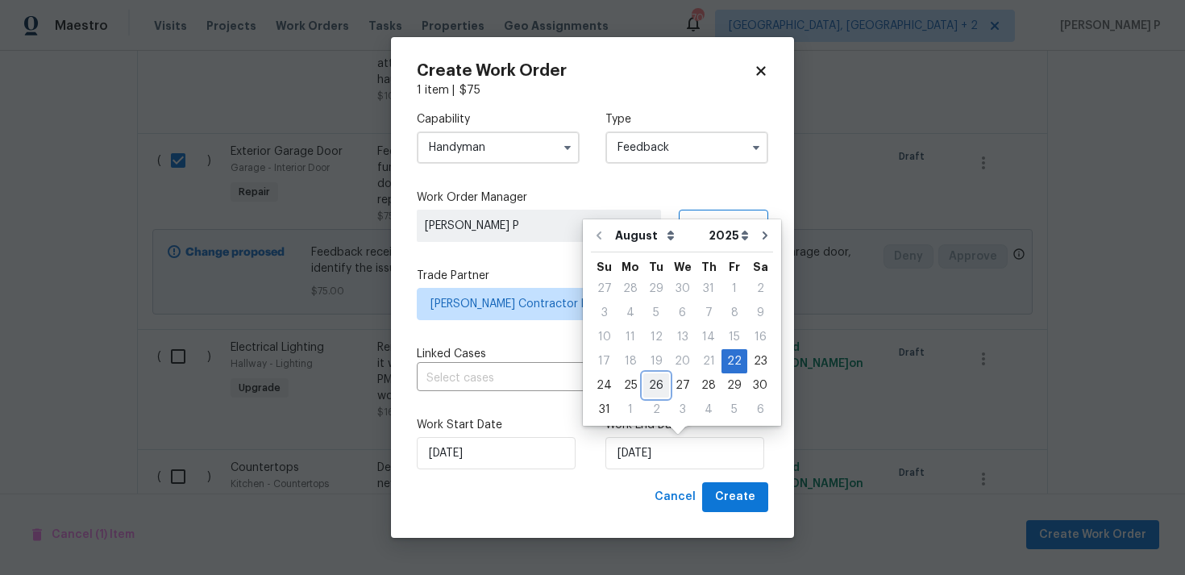
click at [659, 385] on div "26" at bounding box center [656, 385] width 26 height 23
type input "26/08/2025"
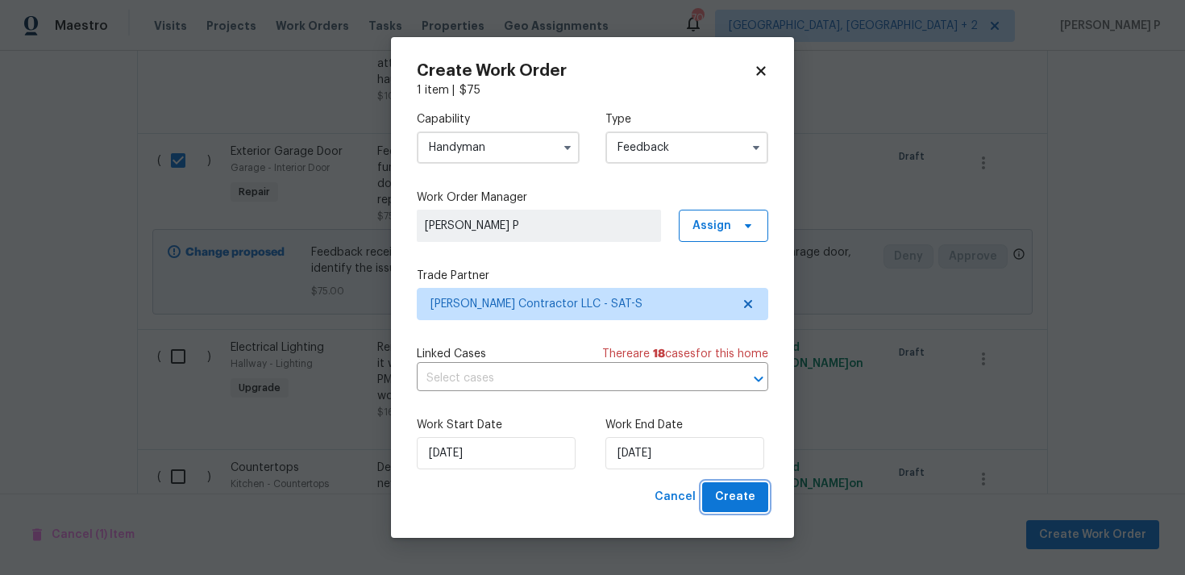
click at [754, 489] on span "Create" at bounding box center [735, 497] width 40 height 20
checkbox input "false"
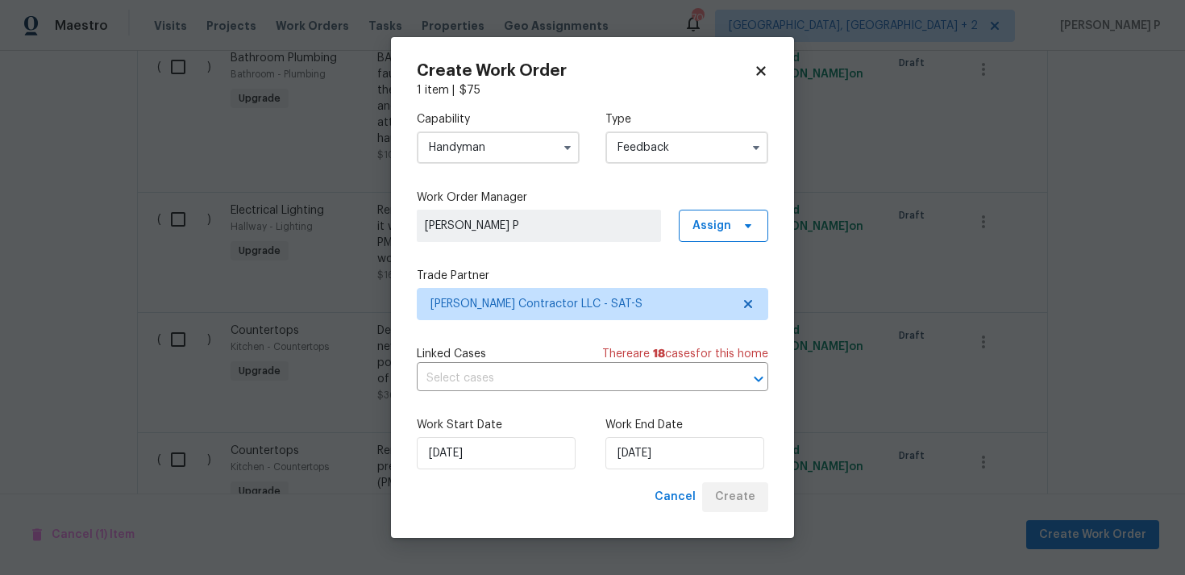
scroll to position [1891, 0]
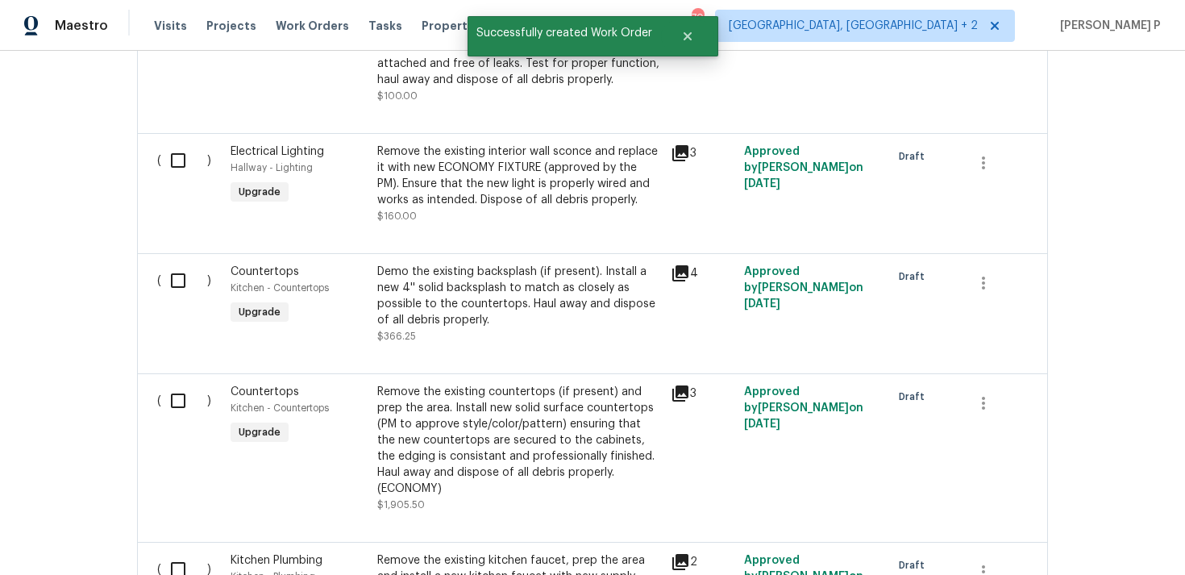
click at [47, 348] on div "Back to all projects 1434 Hummingbird Ln, Seguin, TX 78155 3 Beds | 1 Baths | T…" at bounding box center [592, 313] width 1185 height 524
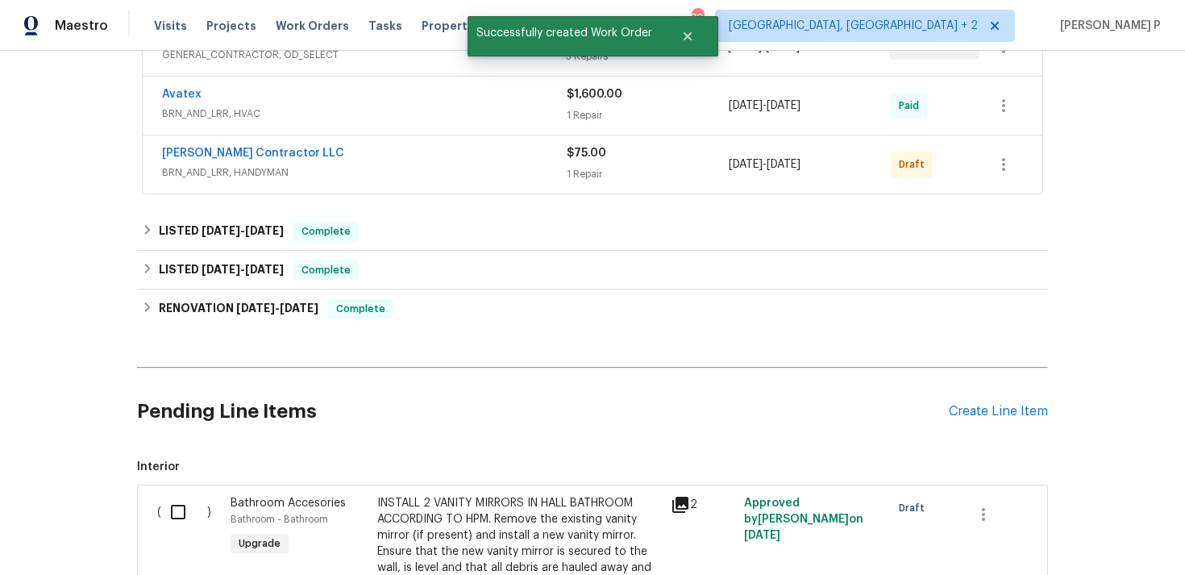
scroll to position [410, 0]
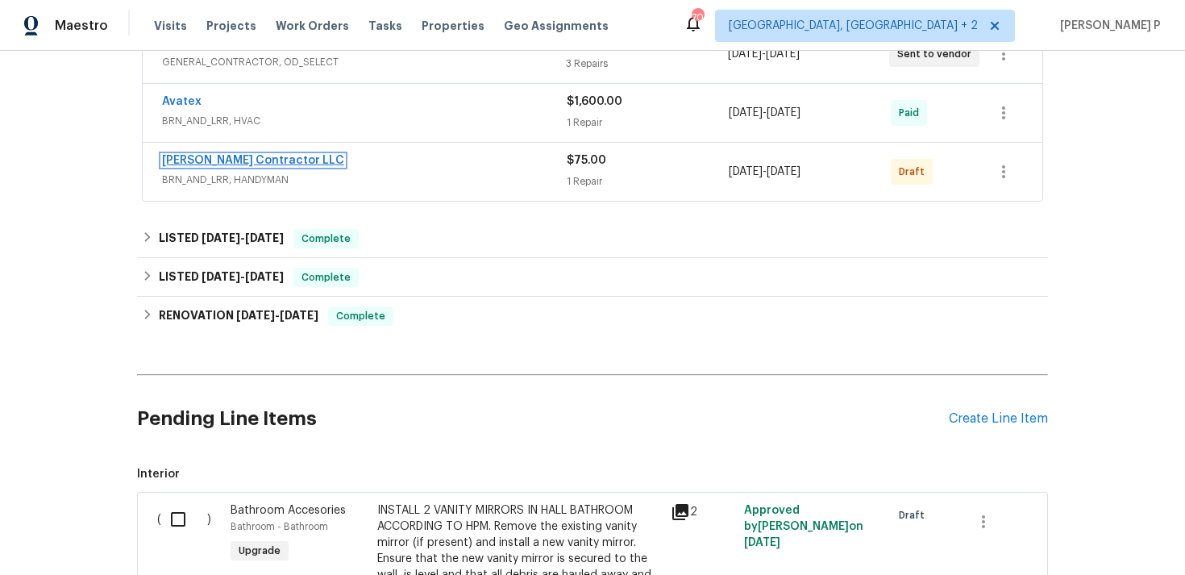
click at [206, 155] on link "Mario Suarez Contractor LLC" at bounding box center [253, 160] width 182 height 11
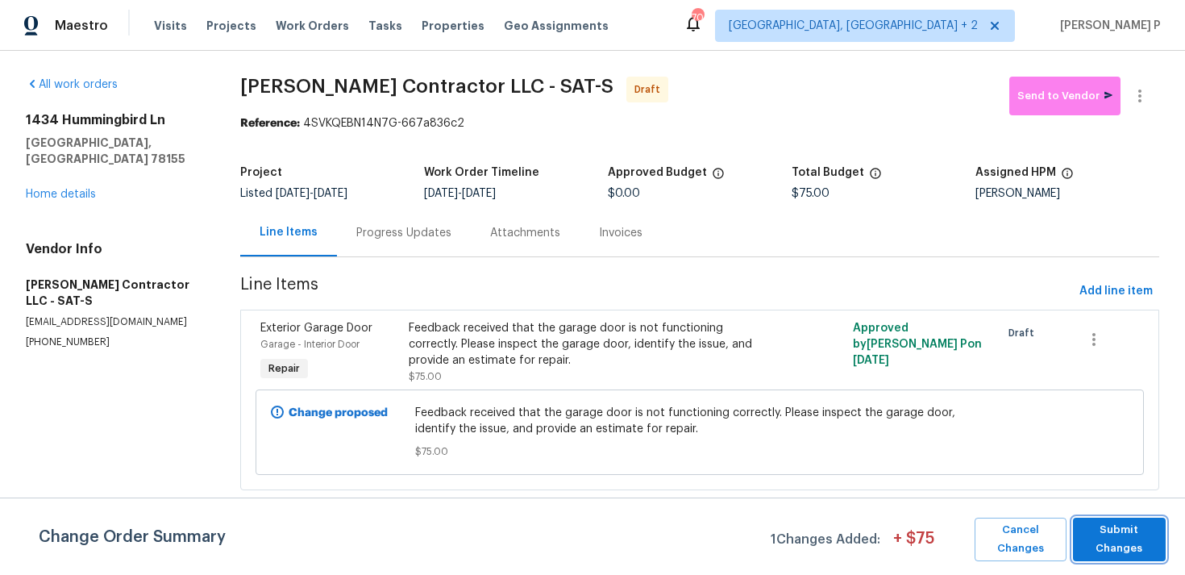
click at [1121, 551] on span "Submit Changes" at bounding box center [1119, 539] width 77 height 37
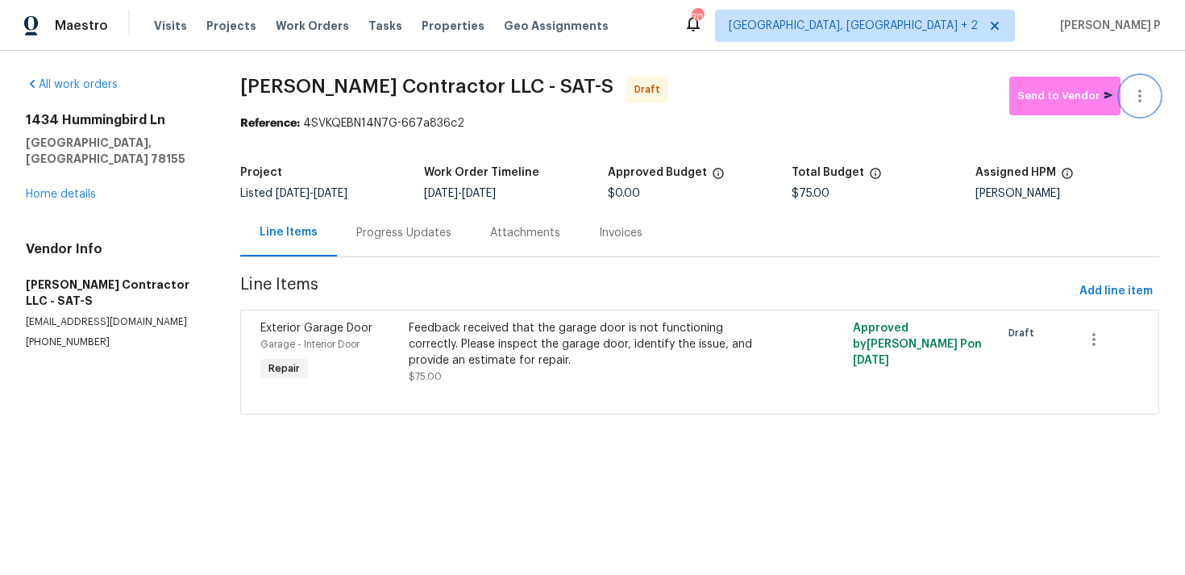
click at [1136, 97] on icon "button" at bounding box center [1139, 95] width 19 height 19
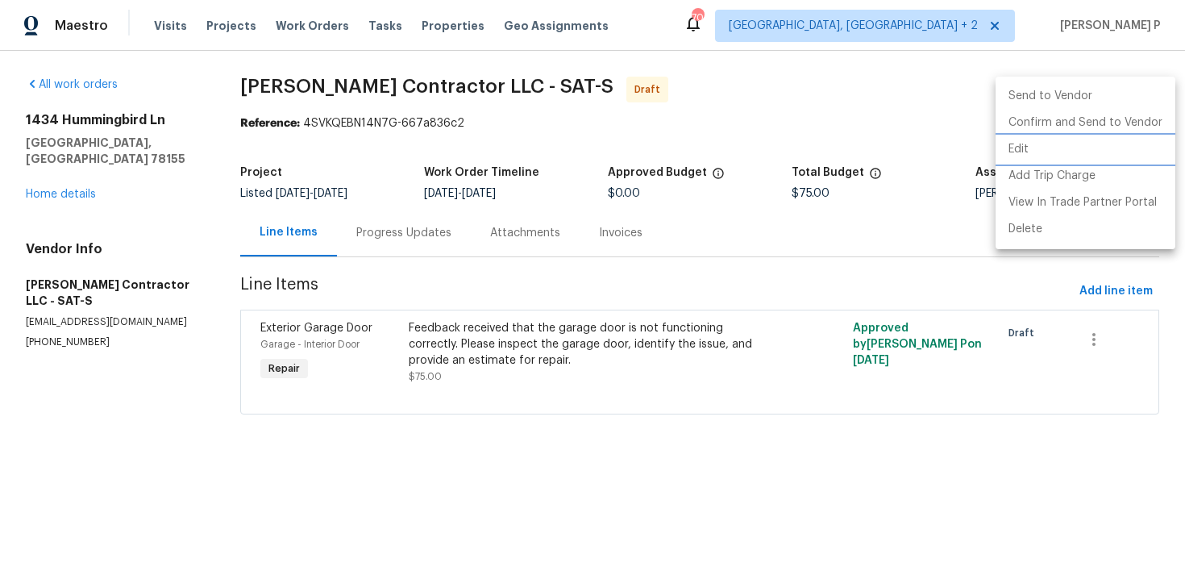
click at [1039, 145] on li "Edit" at bounding box center [1086, 149] width 180 height 27
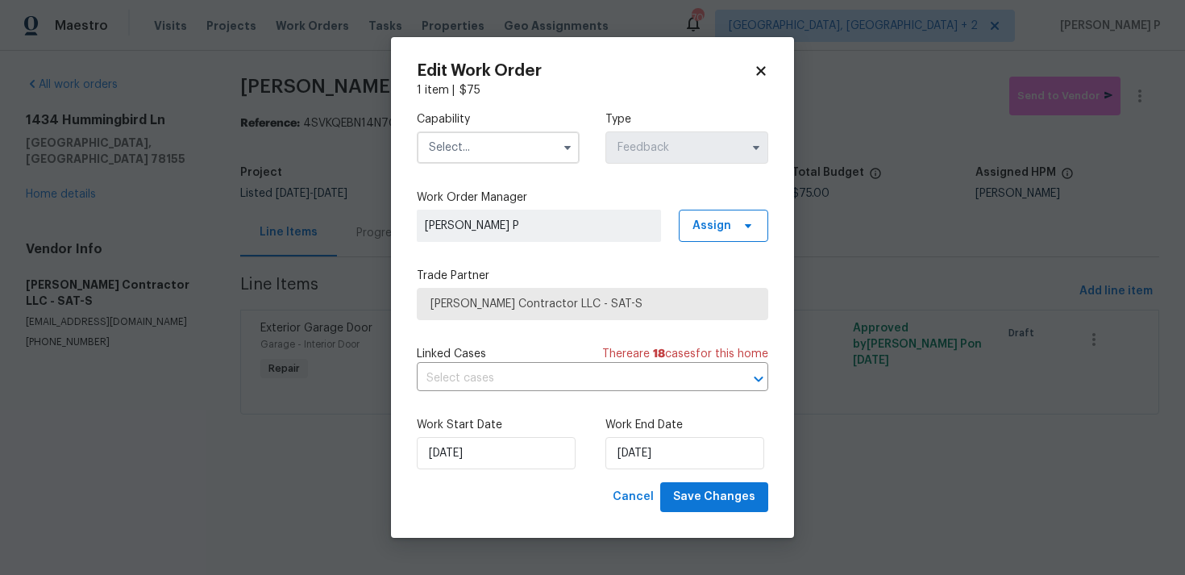
click at [535, 148] on input "text" at bounding box center [498, 147] width 163 height 32
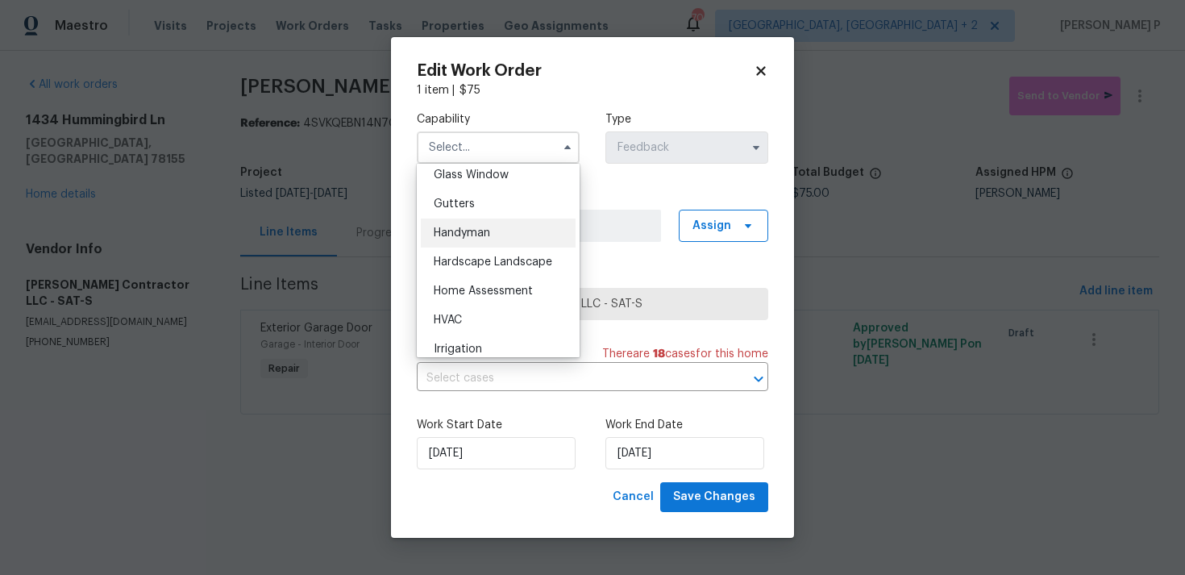
scroll to position [822, 0]
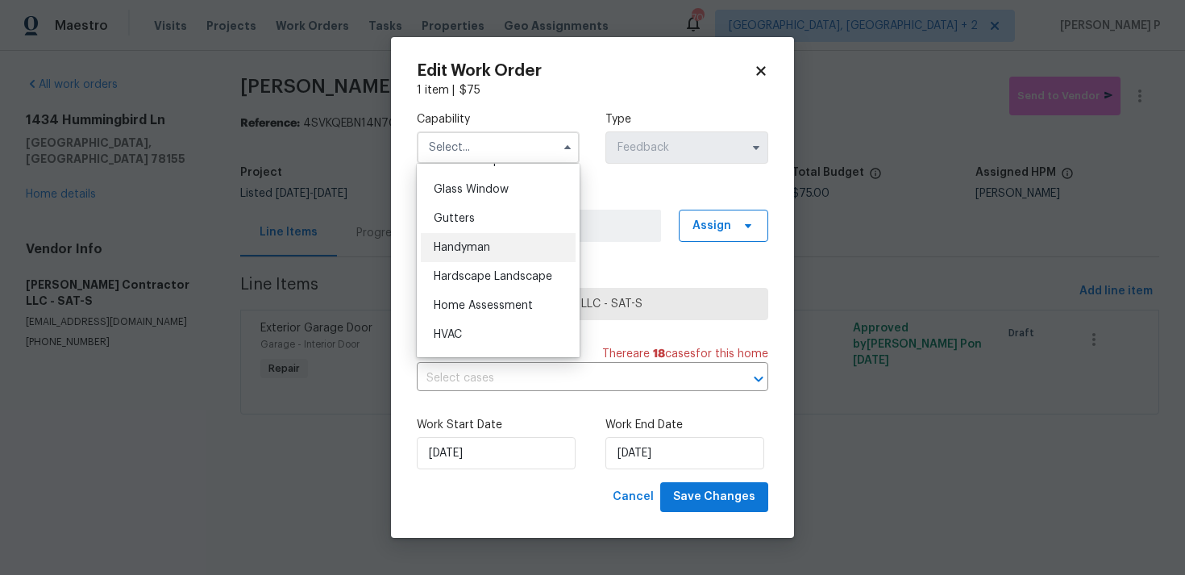
click at [498, 253] on div "Handyman" at bounding box center [498, 247] width 155 height 29
type input "Handyman"
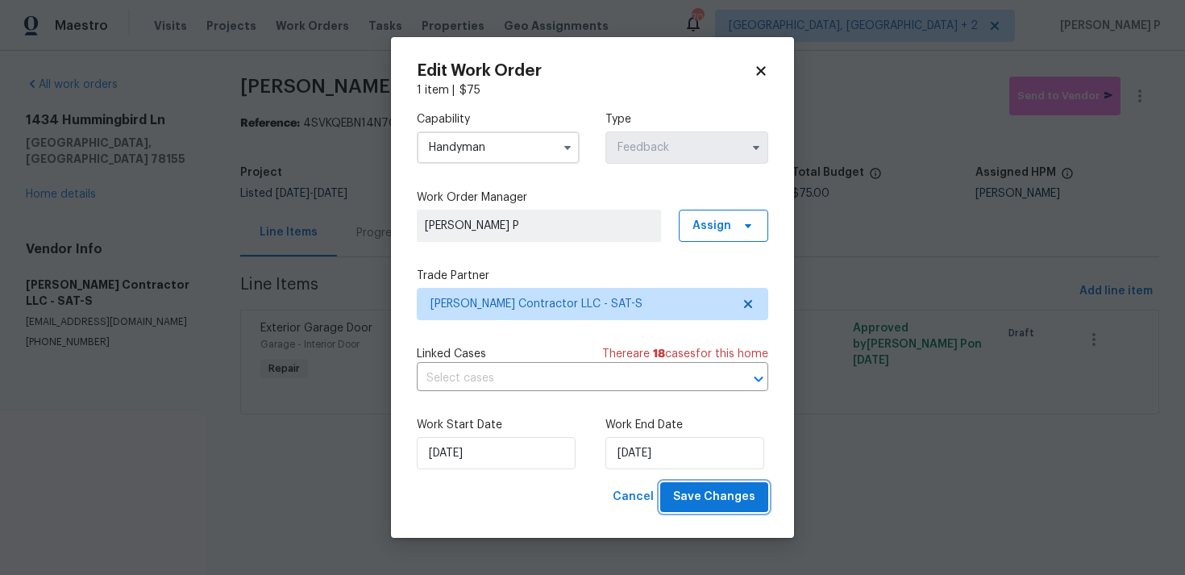
click at [735, 493] on span "Save Changes" at bounding box center [714, 497] width 82 height 20
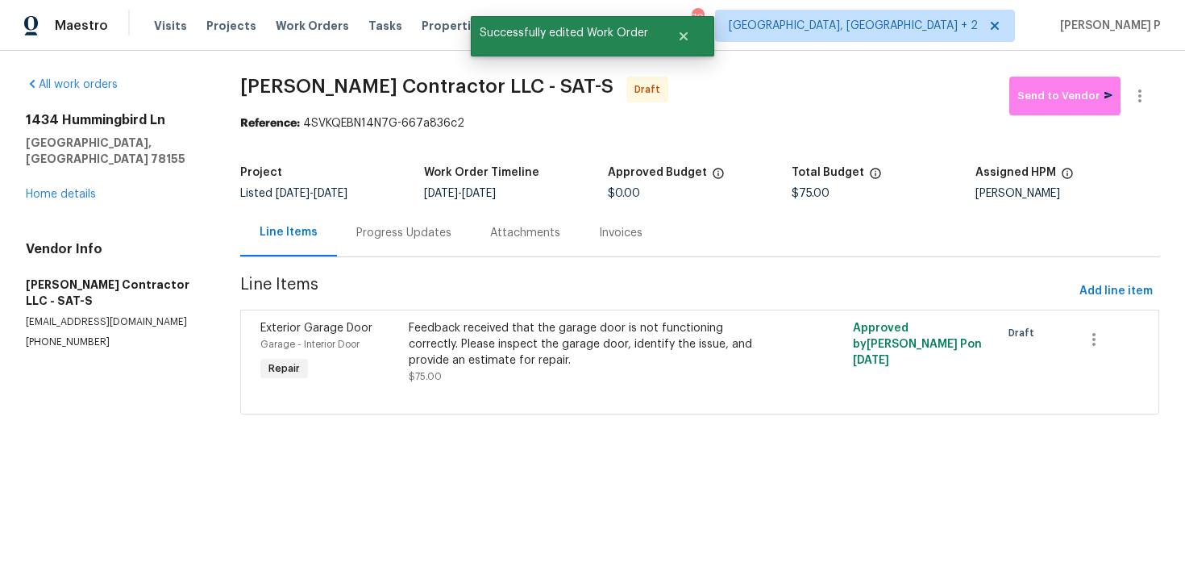
click at [404, 235] on div "Progress Updates" at bounding box center [403, 233] width 95 height 16
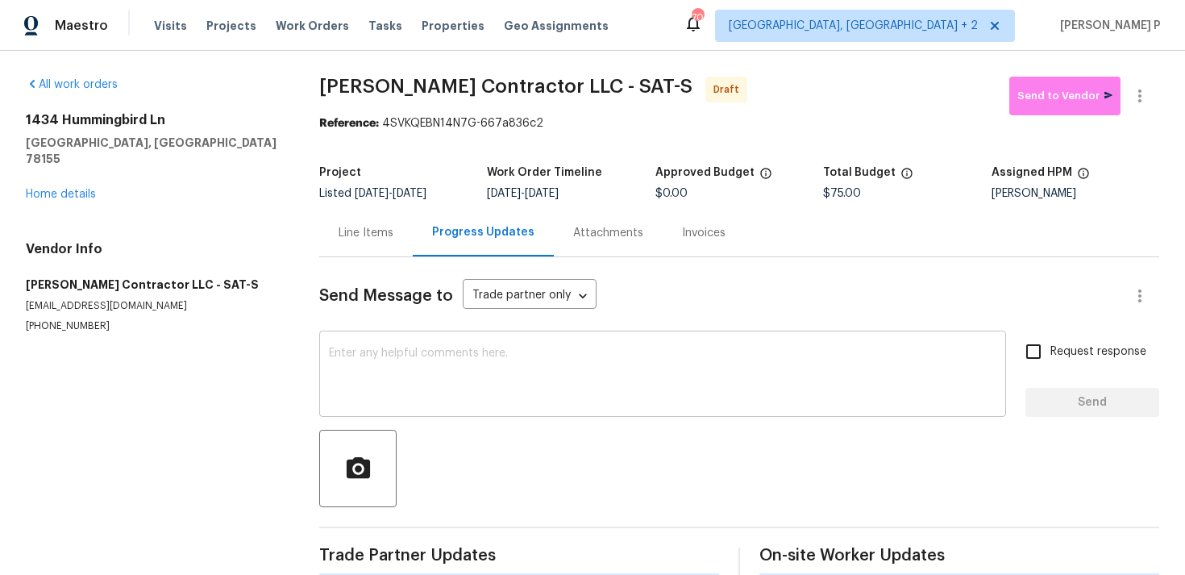
click at [404, 381] on textarea at bounding box center [663, 375] width 668 height 56
paste textarea "Hi, this is Ramyasri with Opendoor. I’m confirming you received the WO for the …"
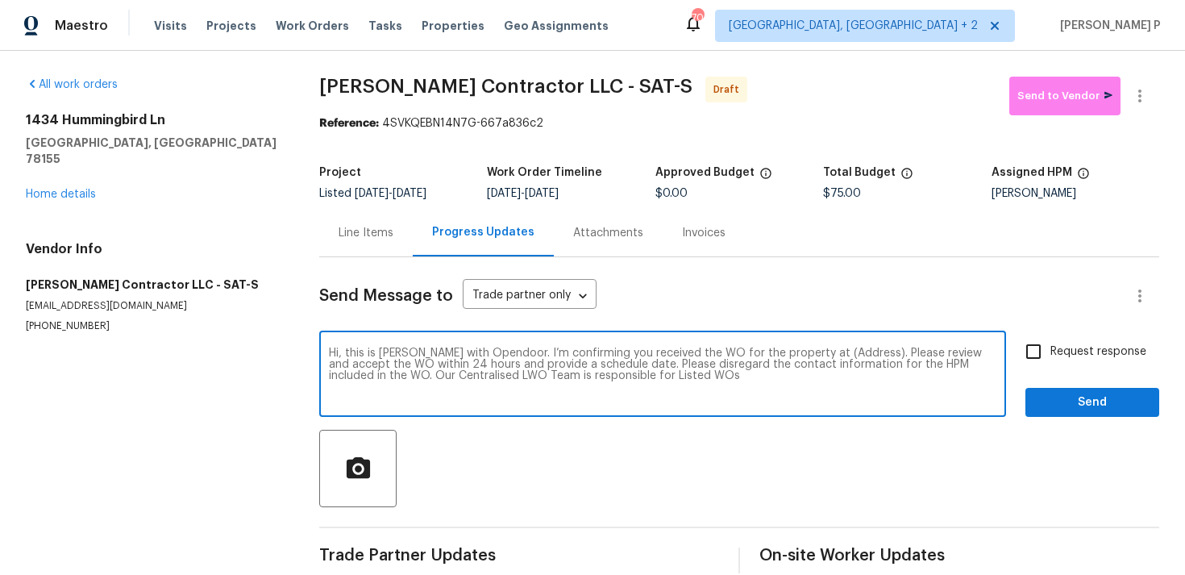
drag, startPoint x: 809, startPoint y: 356, endPoint x: 858, endPoint y: 351, distance: 49.4
click at [858, 351] on textarea "Hi, this is Ramyasri with Opendoor. I’m confirming you received the WO for the …" at bounding box center [663, 375] width 668 height 56
paste textarea "1434 Hummingbird Ln, Seguin, TX 78155"
type textarea "Hi, this is Ramyasri with Opendoor. I’m confirming you received the WO for the …"
click at [1028, 339] on input "Request response" at bounding box center [1034, 352] width 34 height 34
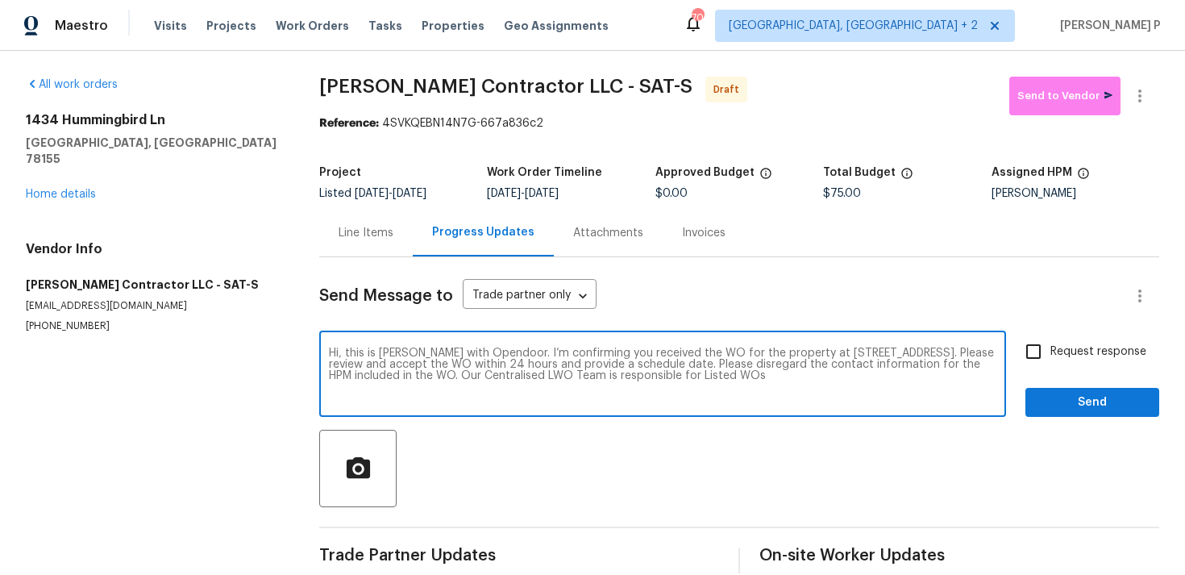
checkbox input "true"
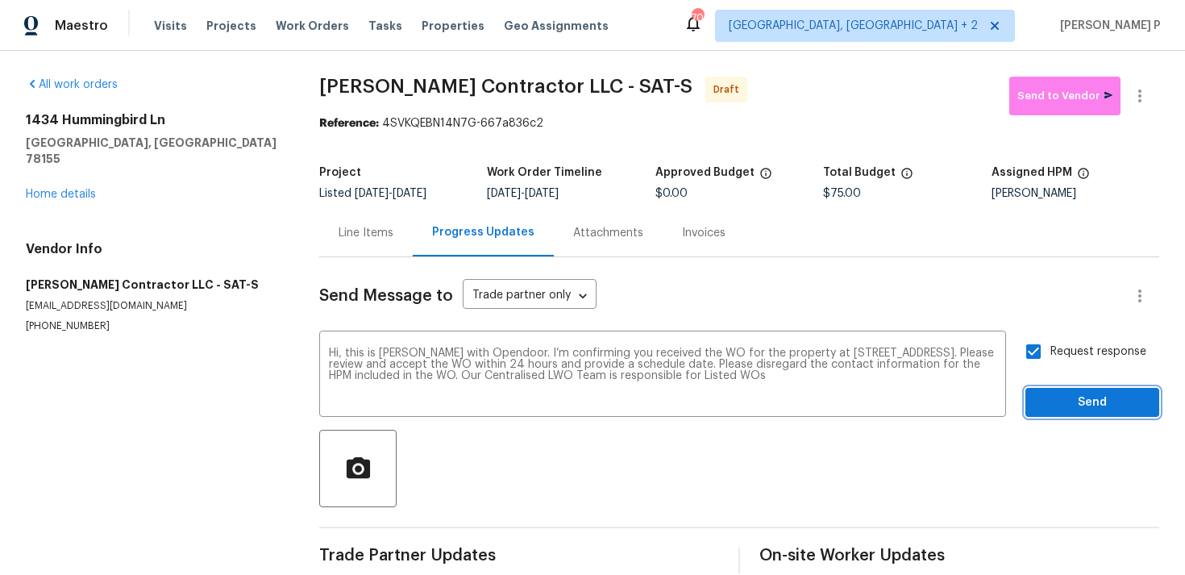
click at [1061, 401] on span "Send" at bounding box center [1092, 403] width 108 height 20
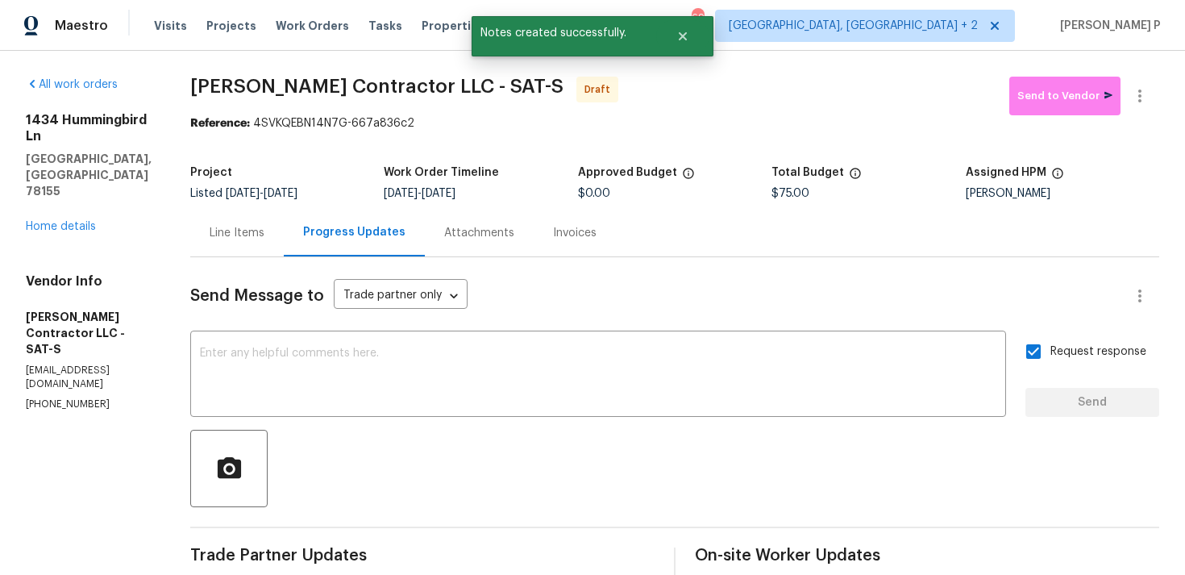
click at [830, 428] on div "Send Message to Trade partner only Trade partner only ​ x ​ Request response Se…" at bounding box center [674, 470] width 969 height 427
click at [1145, 89] on icon "button" at bounding box center [1139, 95] width 19 height 19
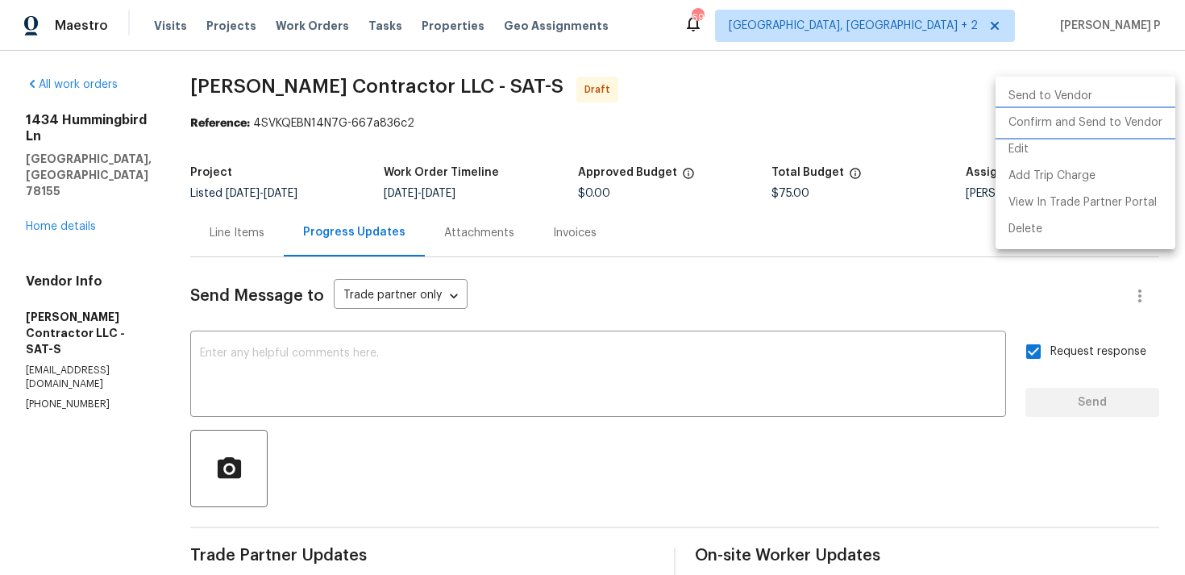
click at [1087, 132] on li "Confirm and Send to Vendor" at bounding box center [1086, 123] width 180 height 27
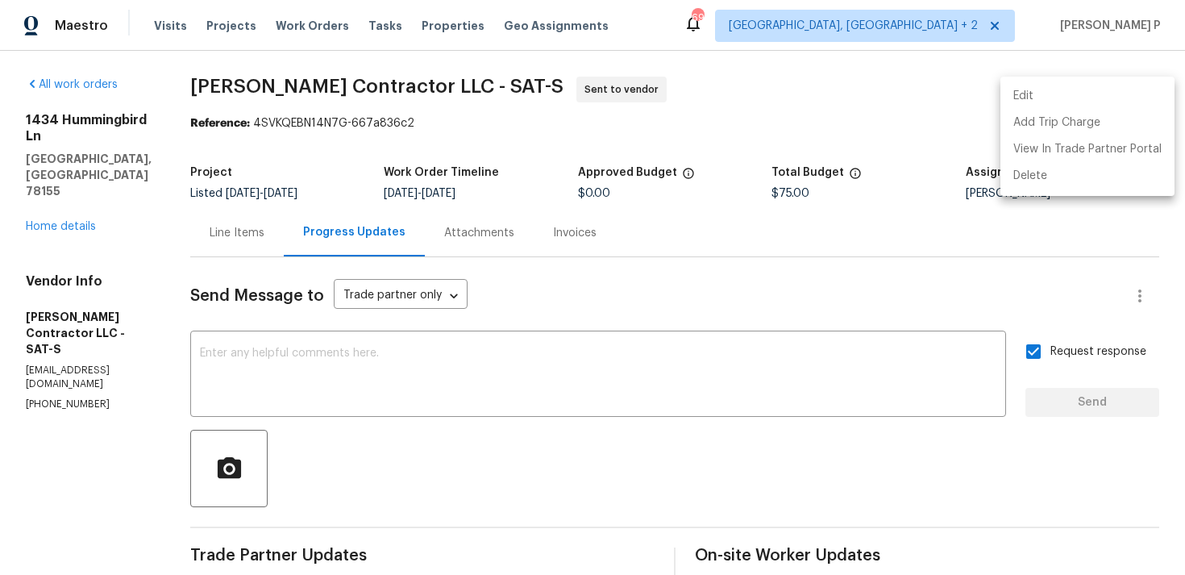
click at [210, 123] on div at bounding box center [592, 287] width 1185 height 575
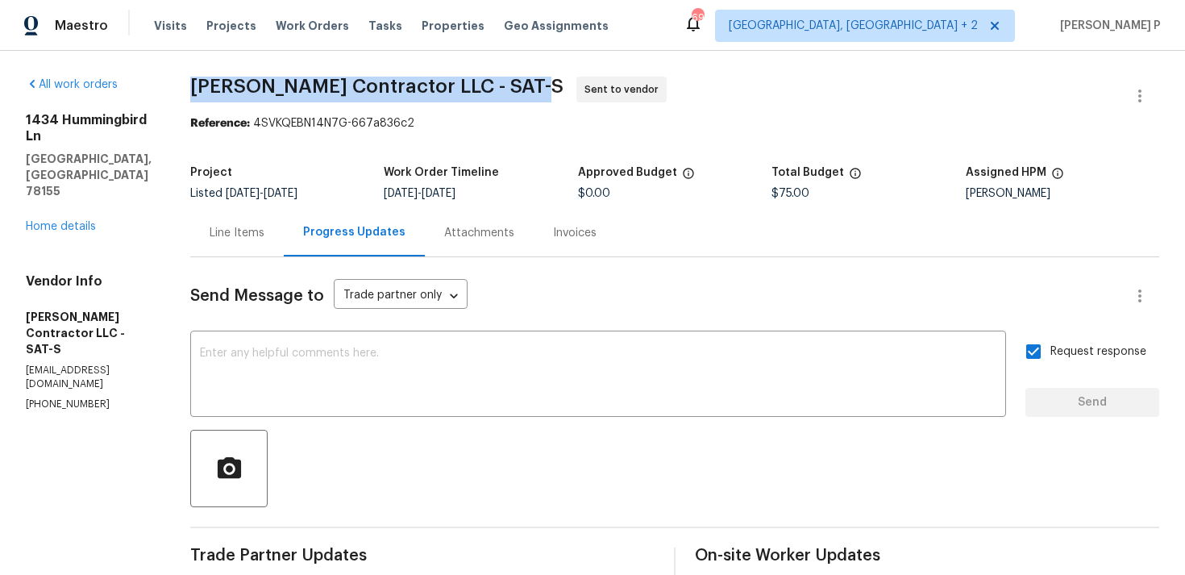
drag, startPoint x: 224, startPoint y: 84, endPoint x: 559, endPoint y: 81, distance: 334.6
click at [559, 81] on span "Mario Suarez Contractor LLC - SAT-S" at bounding box center [376, 86] width 373 height 19
copy span "Mario Suarez Contractor LLC - SAT-S"
click at [298, 193] on span "8/26/2025" at bounding box center [281, 193] width 34 height 11
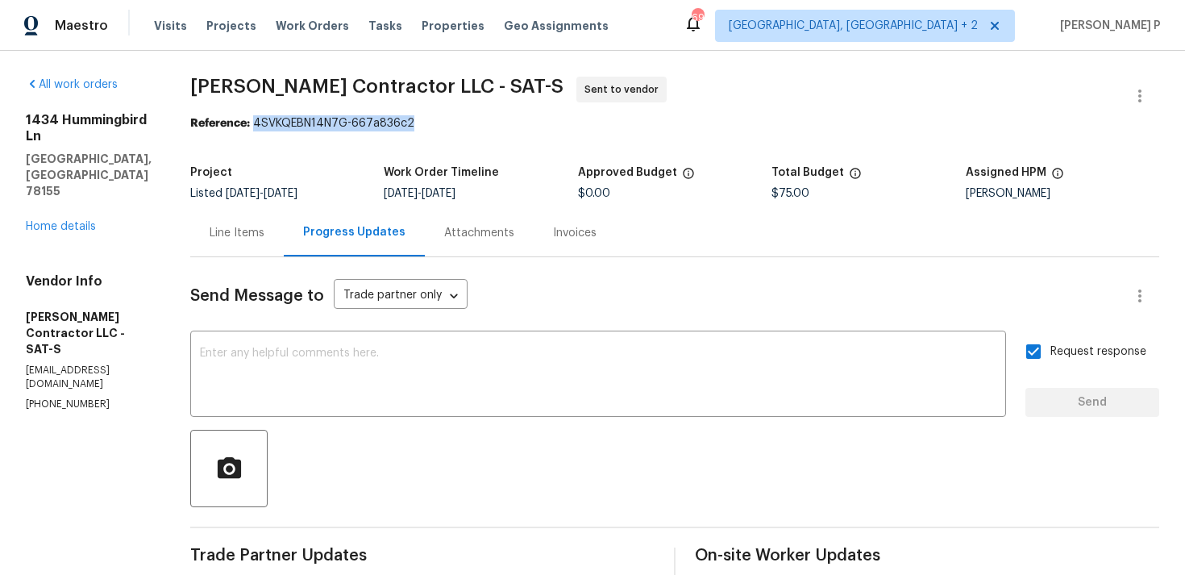
drag, startPoint x: 290, startPoint y: 124, endPoint x: 474, endPoint y: 124, distance: 183.8
click at [474, 124] on div "Reference: 4SVKQEBN14N7G-667a836c2" at bounding box center [674, 123] width 969 height 16
copy div "4SVKQEBN14N7G-667a836c2"
click at [264, 229] on div "Line Items" at bounding box center [237, 233] width 55 height 16
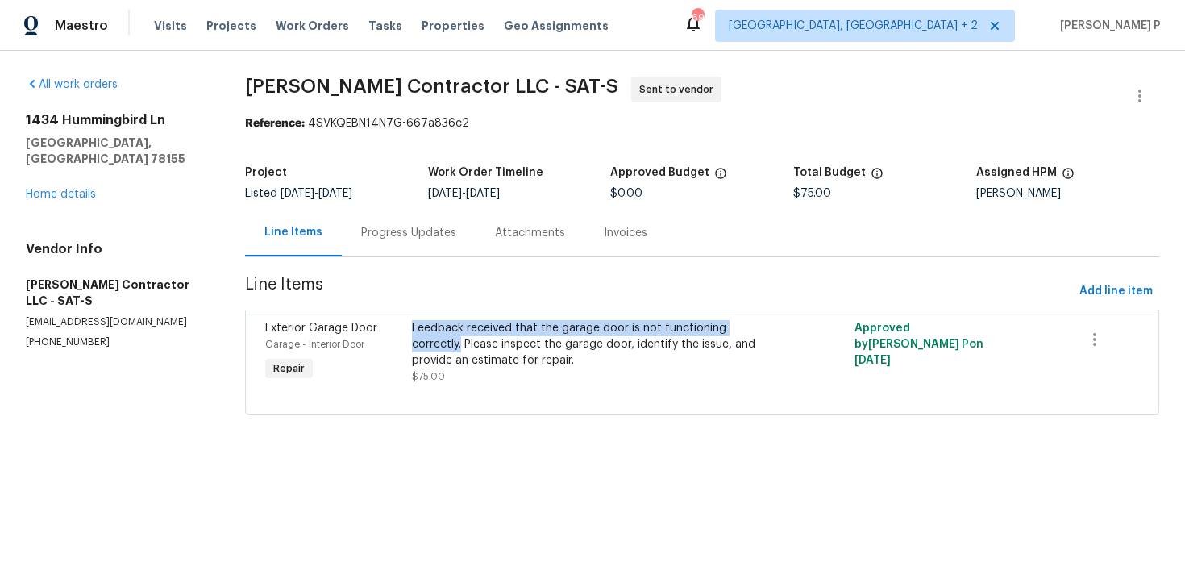
drag, startPoint x: 414, startPoint y: 328, endPoint x: 465, endPoint y: 343, distance: 52.8
click at [465, 343] on div "Feedback received that the garage door is not functioning correctly. Please ins…" at bounding box center [591, 352] width 368 height 74
copy div "Feedback received that the garage door is not functioning correctly."
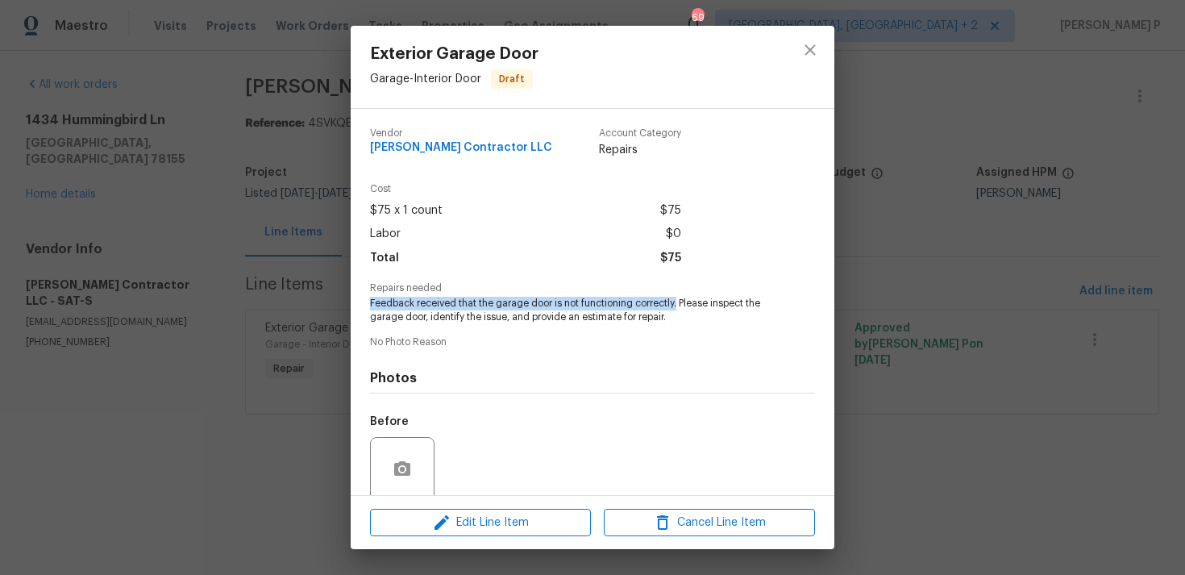
copy span "Feedback received that the garage door is not functioning correctly."
drag, startPoint x: 367, startPoint y: 302, endPoint x: 680, endPoint y: 298, distance: 312.8
click at [680, 298] on div "Vendor Mario Suarez Contractor LLC Account Category Repairs Cost $75 x 1 count …" at bounding box center [593, 302] width 484 height 386
click at [880, 296] on div "Exterior Garage Door Garage - Interior Door Draft Vendor Mario Suarez Contracto…" at bounding box center [592, 287] width 1185 height 575
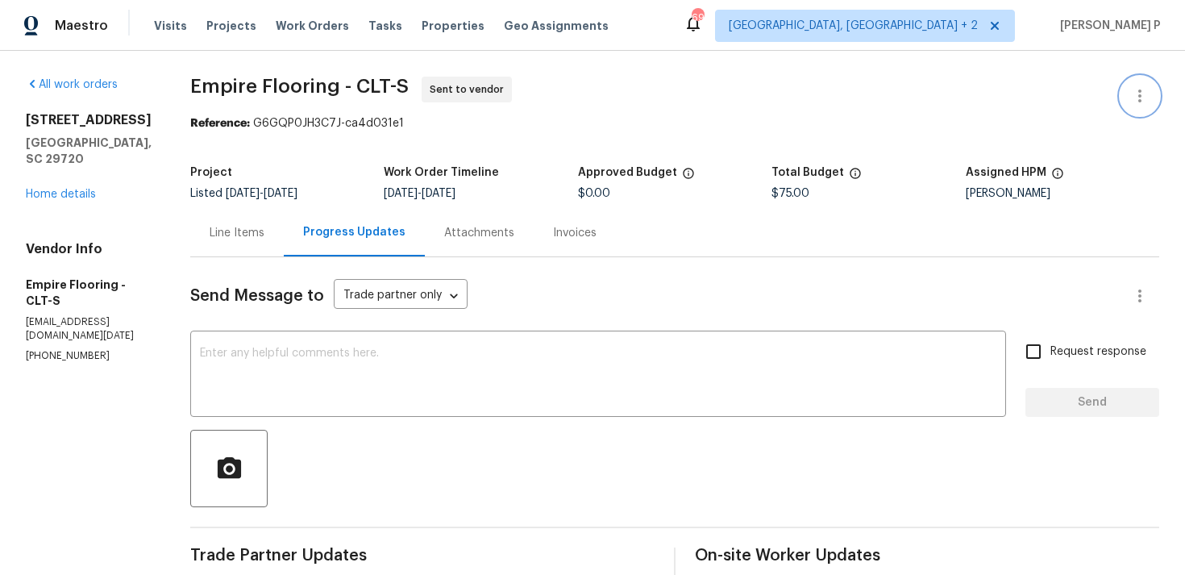
click at [1146, 103] on icon "button" at bounding box center [1139, 95] width 19 height 19
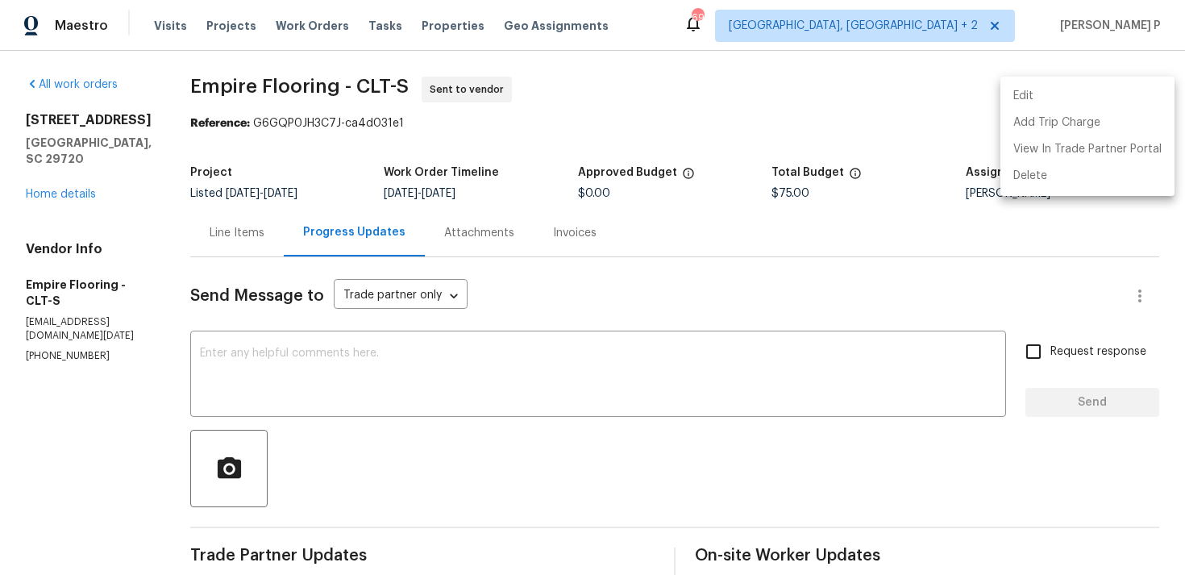
click at [1038, 93] on li "Edit" at bounding box center [1088, 96] width 174 height 27
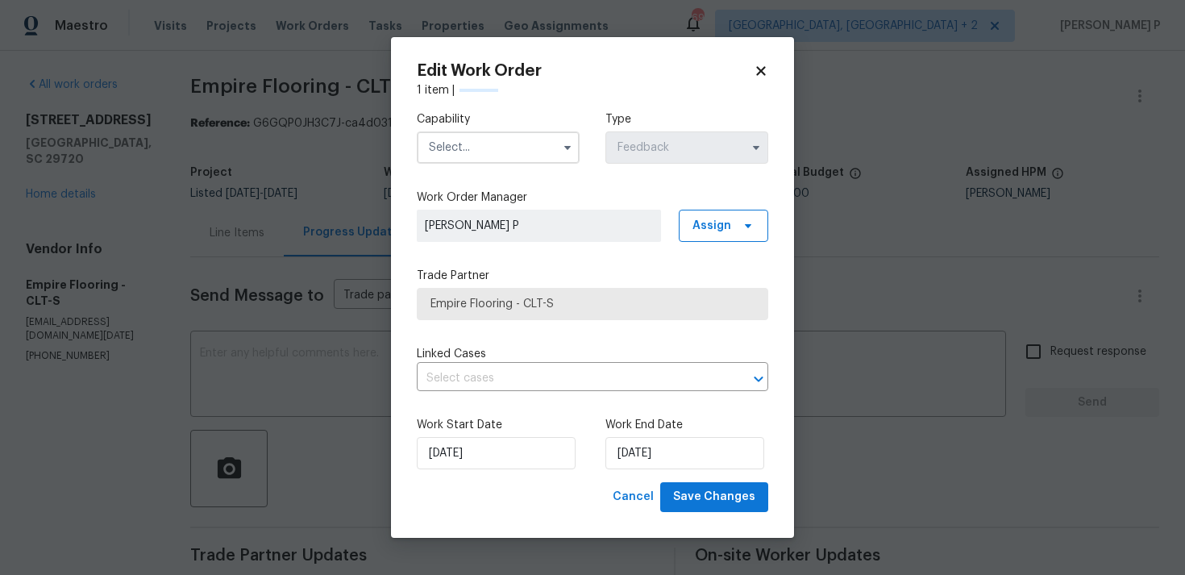
click at [538, 156] on input "text" at bounding box center [498, 147] width 163 height 32
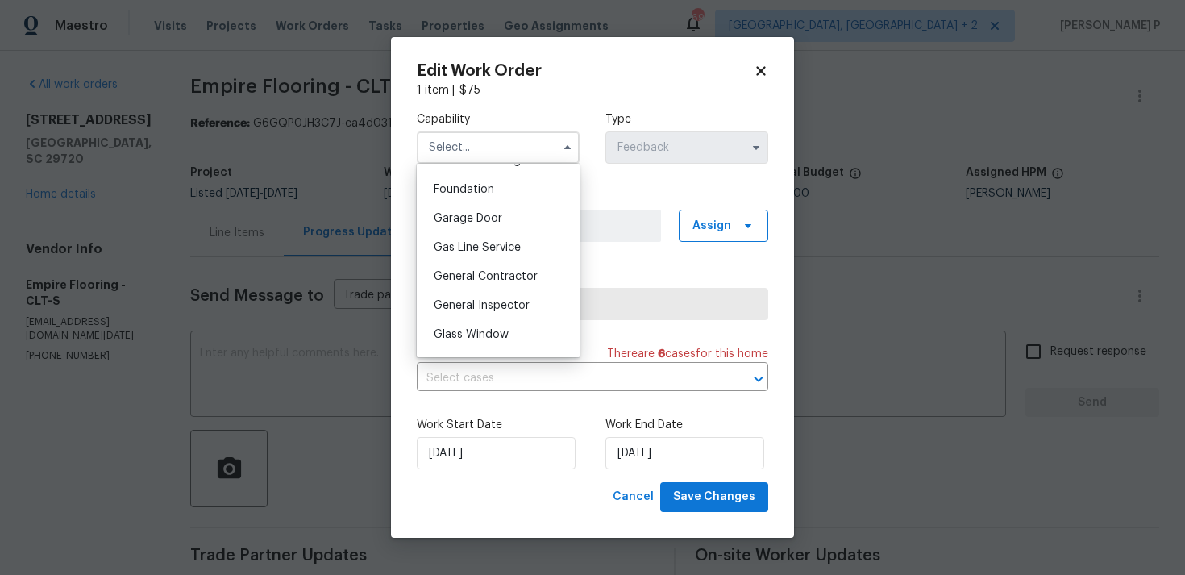
scroll to position [604, 0]
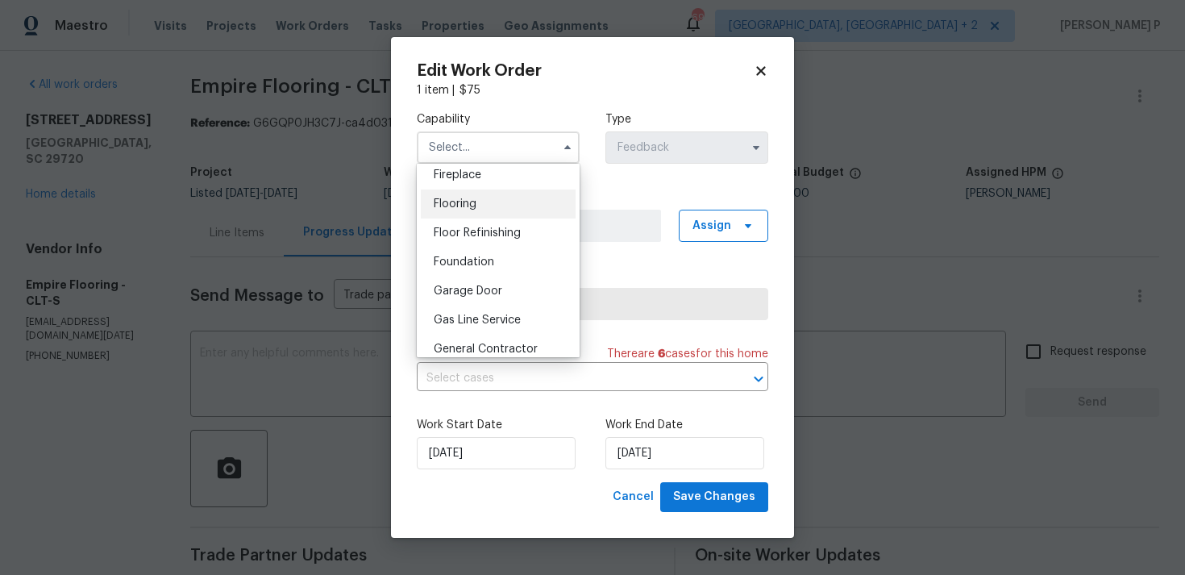
click at [489, 195] on div "Flooring" at bounding box center [498, 203] width 155 height 29
type input "Flooring"
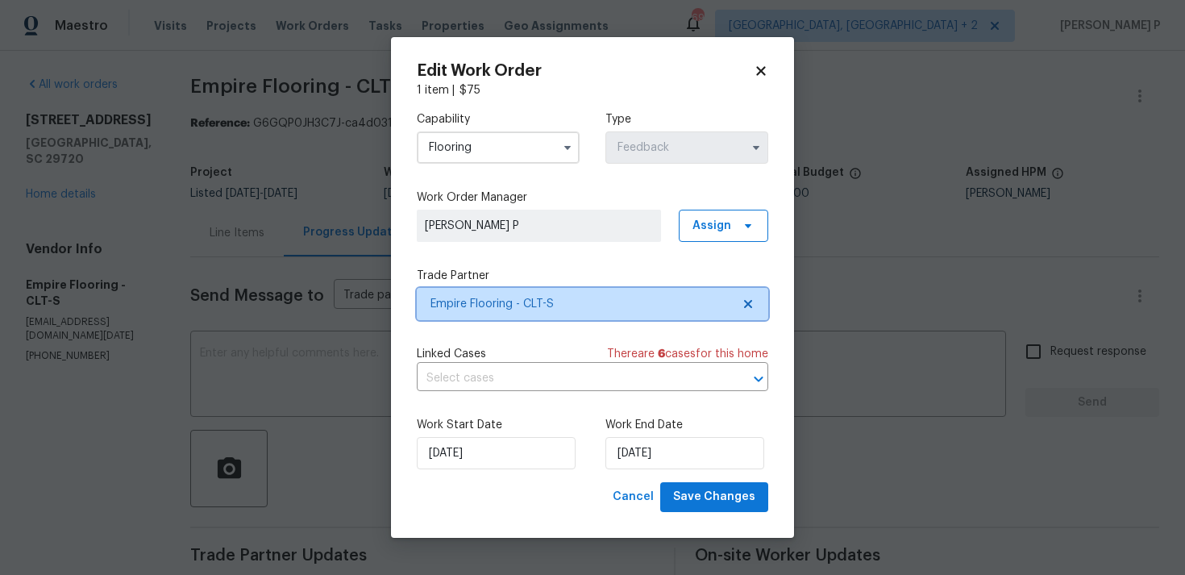
click at [522, 310] on span "Empire Flooring - CLT-S" at bounding box center [581, 304] width 301 height 16
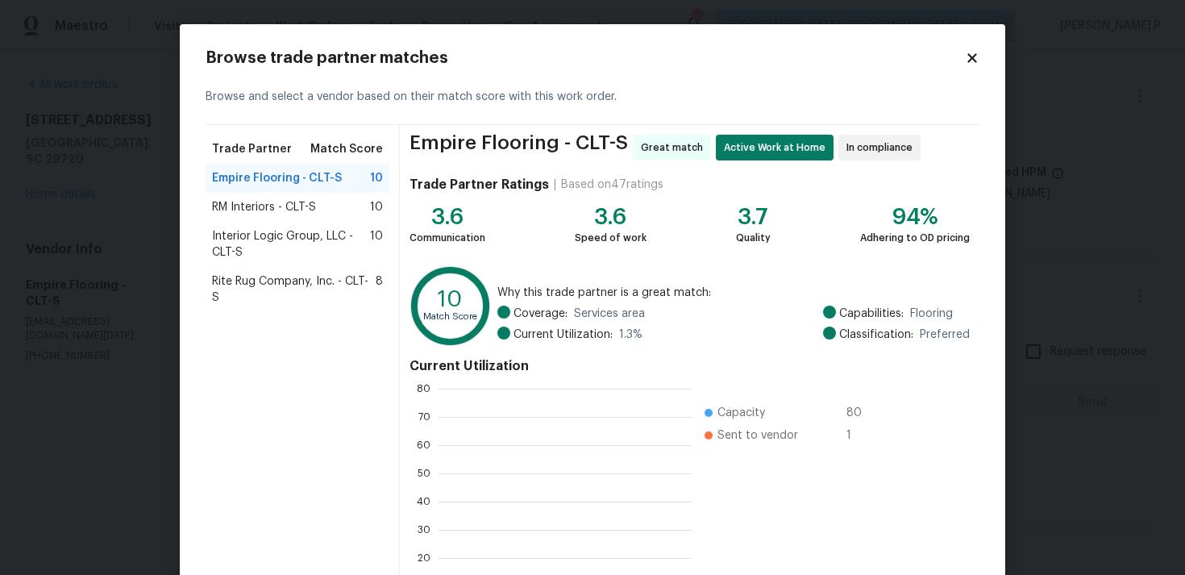
scroll to position [226, 253]
click at [251, 235] on span "Interior Logic Group, LLC - CLT-S" at bounding box center [291, 244] width 158 height 32
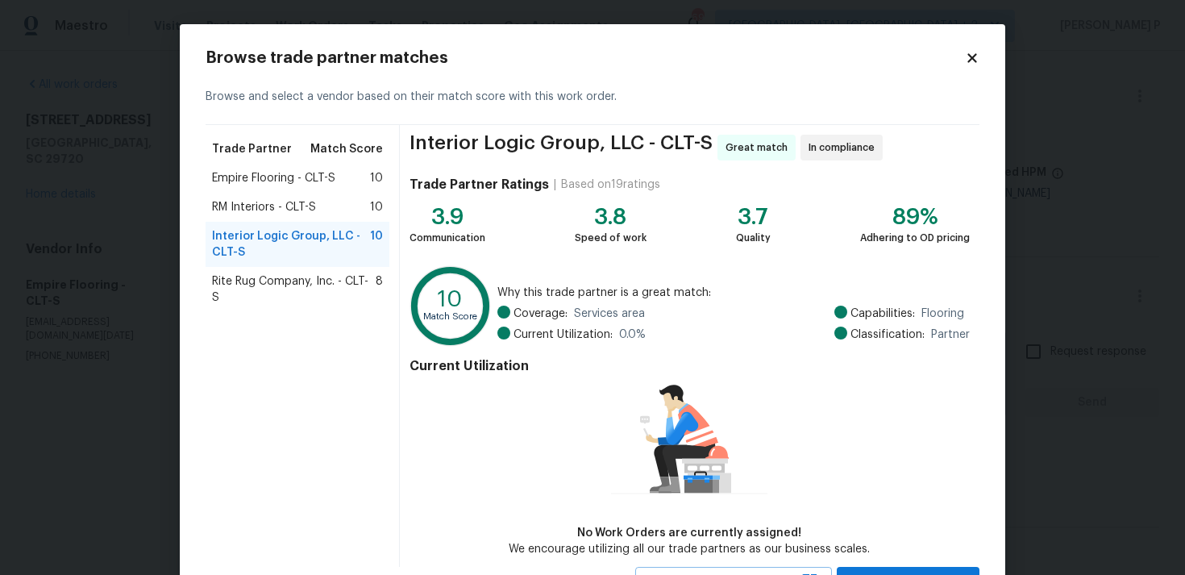
click at [971, 60] on icon at bounding box center [971, 57] width 9 height 9
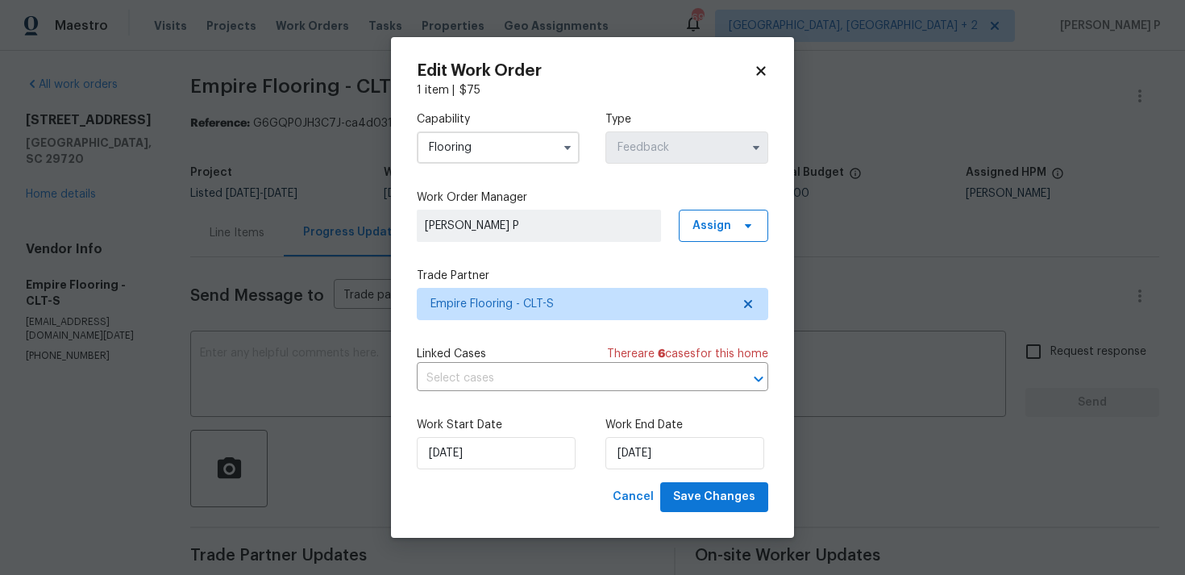
click at [757, 74] on icon at bounding box center [760, 71] width 9 height 9
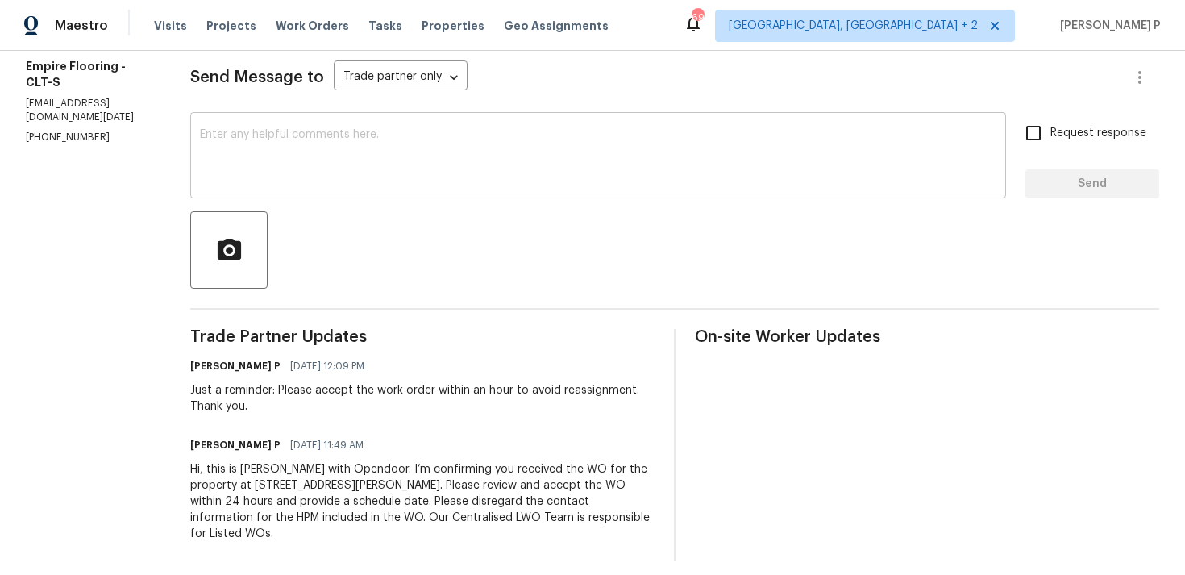
scroll to position [231, 0]
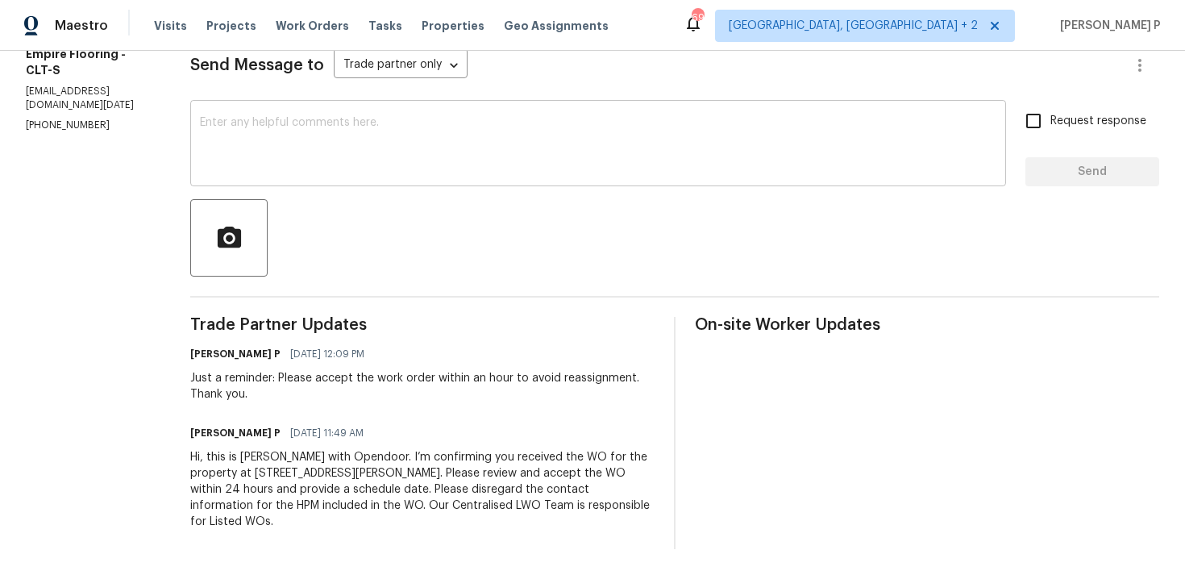
click at [262, 130] on textarea at bounding box center [598, 145] width 797 height 56
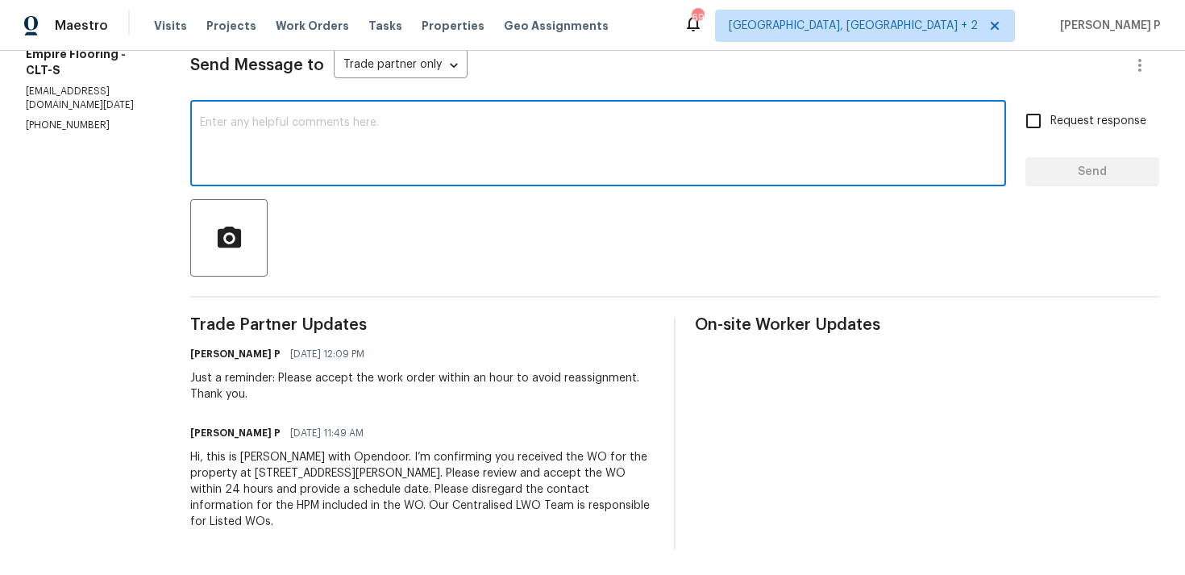
paste textarea "did not accept the work order within 24 hours, so it has been reassigned to"
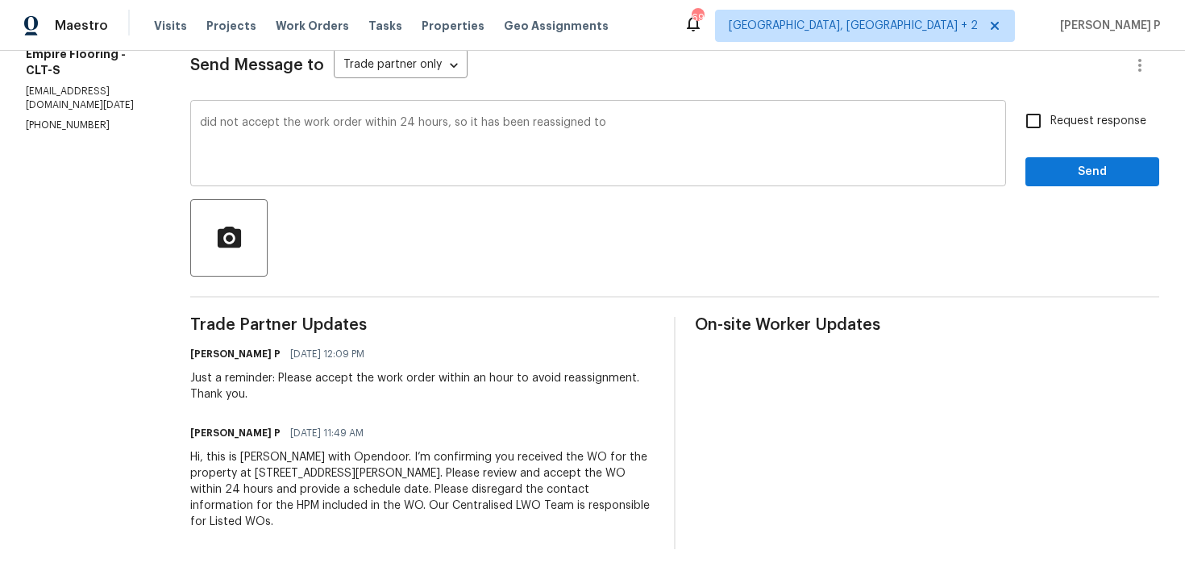
click at [254, 126] on textarea "did not accept the work order within 24 hours, so it has been reassigned to" at bounding box center [598, 145] width 797 height 56
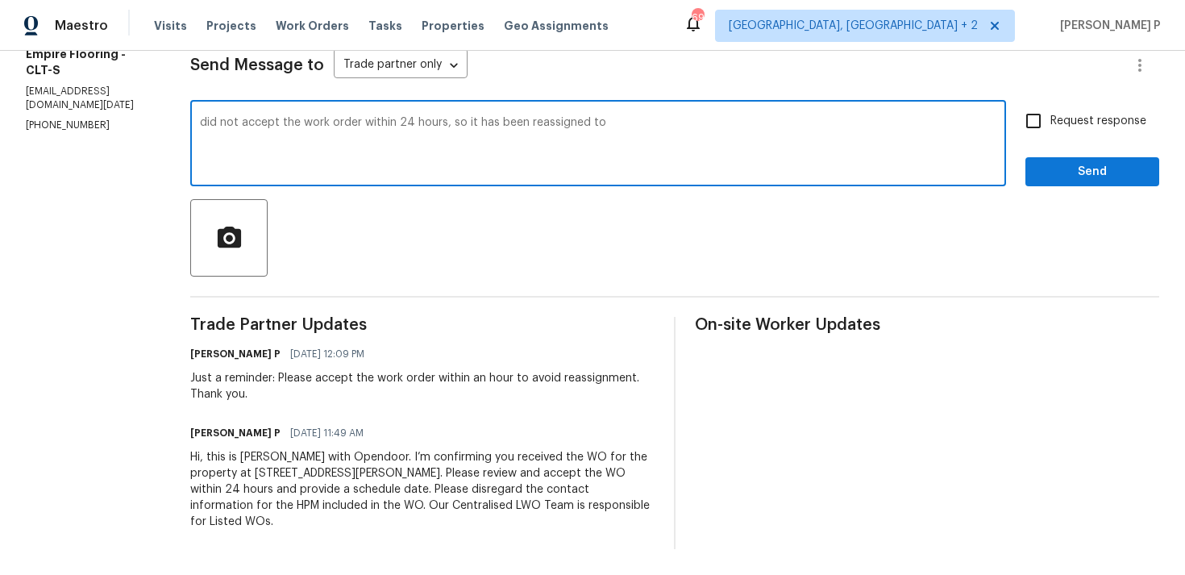
click at [254, 126] on textarea "did not accept the work order within 24 hours, so it has been reassigned to" at bounding box center [598, 145] width 797 height 56
paste textarea "We regret to inform you that the work order has been reassigned as it was not a…"
type textarea "We regret to inform you that the work order has been reassigned as it was not a…"
click at [1150, 181] on button "Send" at bounding box center [1093, 172] width 134 height 30
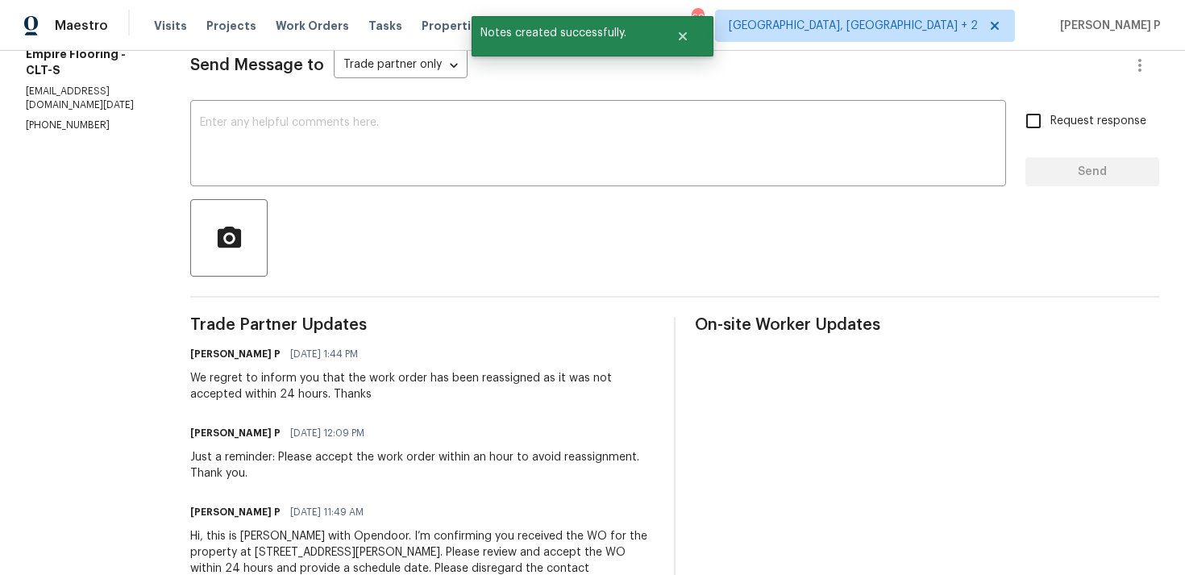
scroll to position [0, 0]
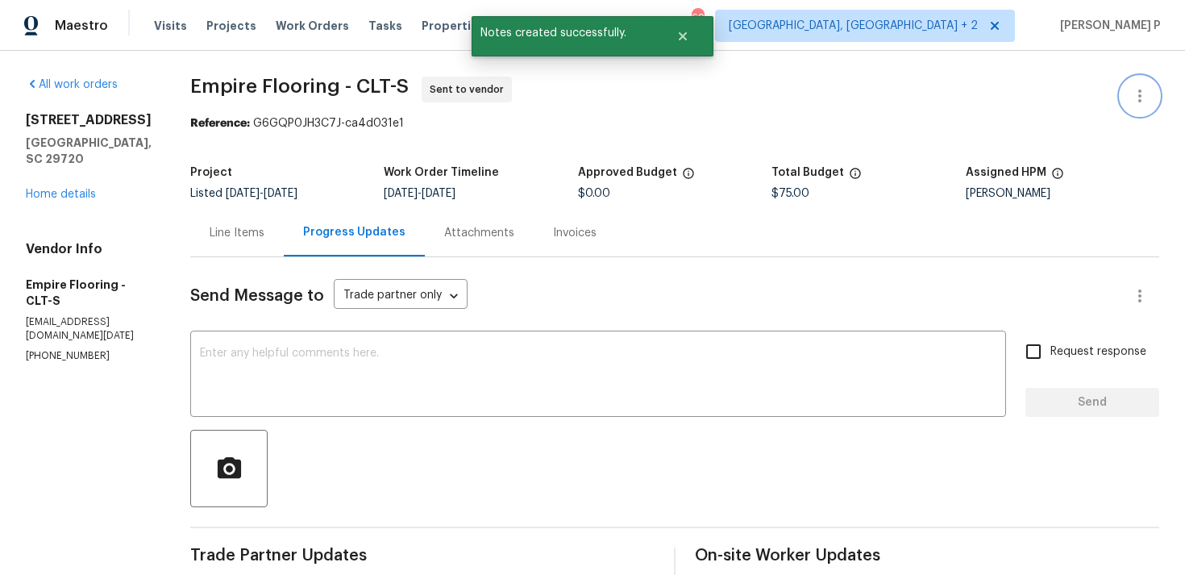
click at [1140, 94] on icon "button" at bounding box center [1139, 95] width 3 height 13
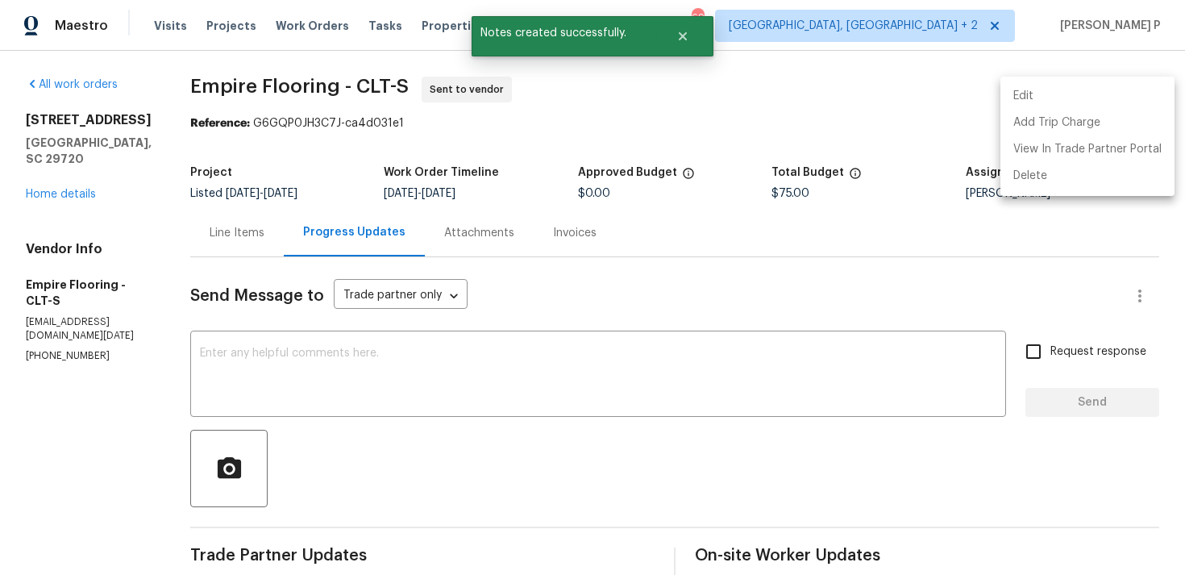
click at [1080, 88] on li "Edit" at bounding box center [1088, 96] width 174 height 27
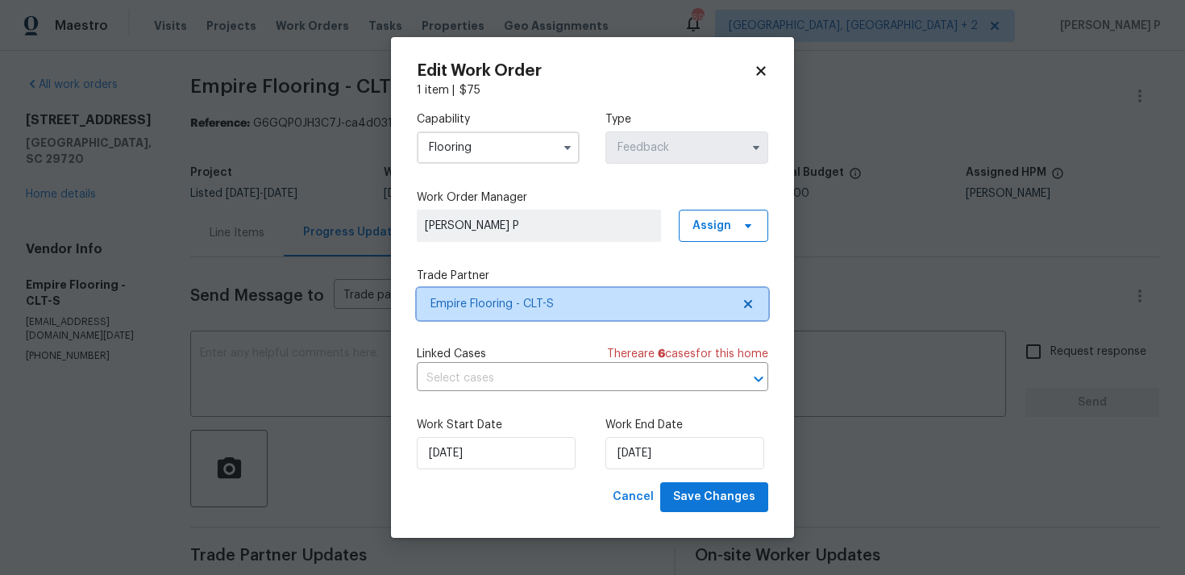
click at [527, 302] on span "Empire Flooring - CLT-S" at bounding box center [581, 304] width 301 height 16
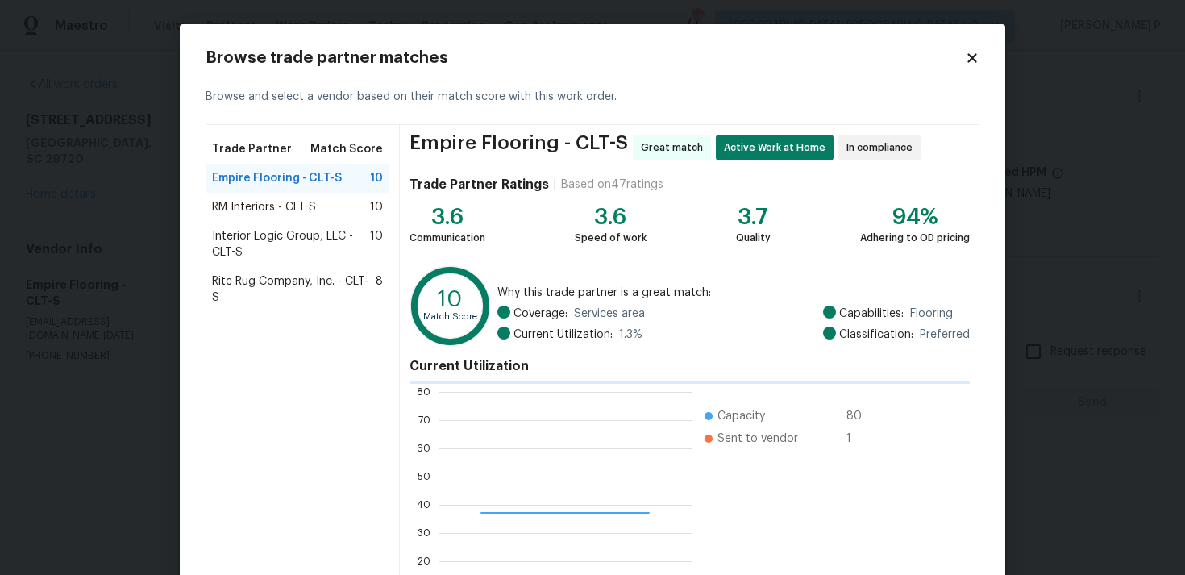
scroll to position [226, 253]
click at [304, 235] on span "Interior Logic Group, LLC - CLT-S" at bounding box center [291, 244] width 158 height 32
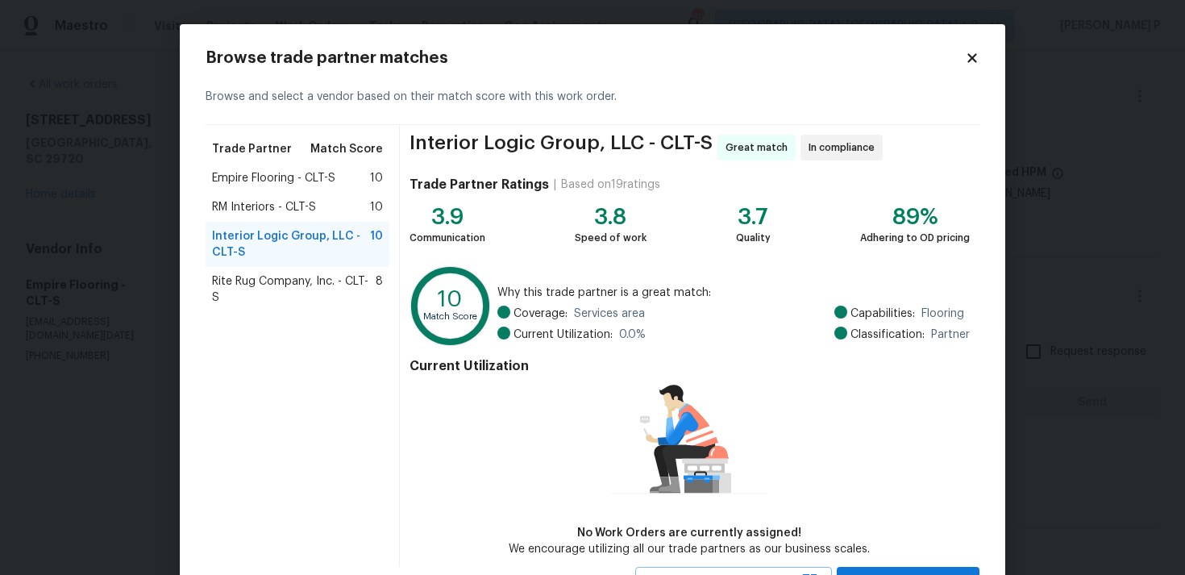
scroll to position [70, 0]
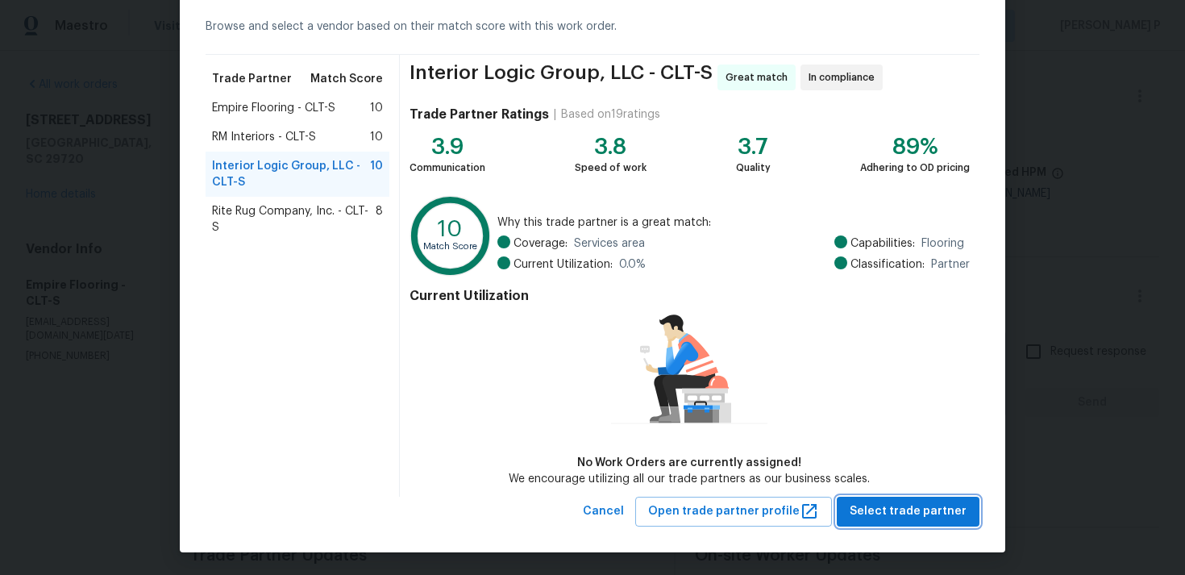
click at [926, 515] on span "Select trade partner" at bounding box center [908, 511] width 117 height 20
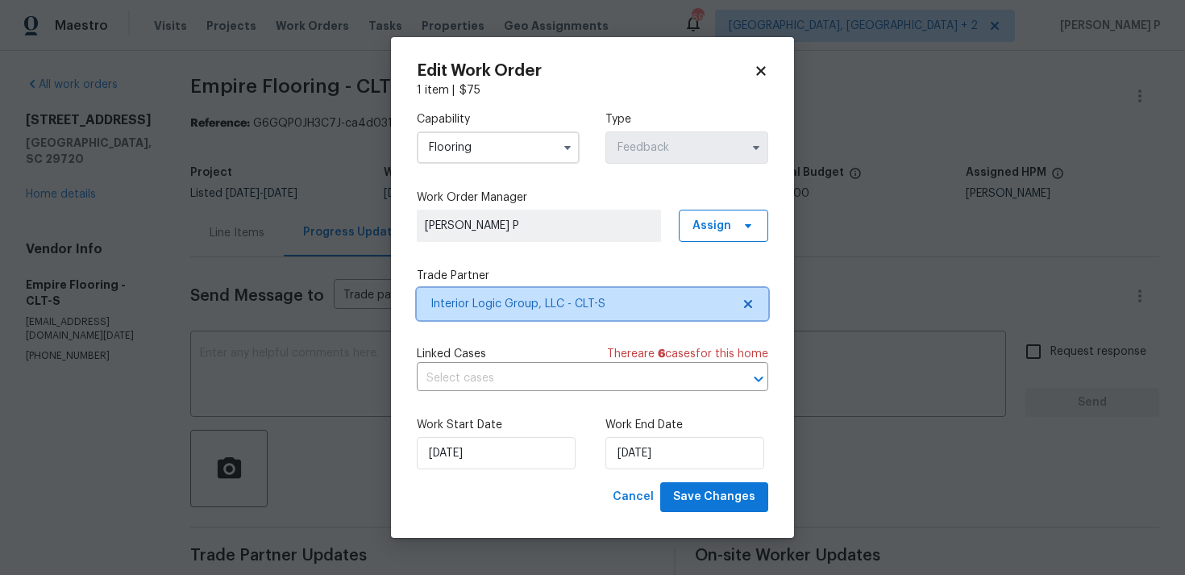
scroll to position [0, 0]
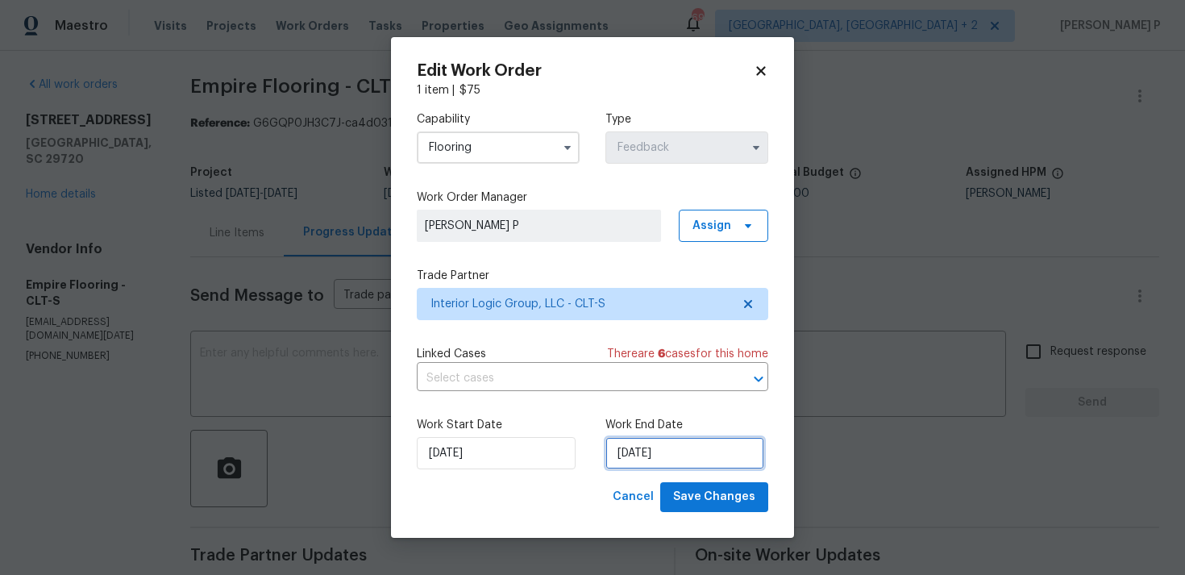
click at [634, 452] on input "25/08/2025" at bounding box center [684, 453] width 159 height 32
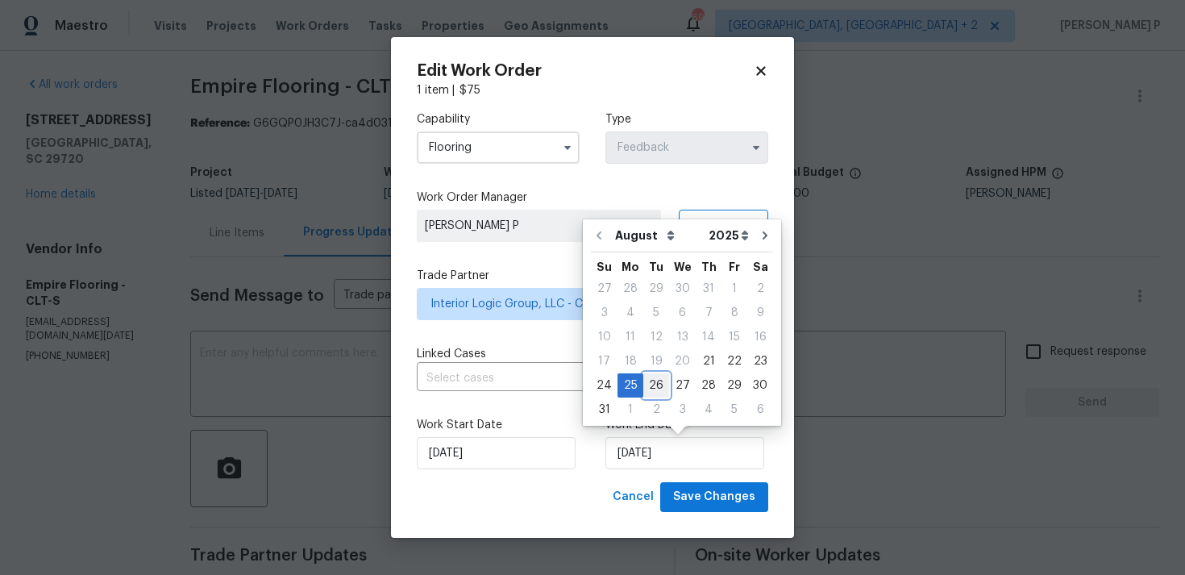
click at [647, 388] on div "26" at bounding box center [656, 385] width 26 height 23
type input "26/08/2025"
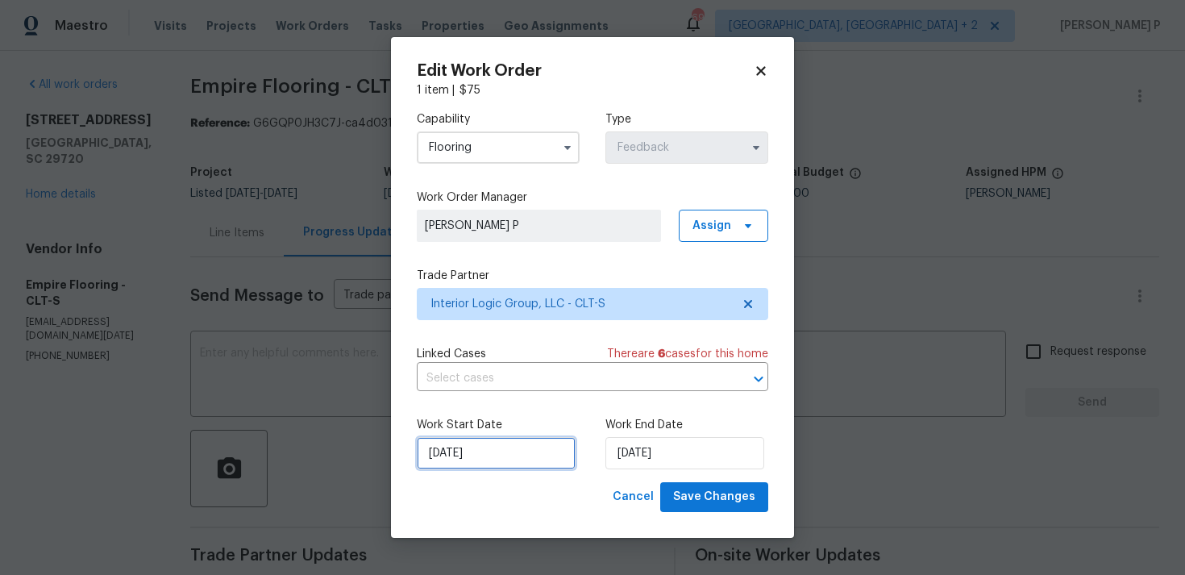
click at [509, 455] on input "21/08/2025" at bounding box center [496, 453] width 159 height 32
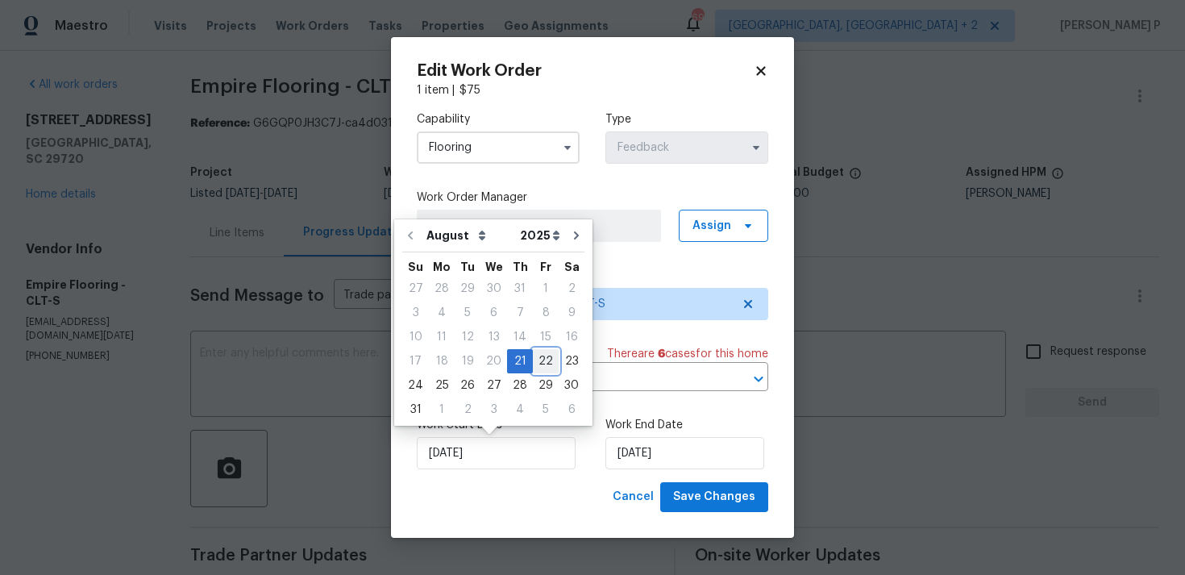
click at [537, 356] on div "22" at bounding box center [546, 361] width 26 height 23
type input "22/08/2025"
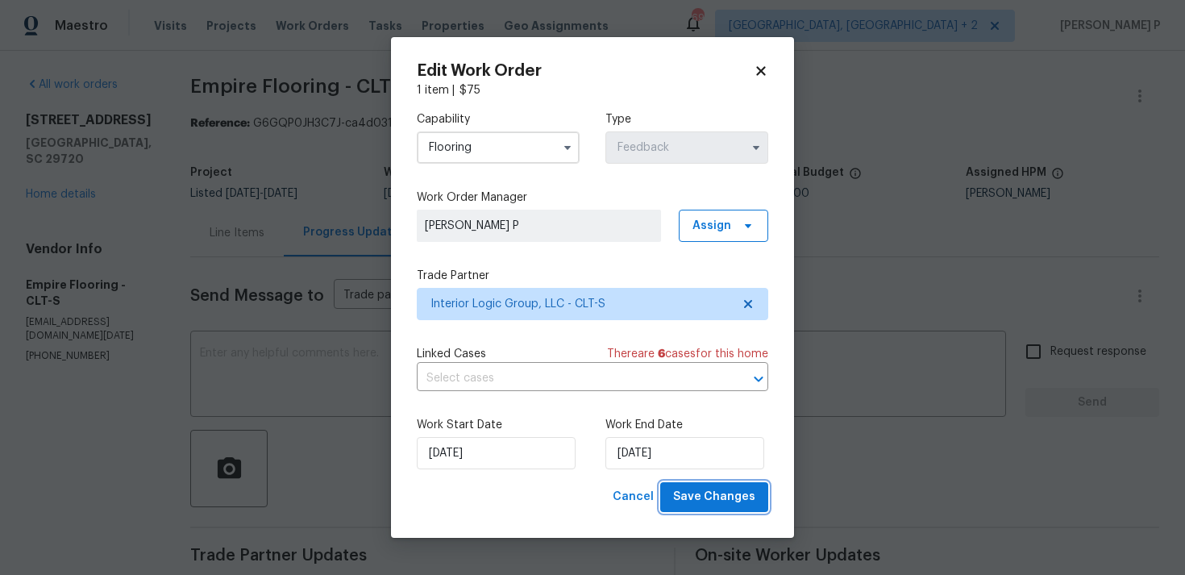
click at [711, 506] on span "Save Changes" at bounding box center [714, 497] width 82 height 20
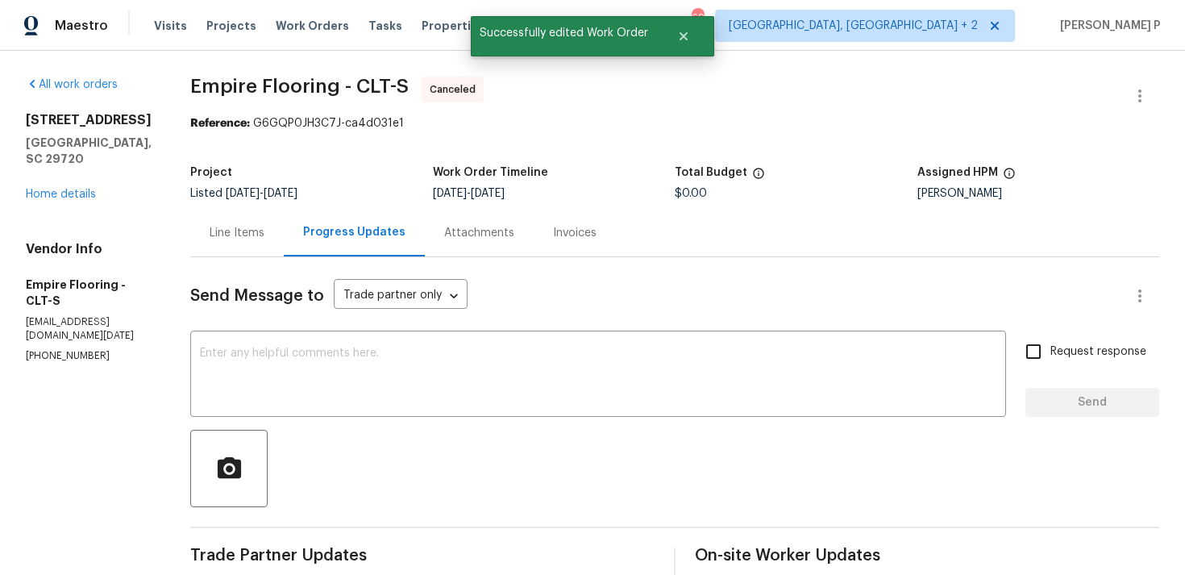
click at [101, 397] on section "All work orders 5142 Sedgefield Dr Lancaster, SC 29720 Home details Vendor Info…" at bounding box center [89, 468] width 126 height 782
click at [71, 171] on div "5142 Sedgefield Dr Lancaster, SC 29720 Home details" at bounding box center [89, 157] width 126 height 90
click at [72, 189] on link "Home details" at bounding box center [61, 194] width 70 height 11
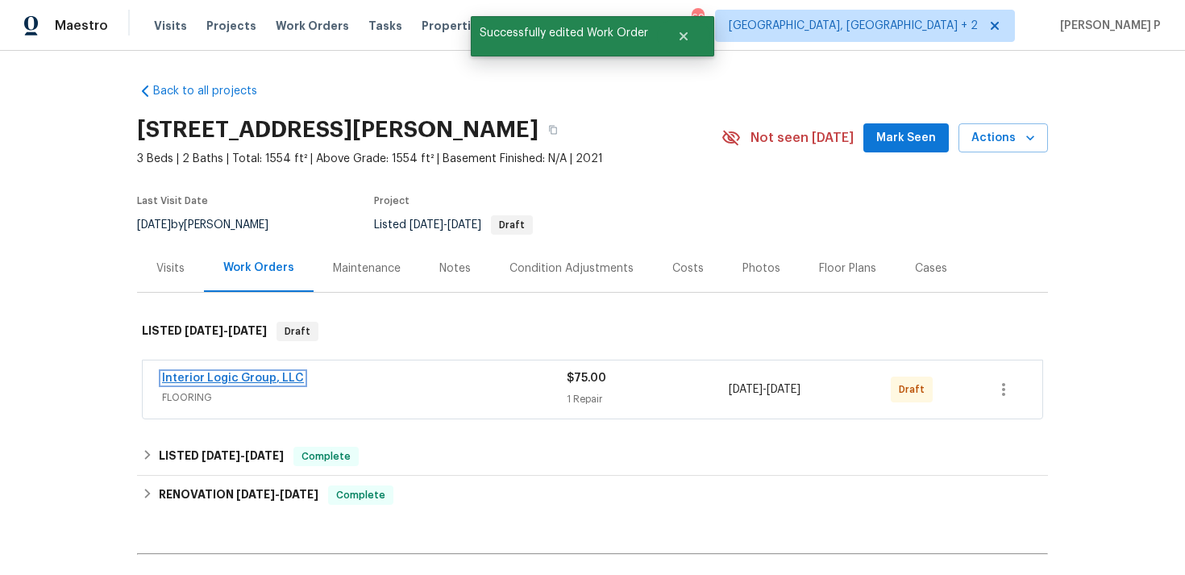
click at [219, 381] on link "Interior Logic Group, LLC" at bounding box center [233, 377] width 142 height 11
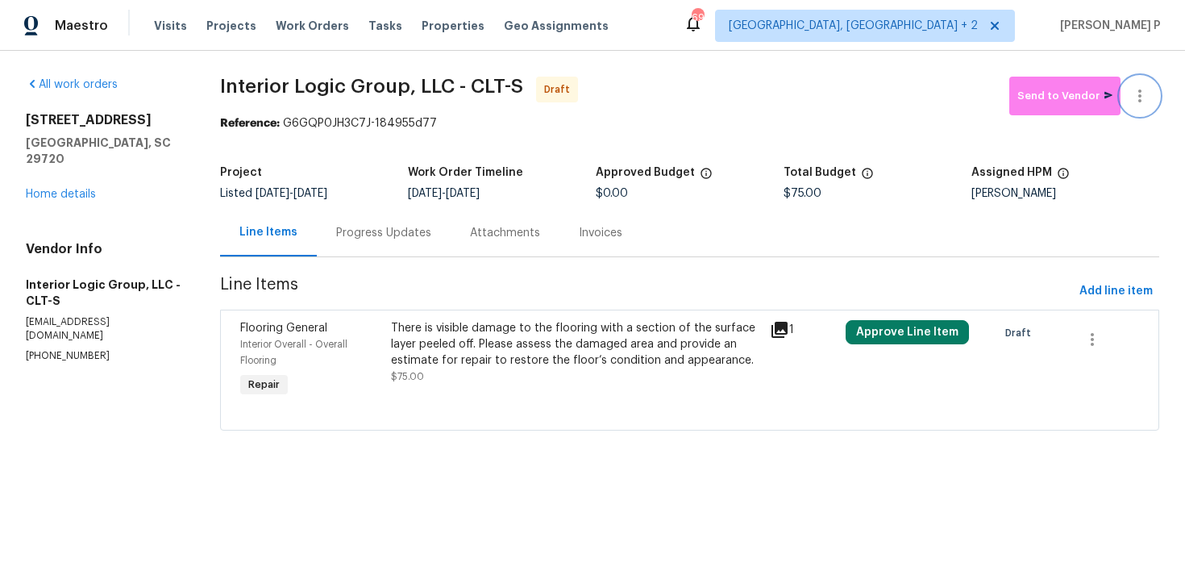
click at [1145, 84] on button "button" at bounding box center [1140, 96] width 39 height 39
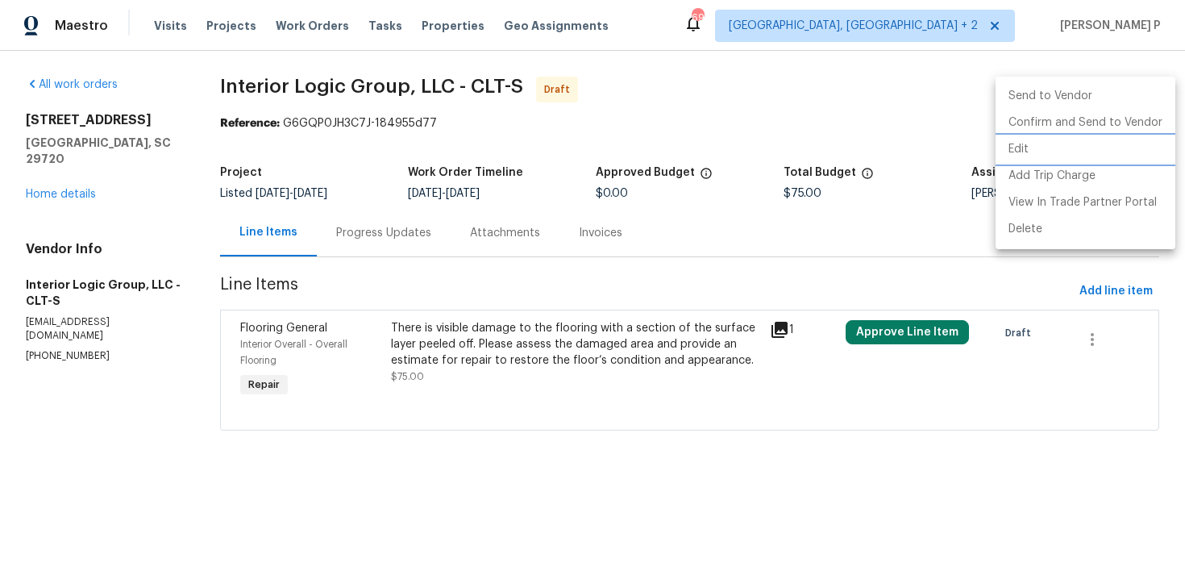
click at [1059, 151] on li "Edit" at bounding box center [1086, 149] width 180 height 27
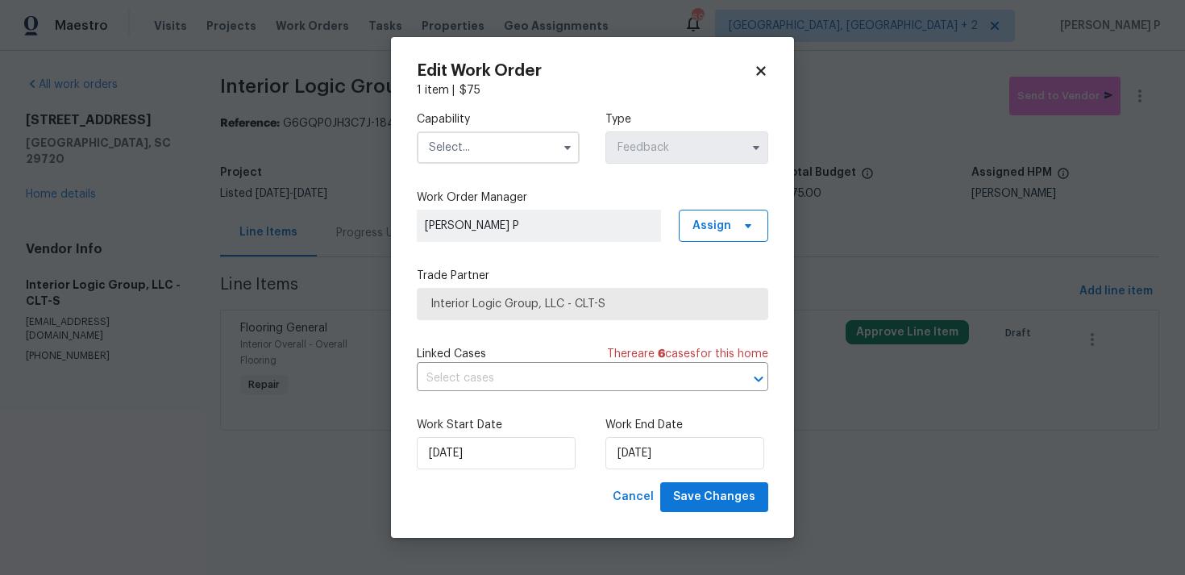
click at [539, 145] on input "text" at bounding box center [498, 147] width 163 height 32
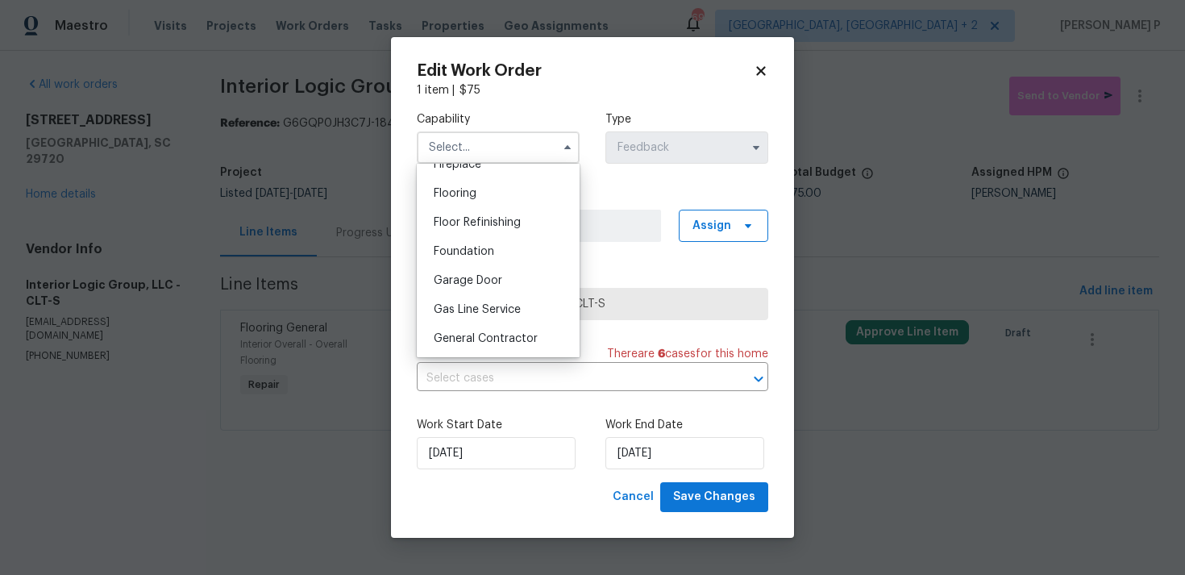
scroll to position [603, 0]
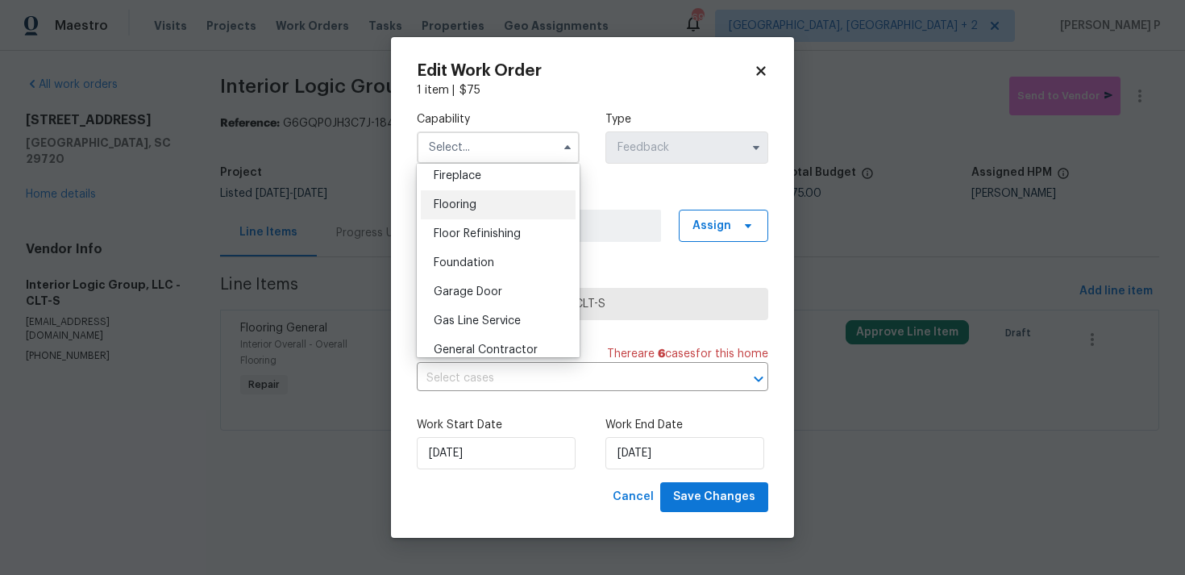
click at [493, 209] on div "Flooring" at bounding box center [498, 204] width 155 height 29
type input "Flooring"
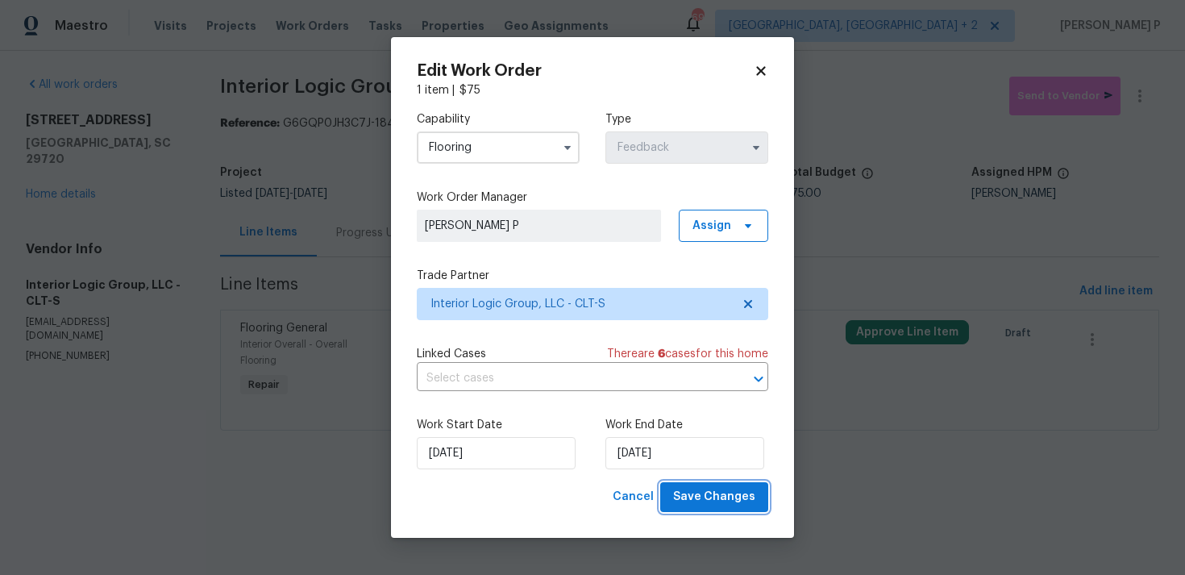
click at [706, 483] on button "Save Changes" at bounding box center [714, 497] width 108 height 30
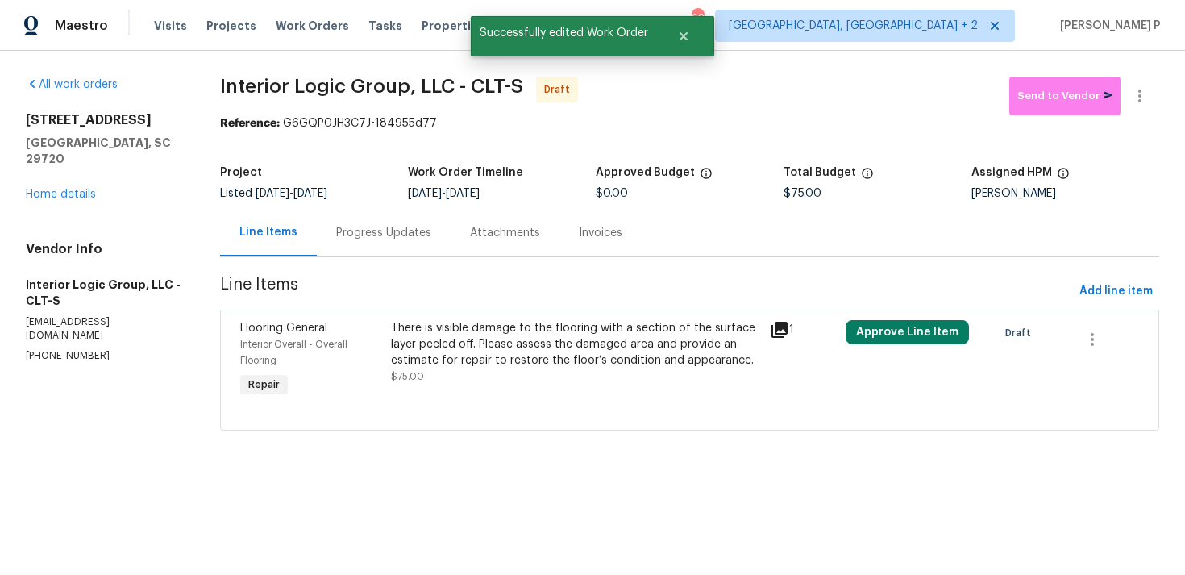
click at [395, 230] on div "Progress Updates" at bounding box center [383, 233] width 95 height 16
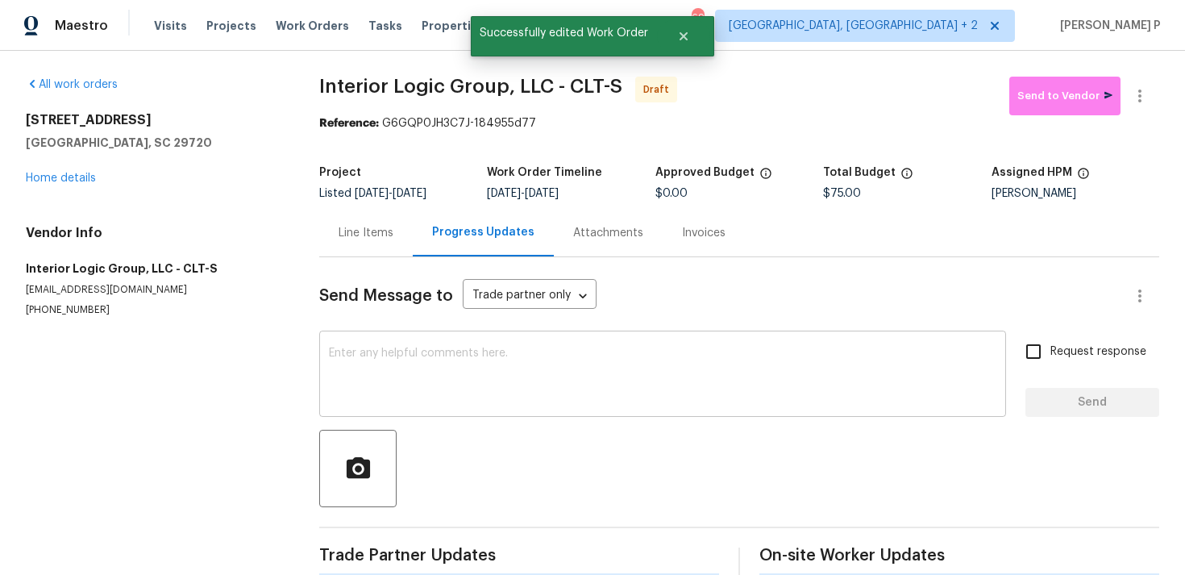
click at [425, 360] on textarea at bounding box center [663, 375] width 668 height 56
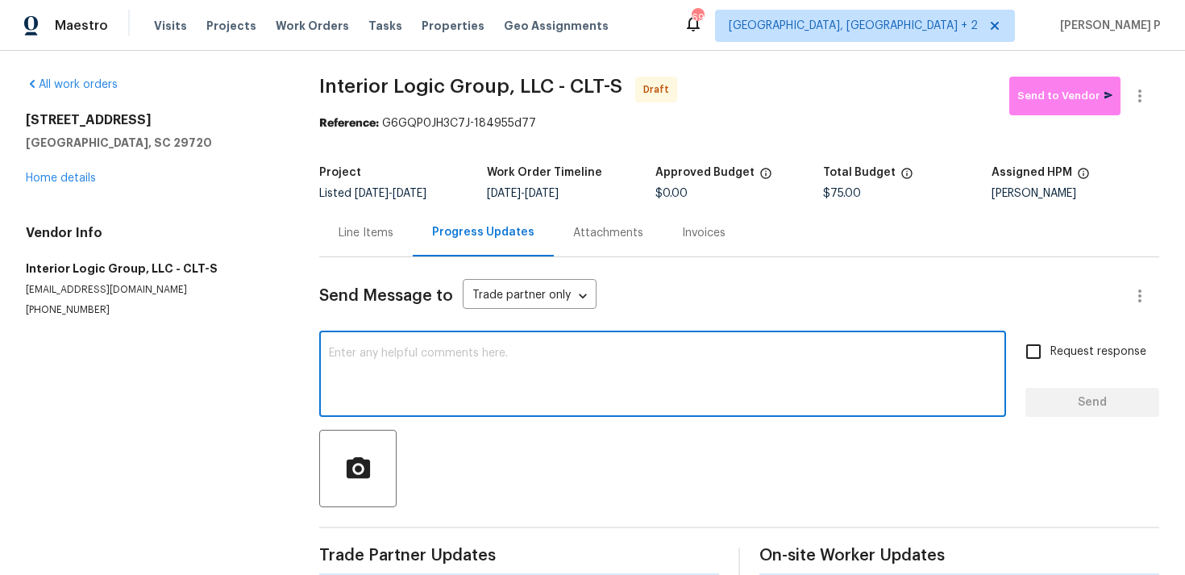
paste textarea "Hi, this is Ramyasri with Opendoor. I’m confirming you received the WO for the …"
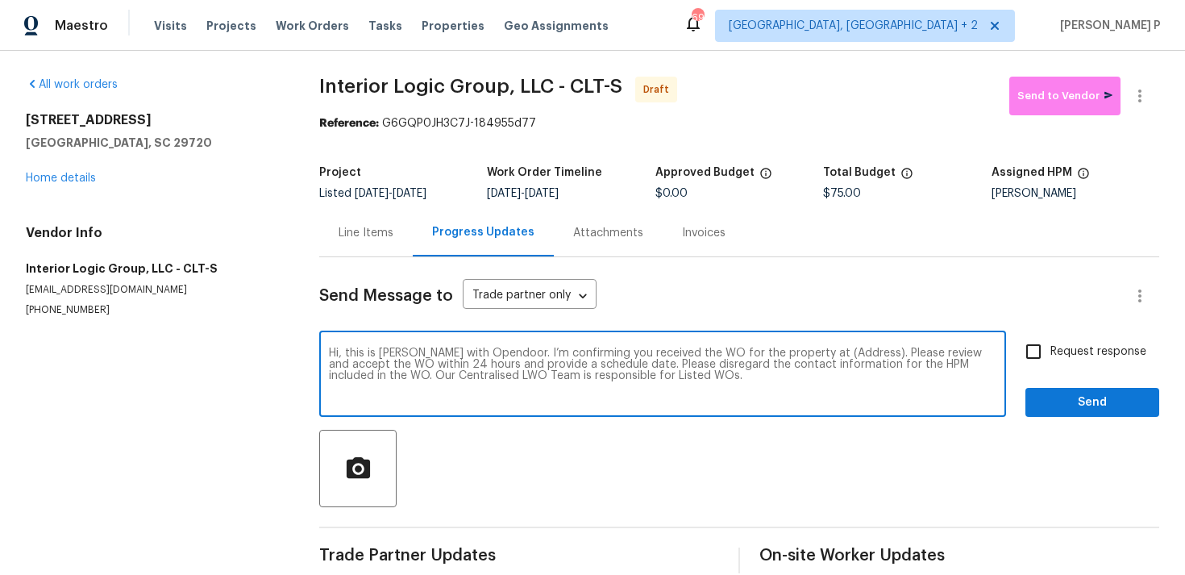
drag, startPoint x: 807, startPoint y: 353, endPoint x: 857, endPoint y: 353, distance: 50.0
click at [857, 353] on textarea "Hi, this is Ramyasri with Opendoor. I’m confirming you received the WO for the …" at bounding box center [663, 375] width 668 height 56
paste textarea "5142 Sedgefield Dr, Lancaster, SC 29720"
type textarea "Hi, this is Ramyasri with Opendoor. I’m confirming you received the WO for the …"
click at [1054, 338] on label "Request response" at bounding box center [1082, 352] width 130 height 34
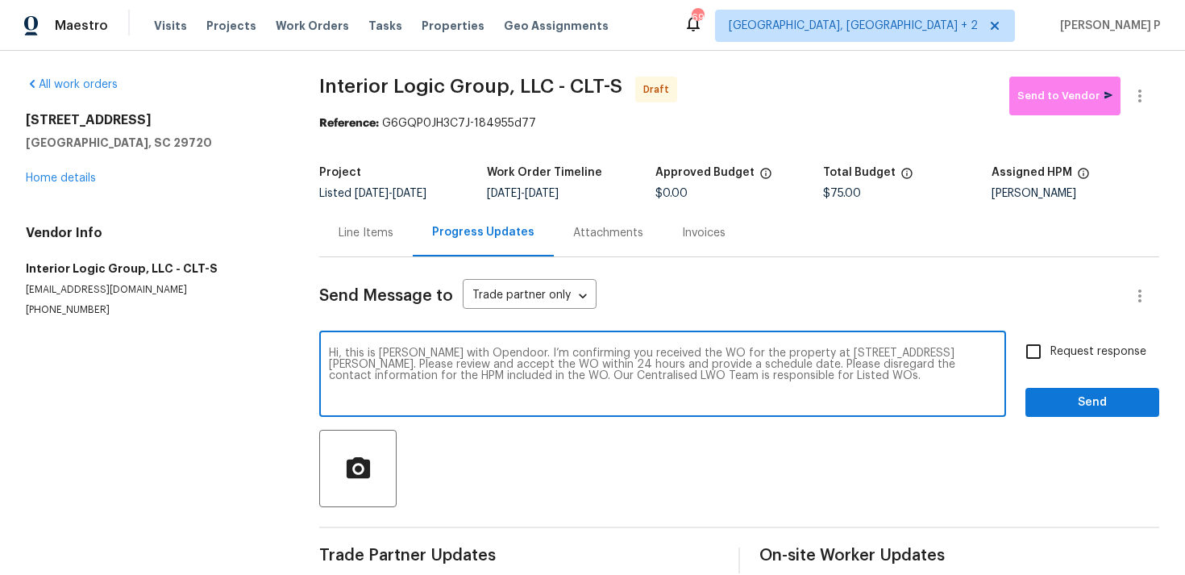
click at [1051, 338] on input "Request response" at bounding box center [1034, 352] width 34 height 34
checkbox input "true"
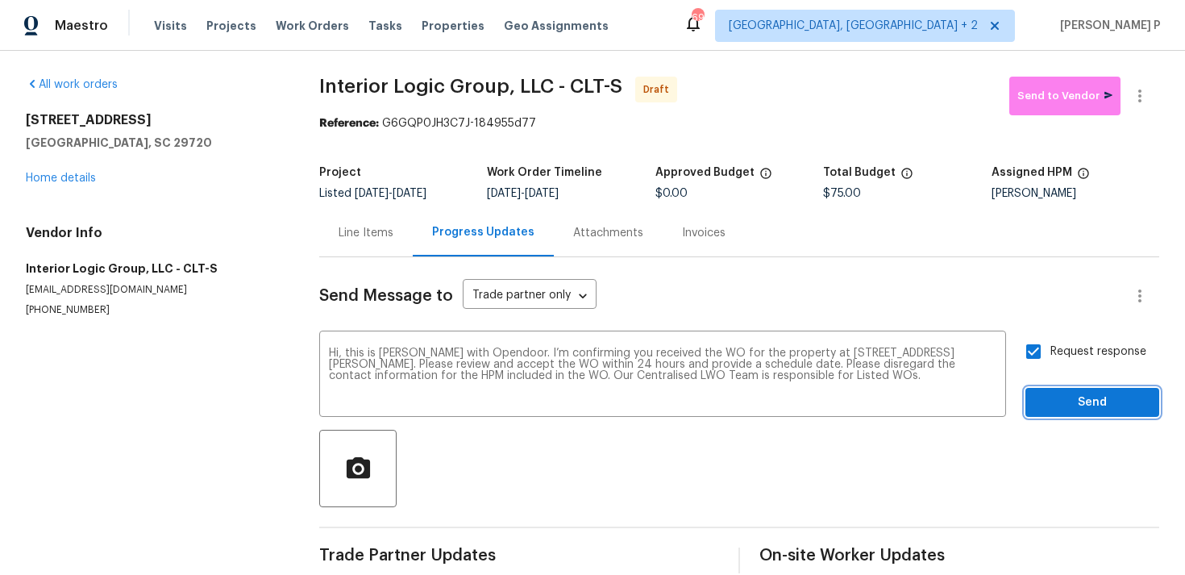
click at [1059, 410] on span "Send" at bounding box center [1092, 403] width 108 height 20
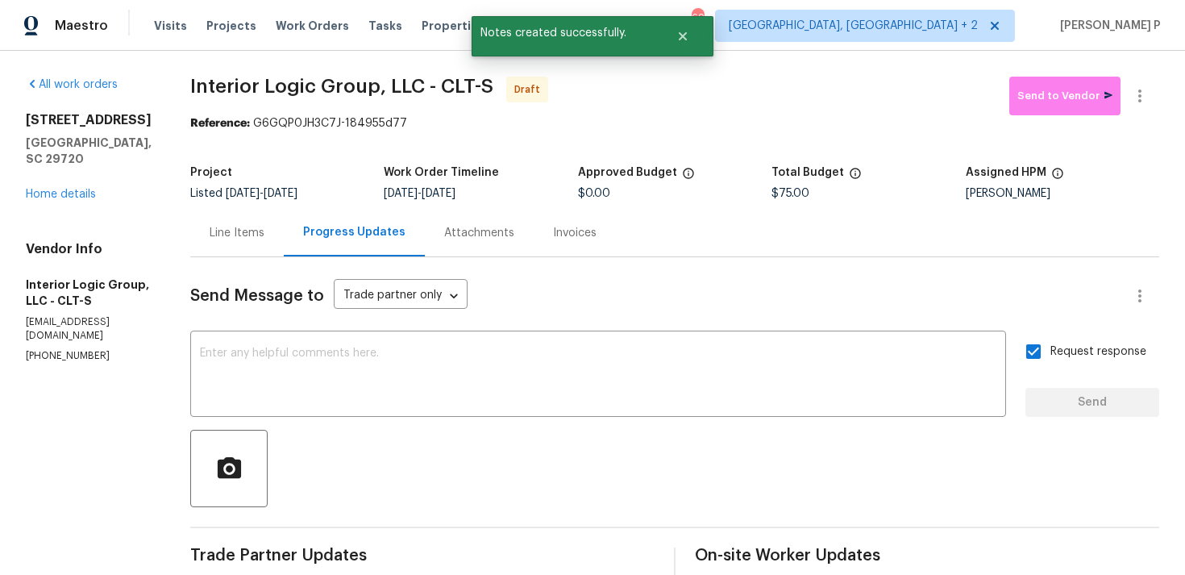
click at [957, 476] on div at bounding box center [674, 468] width 969 height 77
click at [1143, 94] on icon "button" at bounding box center [1139, 95] width 19 height 19
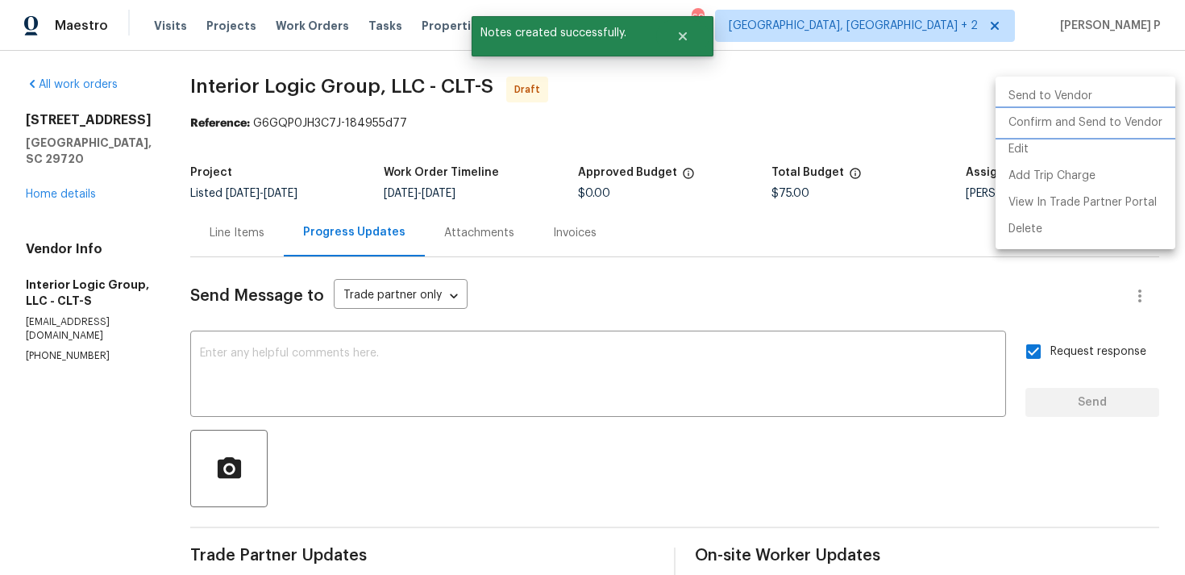
click at [1091, 121] on li "Confirm and Send to Vendor" at bounding box center [1086, 123] width 180 height 27
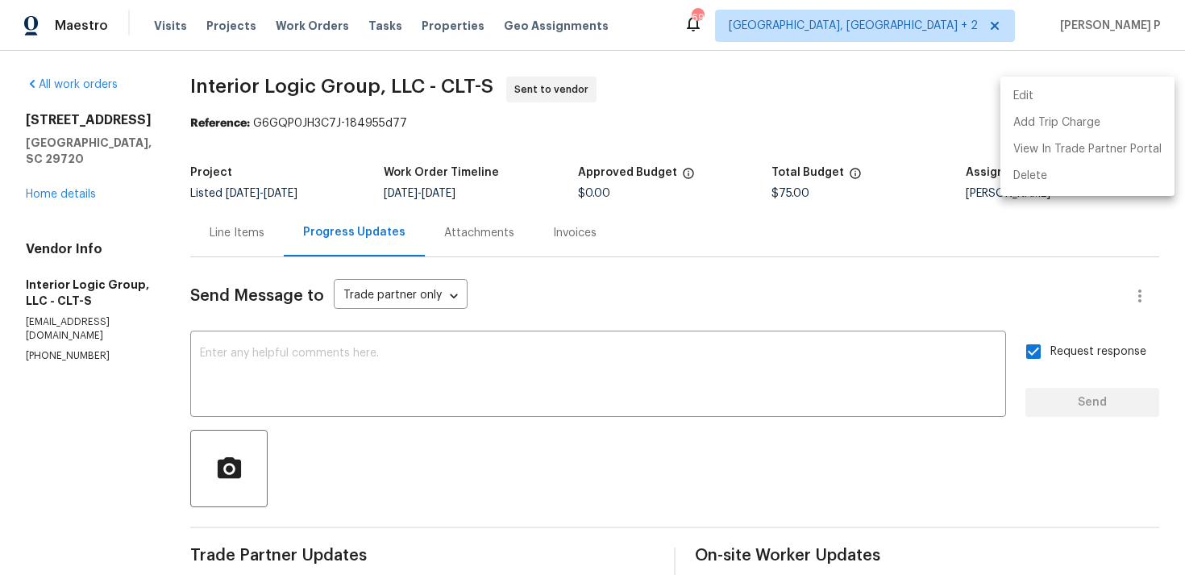
click at [661, 488] on div at bounding box center [592, 287] width 1185 height 575
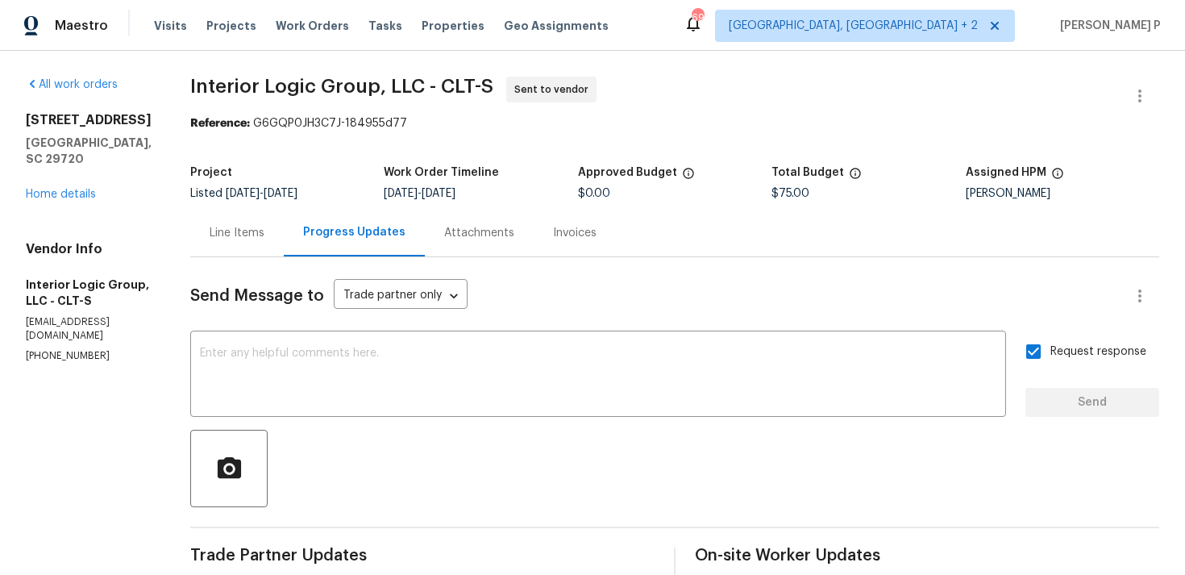
click at [605, 488] on div at bounding box center [674, 468] width 969 height 77
click at [343, 32] on div "Visits Projects Work Orders Tasks Properties Geo Assignments" at bounding box center [391, 26] width 474 height 32
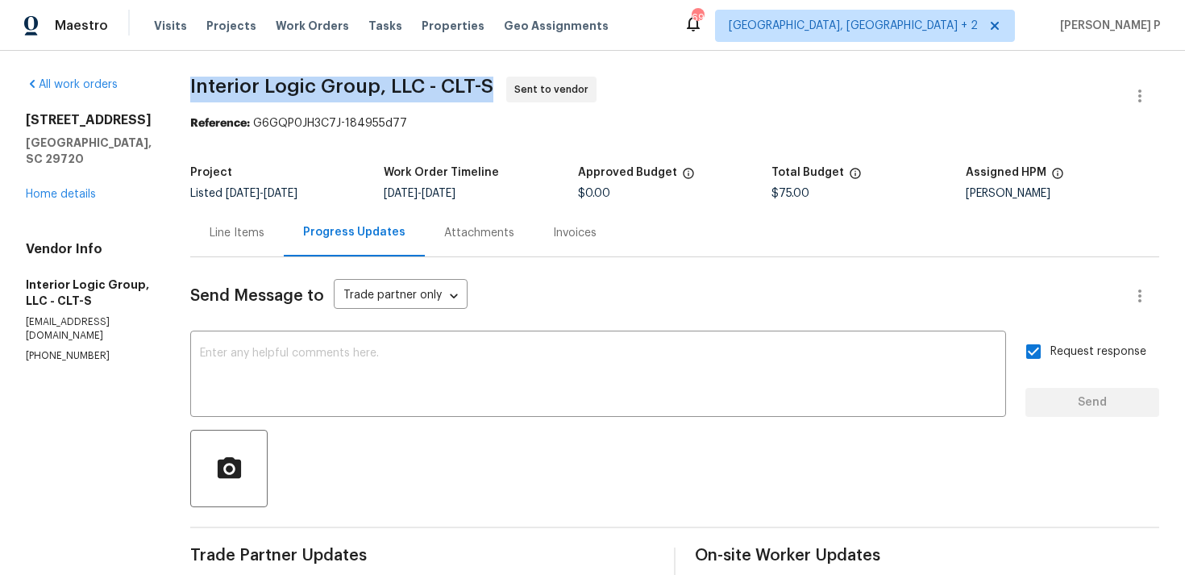
drag, startPoint x: 220, startPoint y: 85, endPoint x: 524, endPoint y: 79, distance: 304.0
click at [524, 79] on span "Interior Logic Group, LLC - CLT-S Sent to vendor" at bounding box center [655, 96] width 930 height 39
copy span "Interior Logic Group, LLC - CLT-S"
click at [402, 128] on div "Reference: G6GQP0JH3C7J-184955d77" at bounding box center [674, 123] width 969 height 16
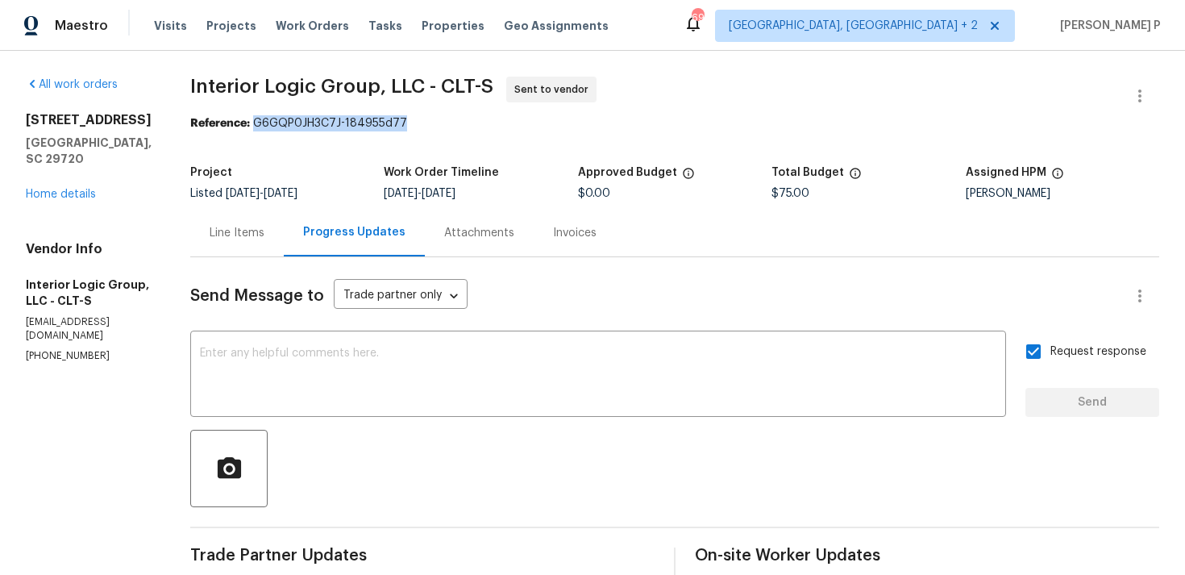
drag, startPoint x: 285, startPoint y: 123, endPoint x: 498, endPoint y: 123, distance: 212.8
click at [498, 123] on div "Reference: G6GQP0JH3C7J-184955d77" at bounding box center [674, 123] width 969 height 16
copy div "G6GQP0JH3C7J-184955d77"
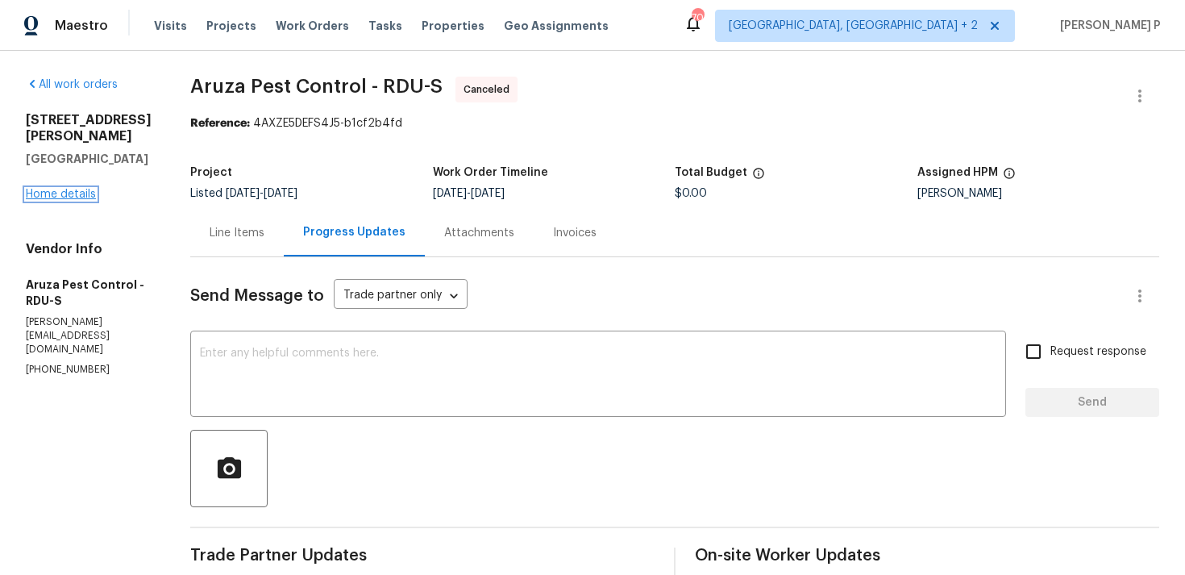
click at [74, 194] on link "Home details" at bounding box center [61, 194] width 70 height 11
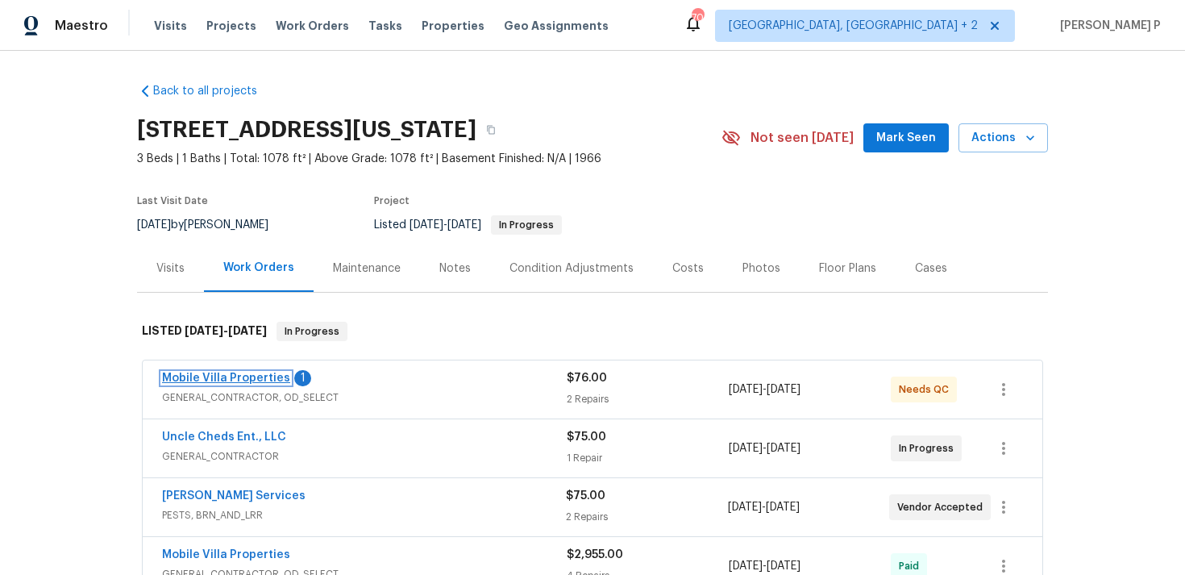
click at [219, 377] on link "Mobile Villa Properties" at bounding box center [226, 377] width 128 height 11
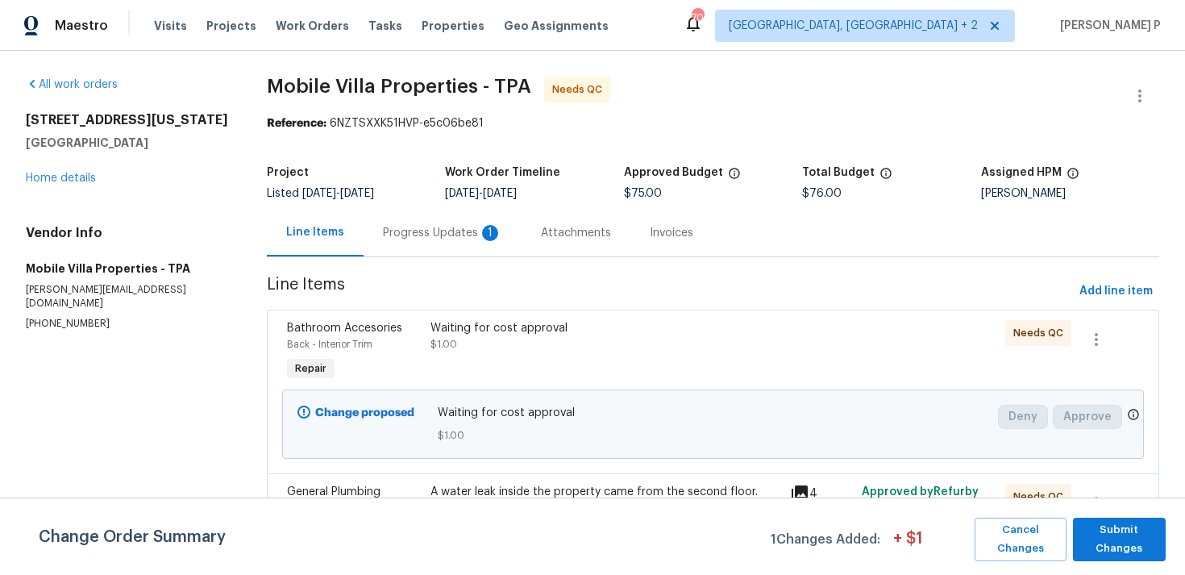
click at [456, 231] on div "Progress Updates 1" at bounding box center [442, 233] width 119 height 16
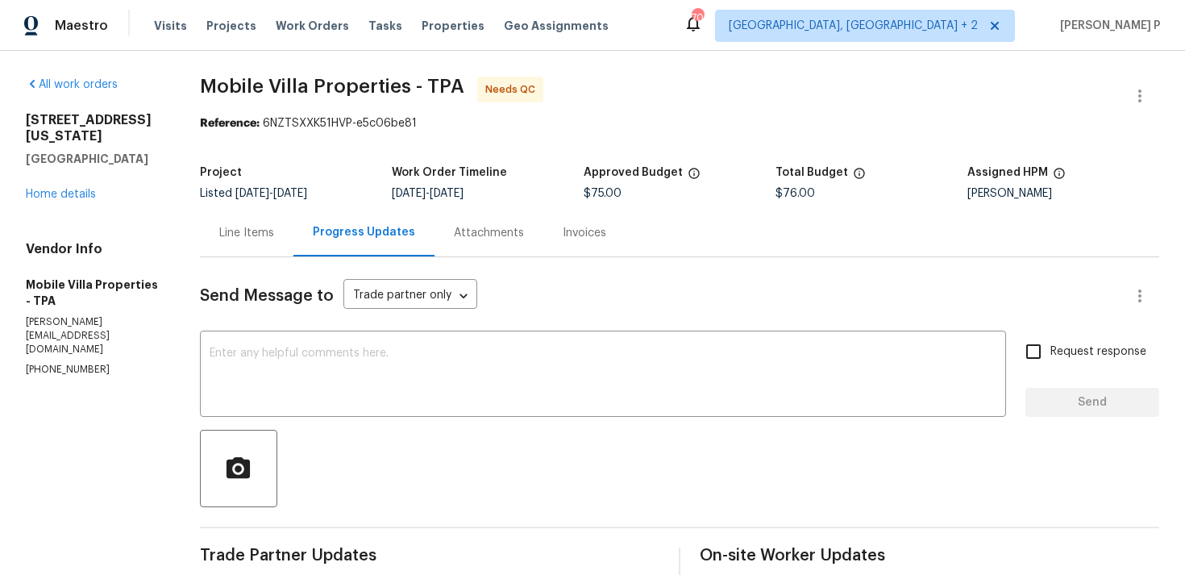
click at [233, 231] on div "Line Items" at bounding box center [246, 233] width 55 height 16
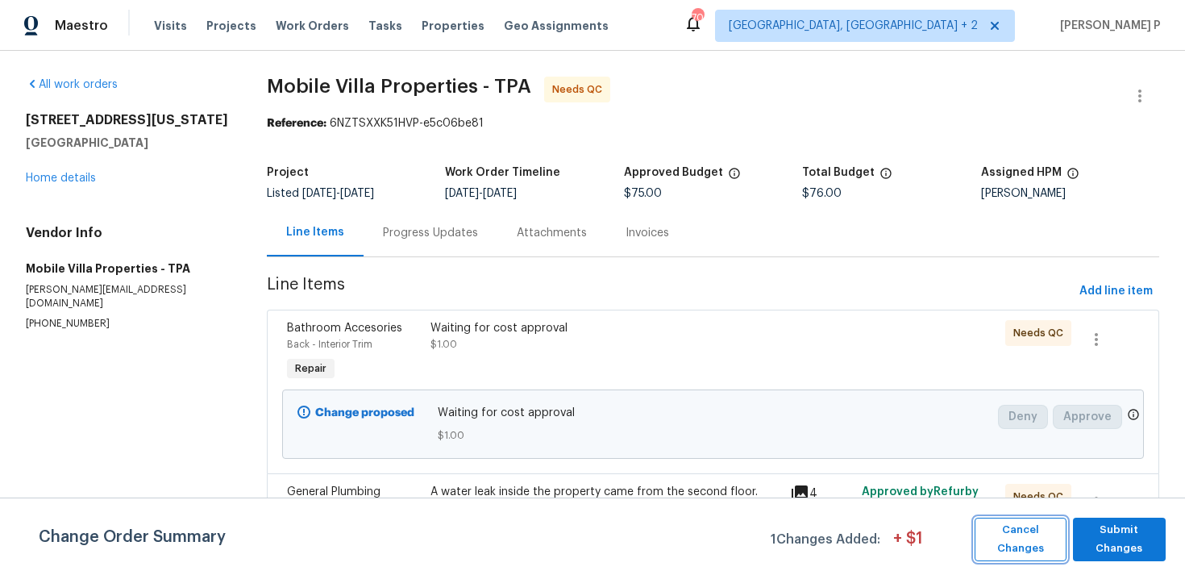
click at [1035, 534] on span "Cancel Changes" at bounding box center [1021, 539] width 76 height 37
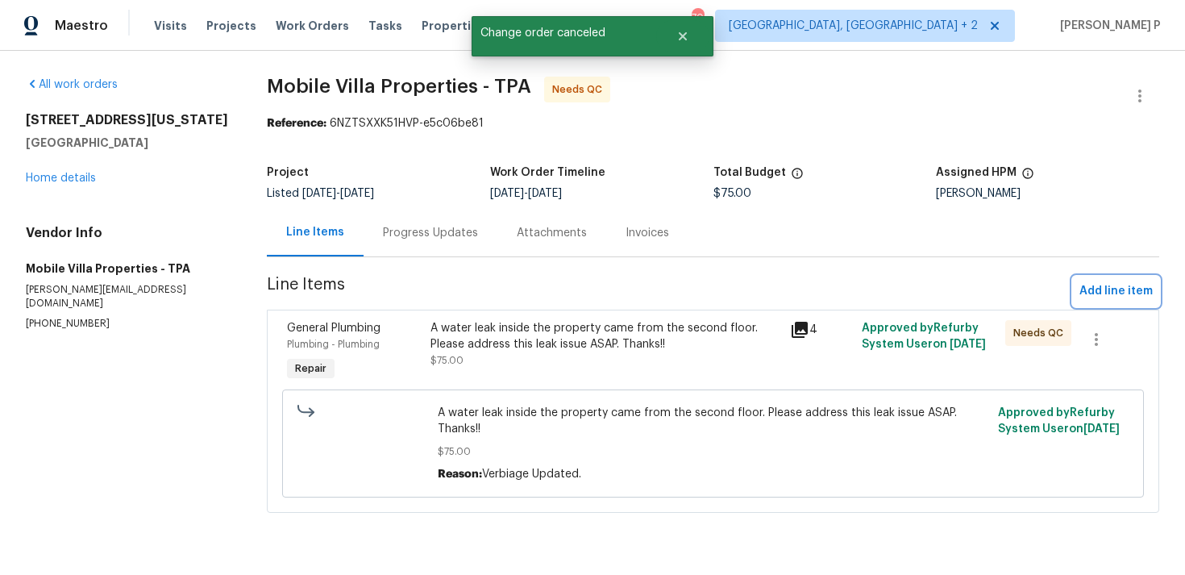
click at [1119, 293] on span "Add line item" at bounding box center [1116, 291] width 73 height 20
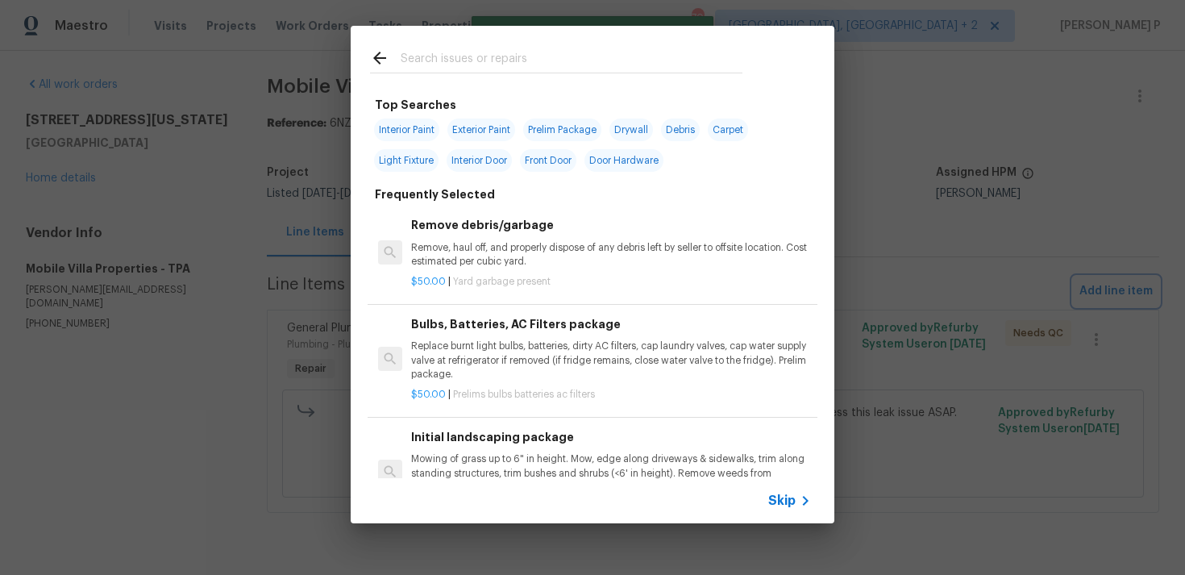
click at [775, 526] on div "Top Searches Interior Paint Exterior Paint Prelim Package Drywall Debris Carpet…" at bounding box center [592, 274] width 1185 height 549
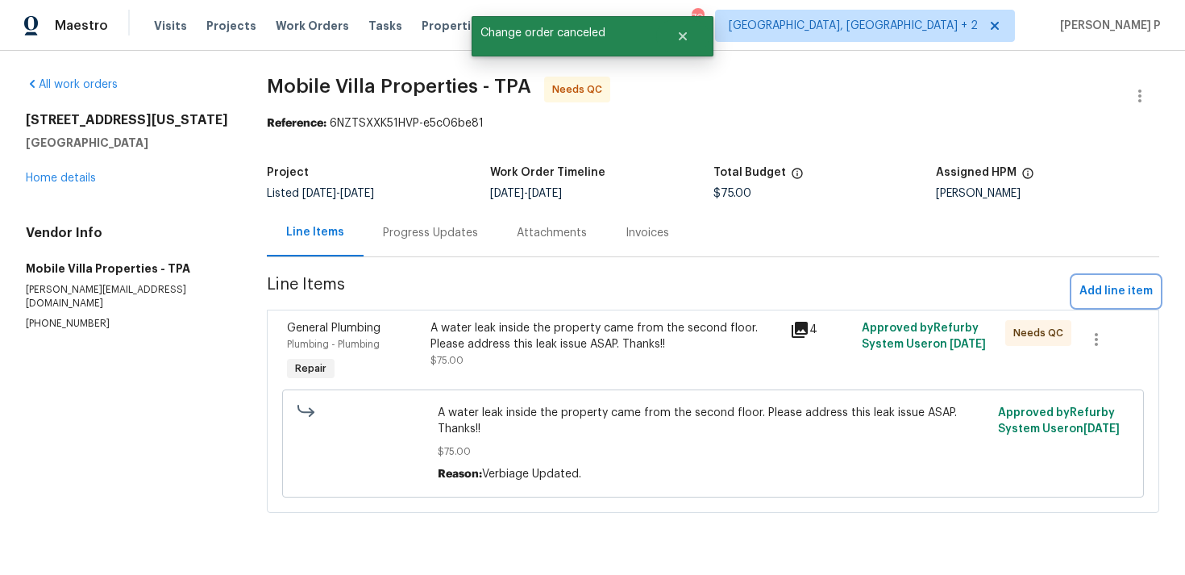
click at [1123, 286] on span "Add line item" at bounding box center [1116, 291] width 73 height 20
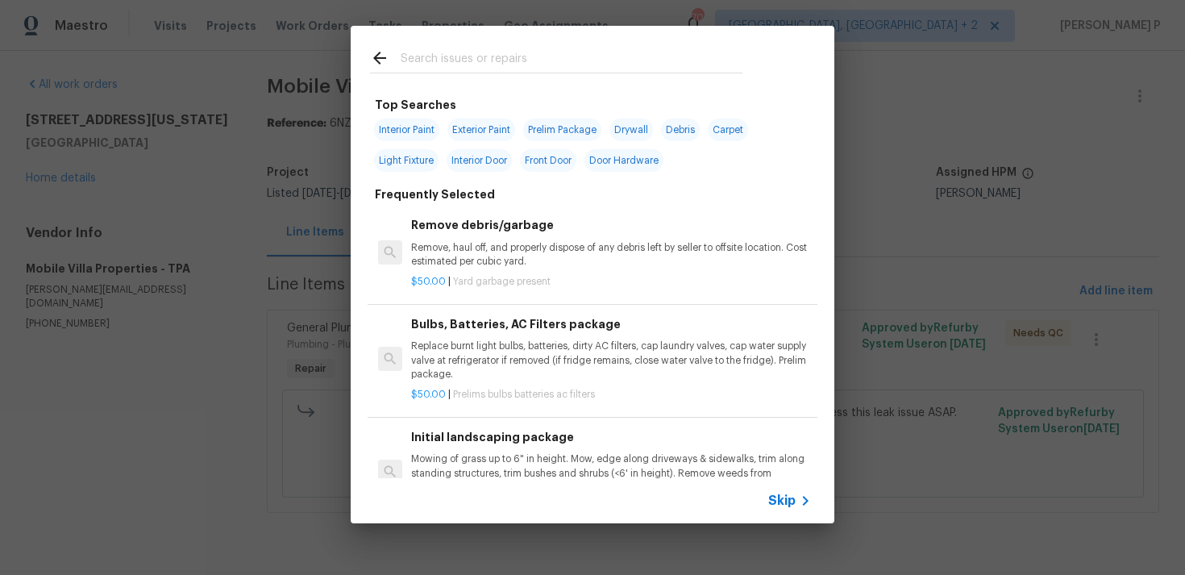
click at [784, 484] on div "Skip" at bounding box center [593, 500] width 484 height 45
click at [784, 496] on span "Skip" at bounding box center [781, 501] width 27 height 16
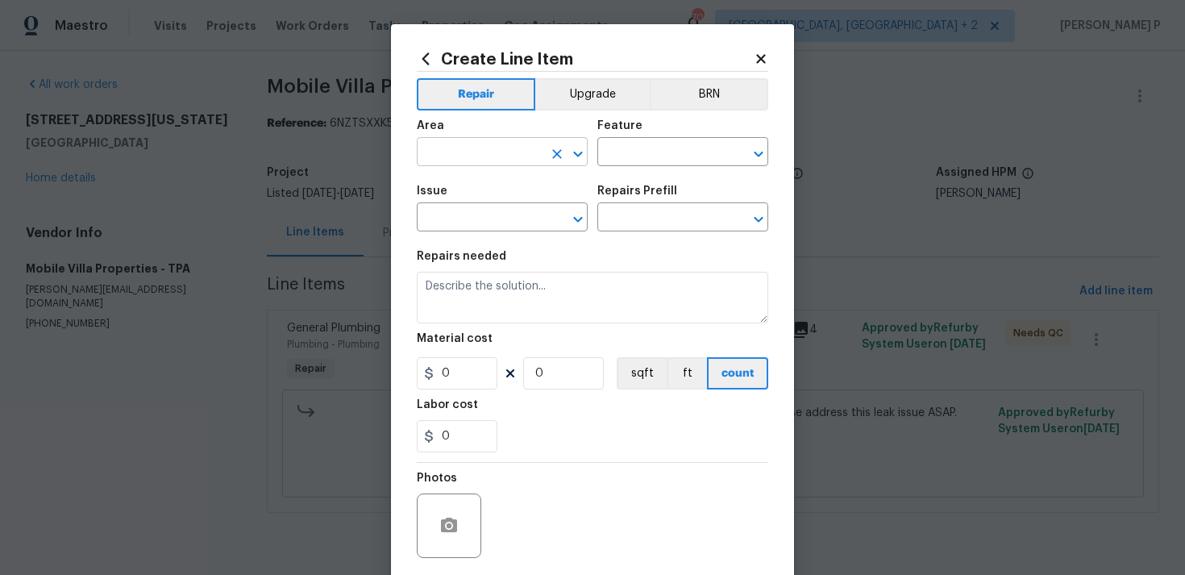
click at [576, 150] on icon "Open" at bounding box center [577, 153] width 19 height 19
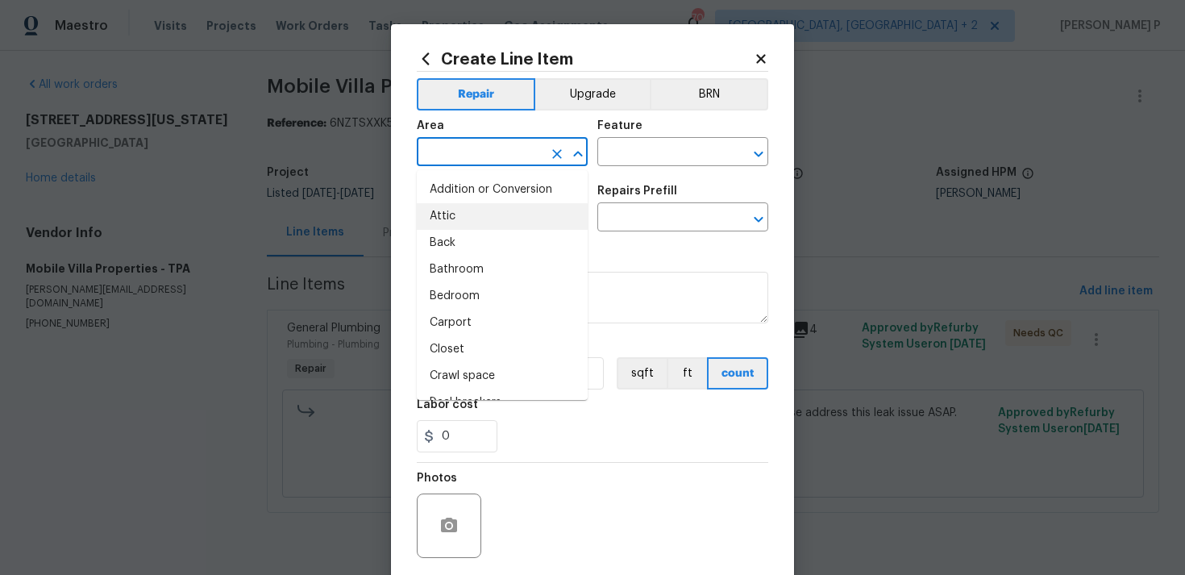
click at [528, 223] on li "Attic" at bounding box center [502, 216] width 171 height 27
type input "Attic"
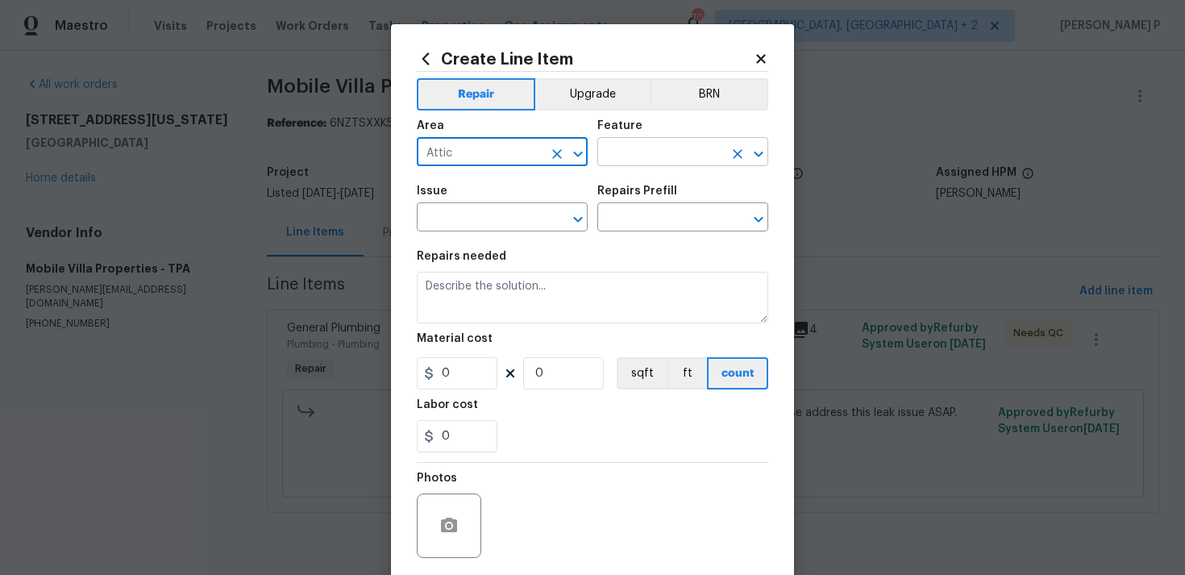
click at [635, 162] on input "text" at bounding box center [660, 153] width 126 height 25
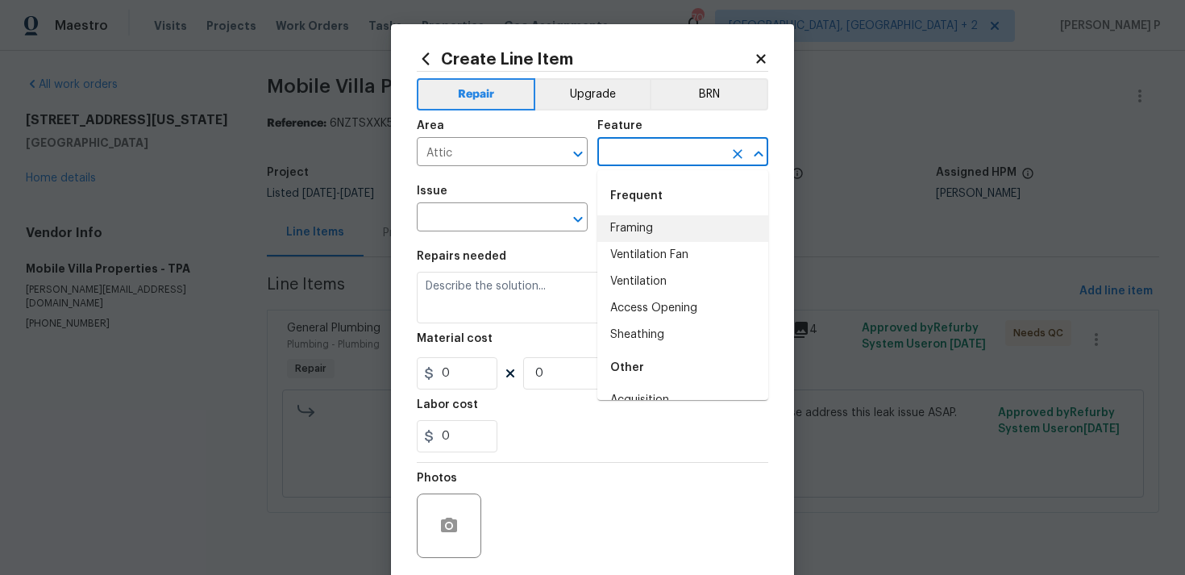
click at [635, 227] on li "Framing" at bounding box center [682, 228] width 171 height 27
type input "Framing"
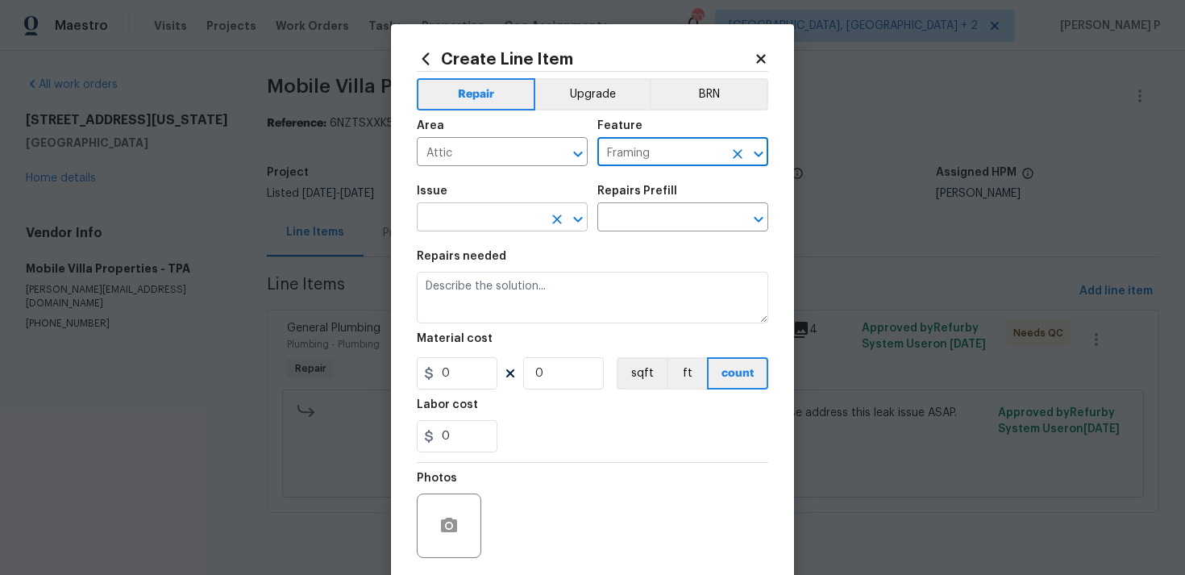
click at [580, 219] on icon "Open" at bounding box center [577, 219] width 9 height 6
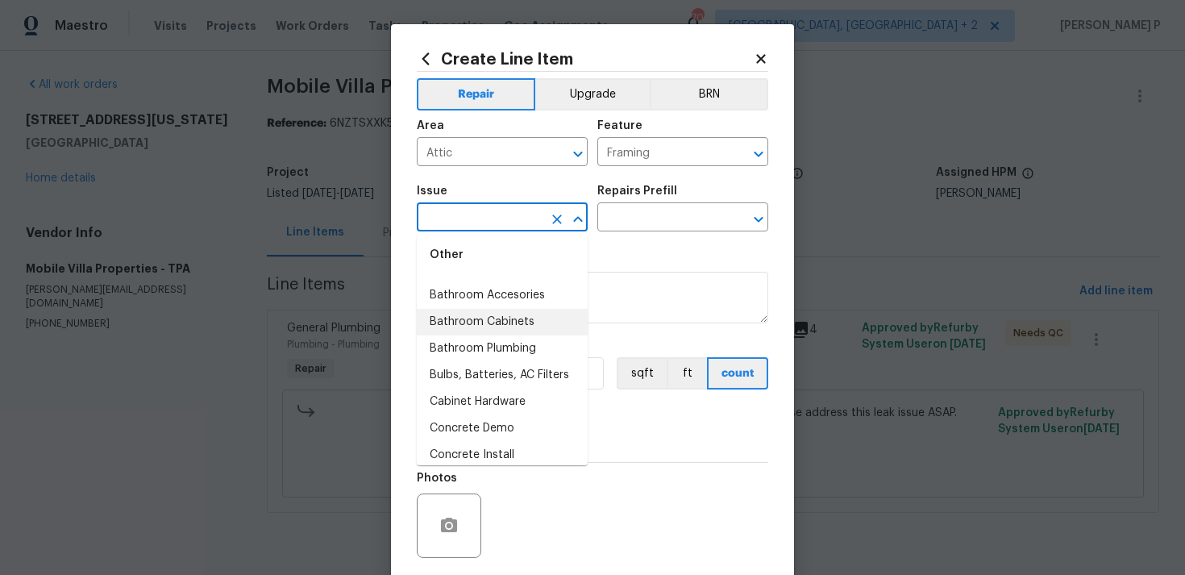
scroll to position [308, 0]
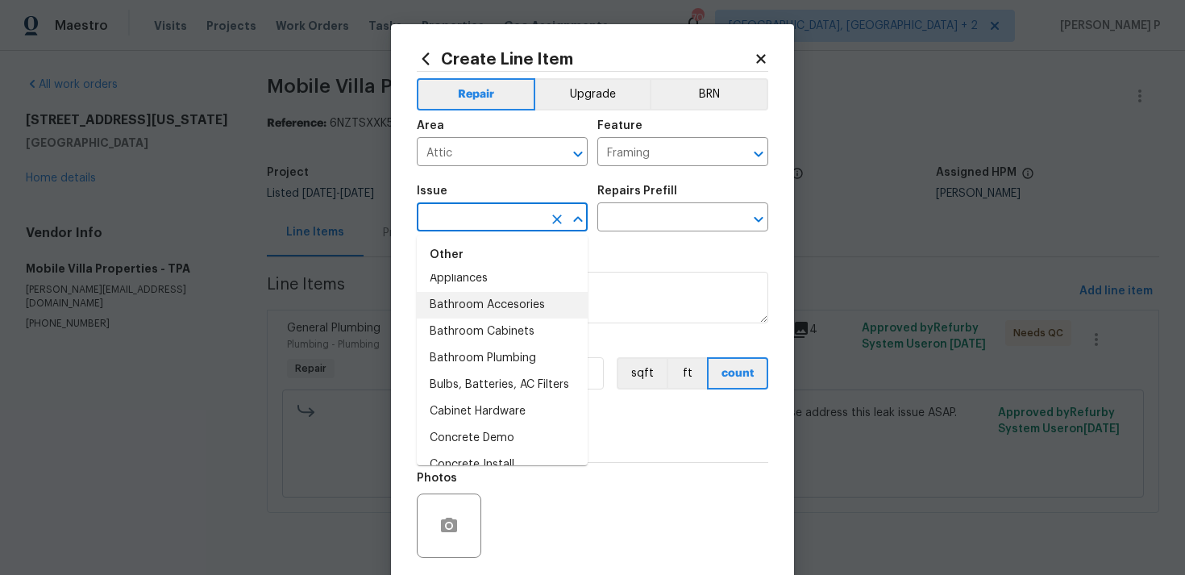
click at [514, 307] on li "Bathroom Accesories" at bounding box center [502, 305] width 171 height 27
type input "Bathroom Accesories"
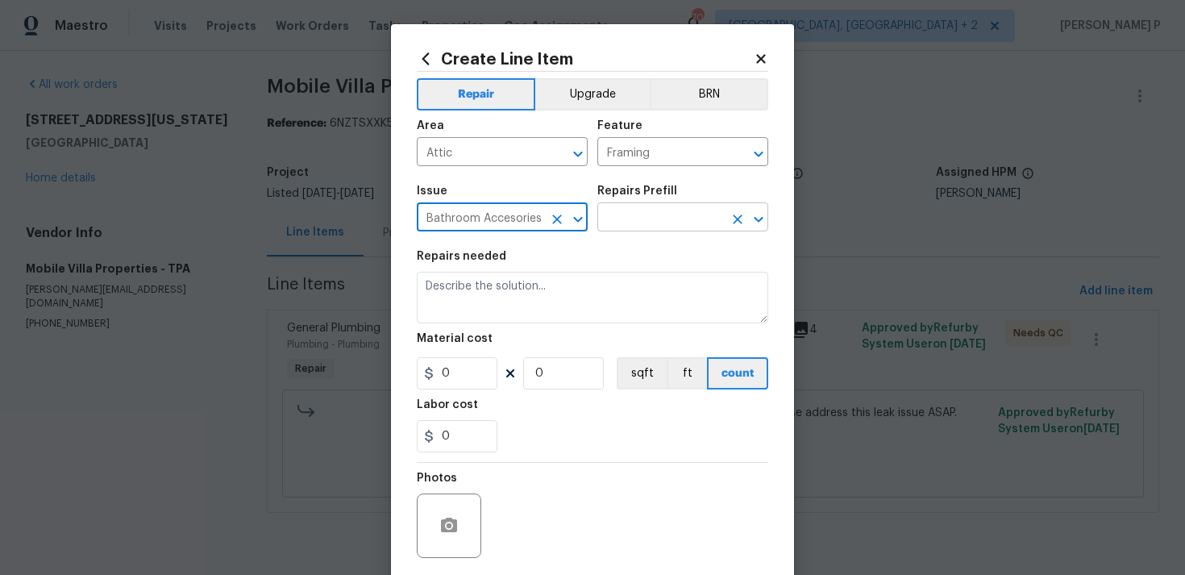
click at [663, 211] on input "text" at bounding box center [660, 218] width 126 height 25
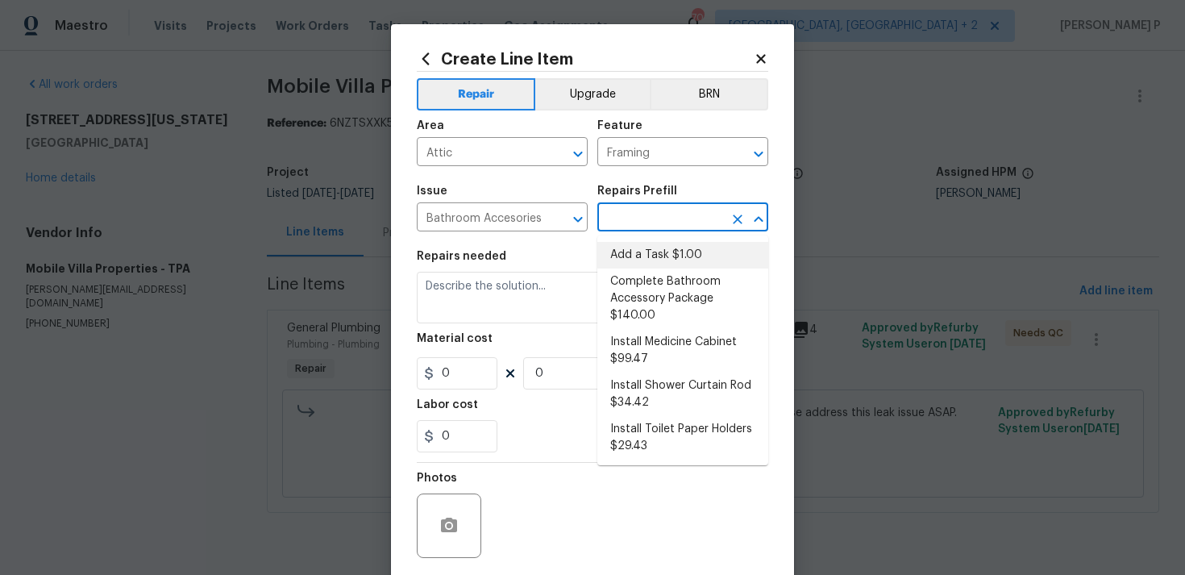
click at [656, 256] on li "Add a Task $1.00" at bounding box center [682, 255] width 171 height 27
type input "Interior Trim"
type input "Add a Task $1.00"
type textarea "HPM to detail"
type input "1"
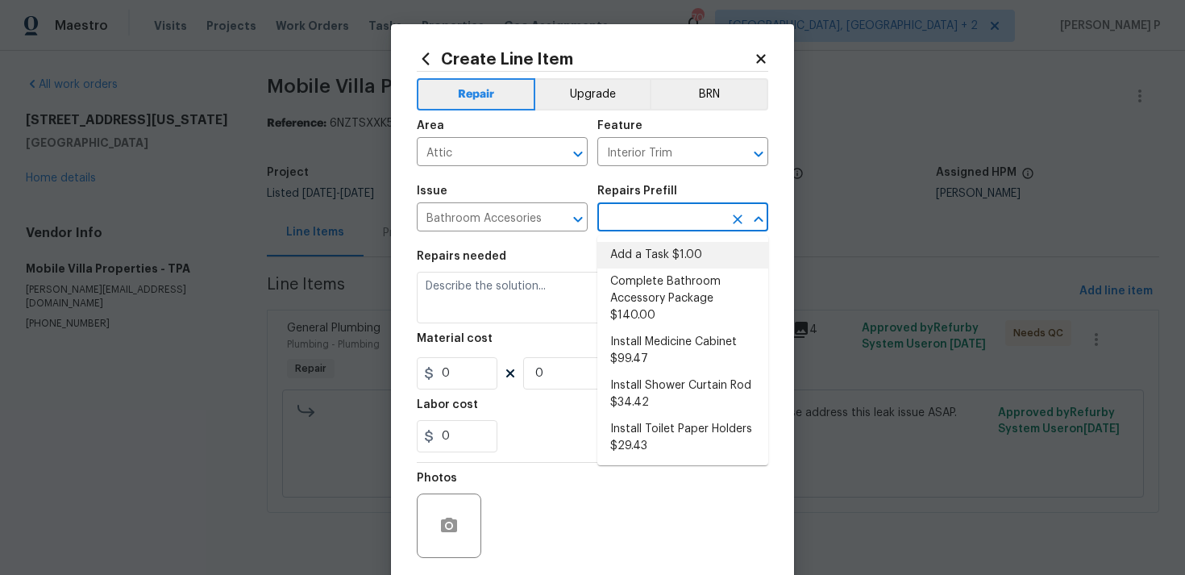
type input "1"
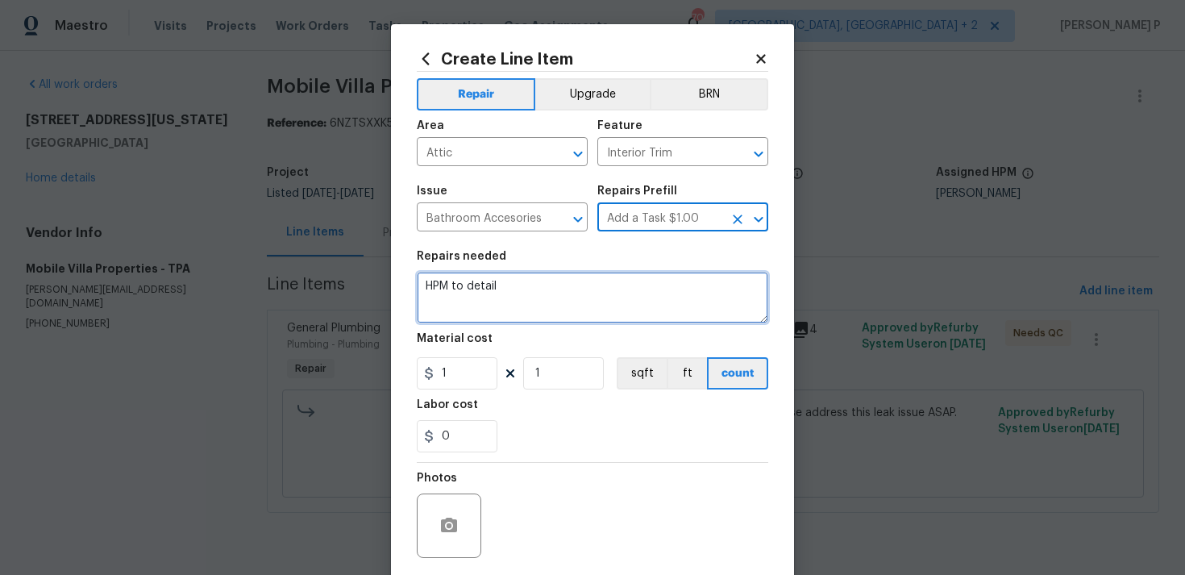
click at [558, 300] on textarea "HPM to detail" at bounding box center [593, 298] width 352 height 52
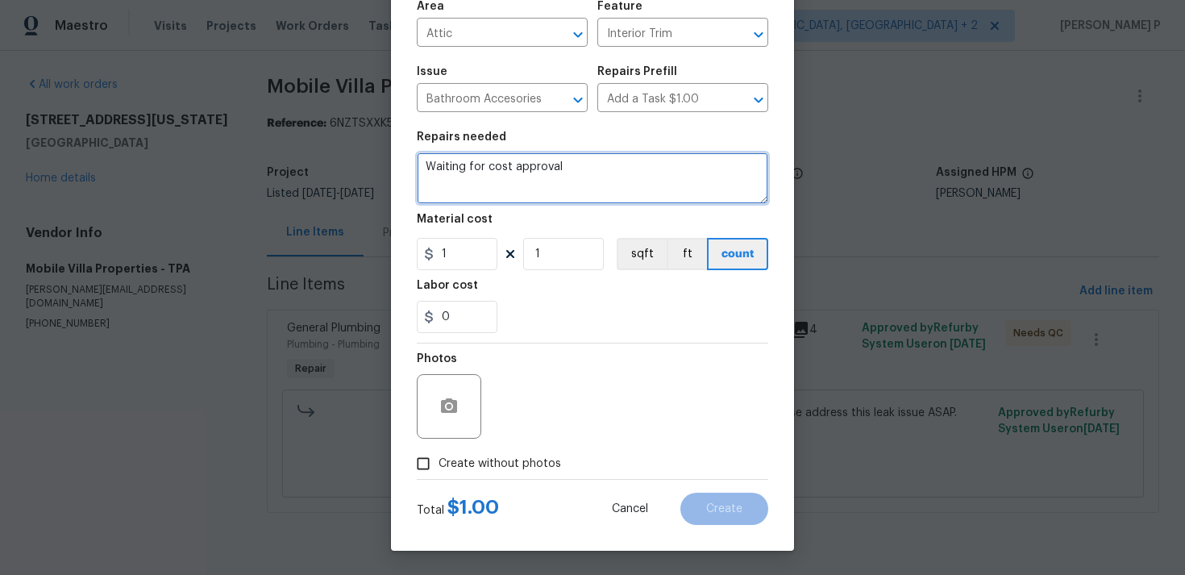
type textarea "Waiting for cost approval"
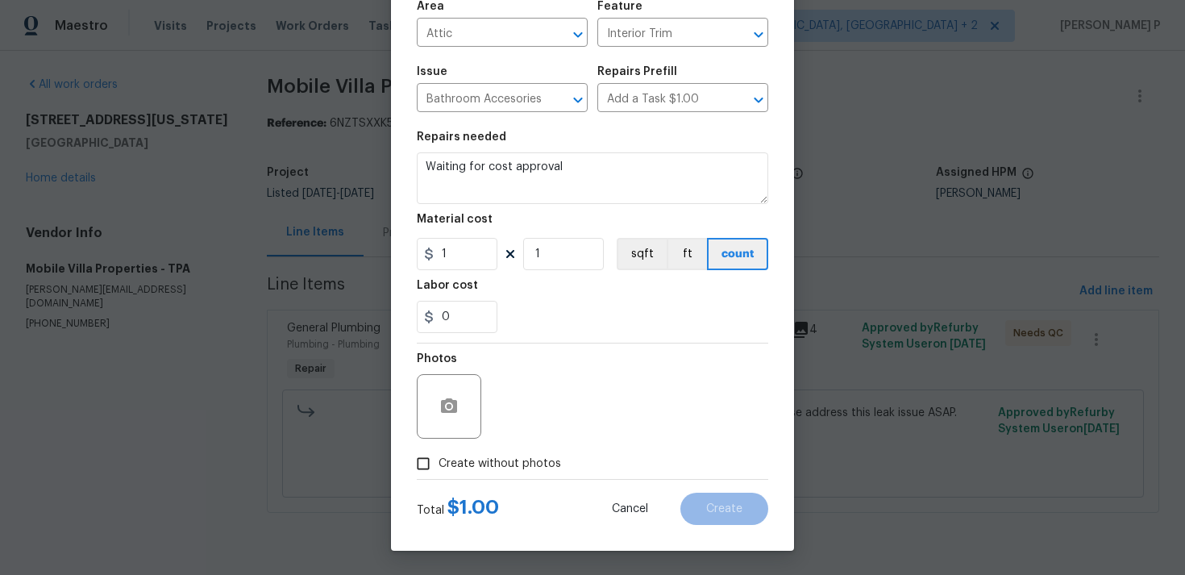
click at [431, 464] on input "Create without photos" at bounding box center [423, 463] width 31 height 31
checkbox input "true"
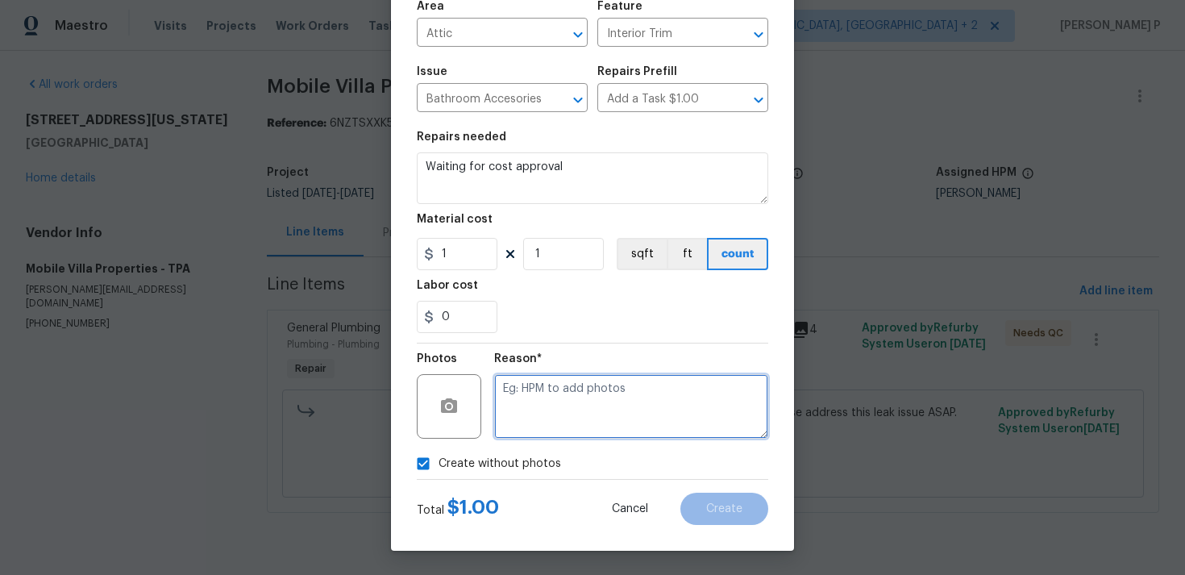
click at [550, 423] on textarea at bounding box center [631, 406] width 274 height 64
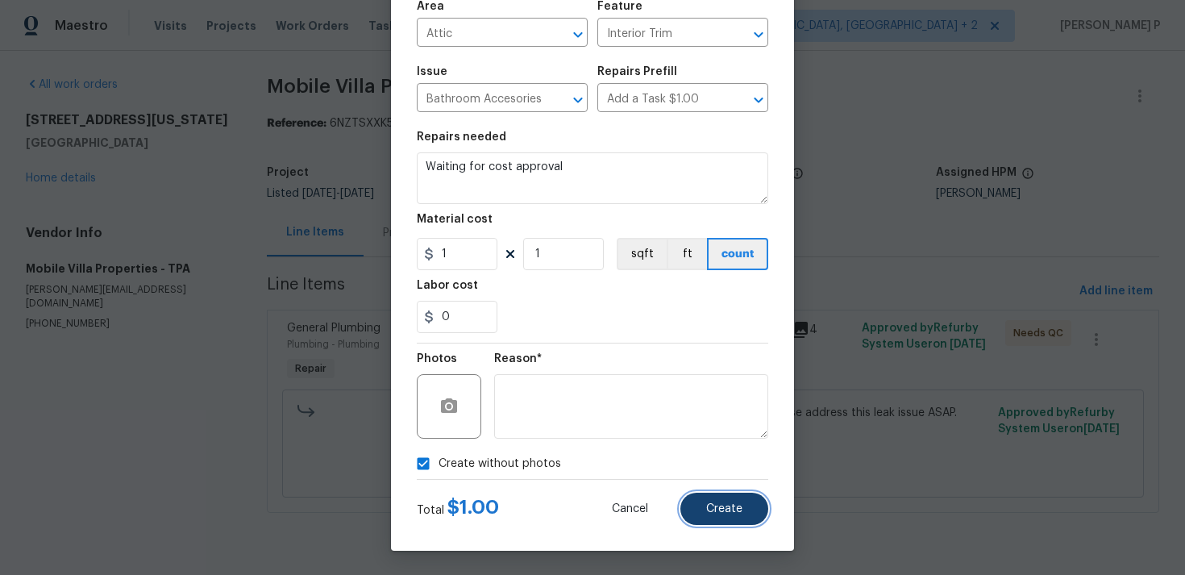
click at [706, 511] on span "Create" at bounding box center [724, 509] width 36 height 12
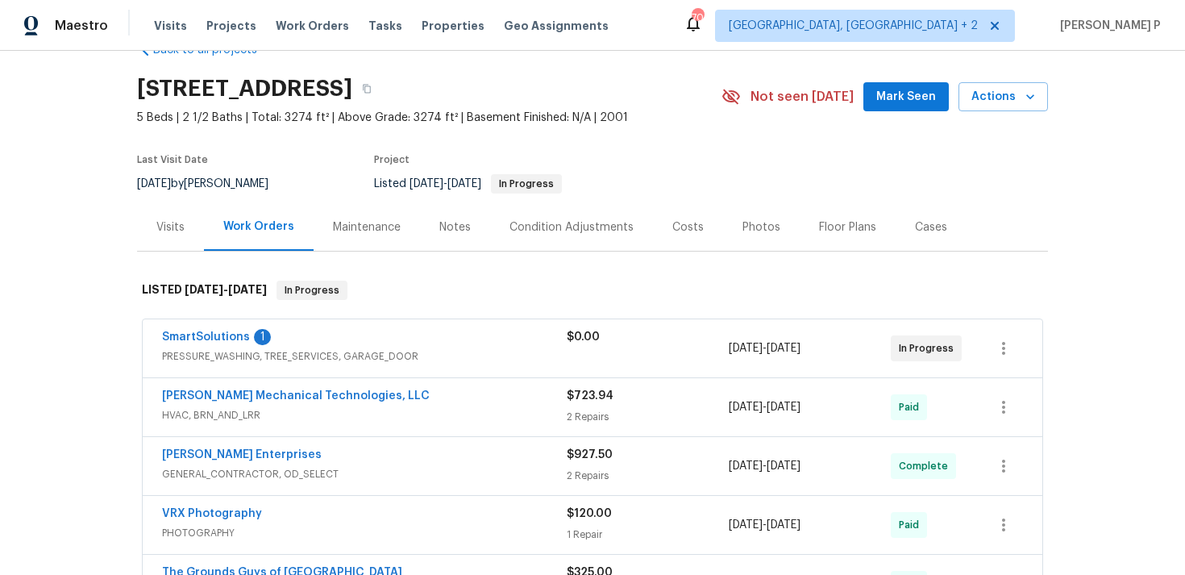
scroll to position [43, 0]
